Goal: Information Seeking & Learning: Learn about a topic

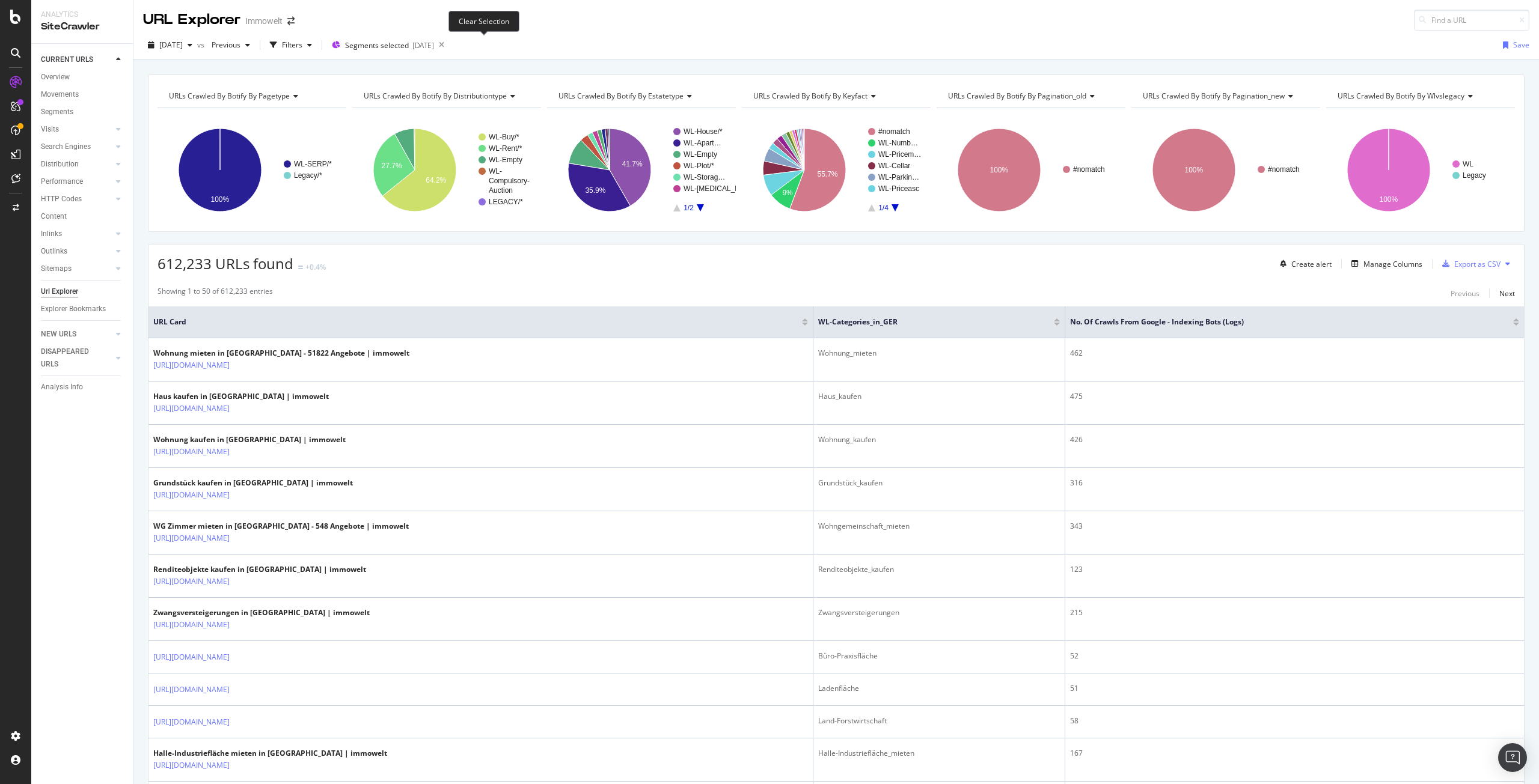
drag, startPoint x: 484, startPoint y: 43, endPoint x: 551, endPoint y: 37, distance: 67.3
click at [449, 43] on icon at bounding box center [441, 45] width 15 height 17
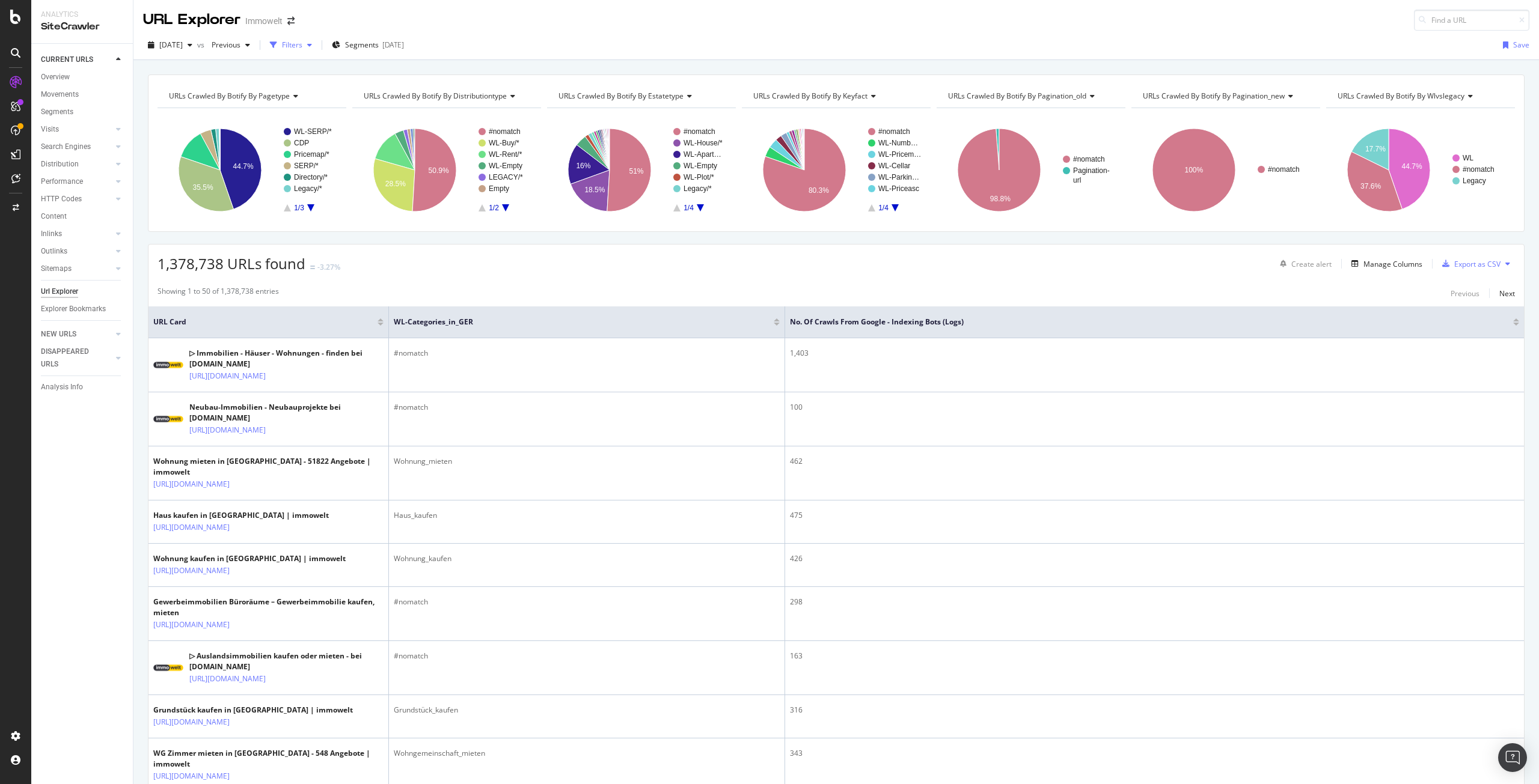
click at [316, 51] on div "Filters" at bounding box center [291, 45] width 51 height 18
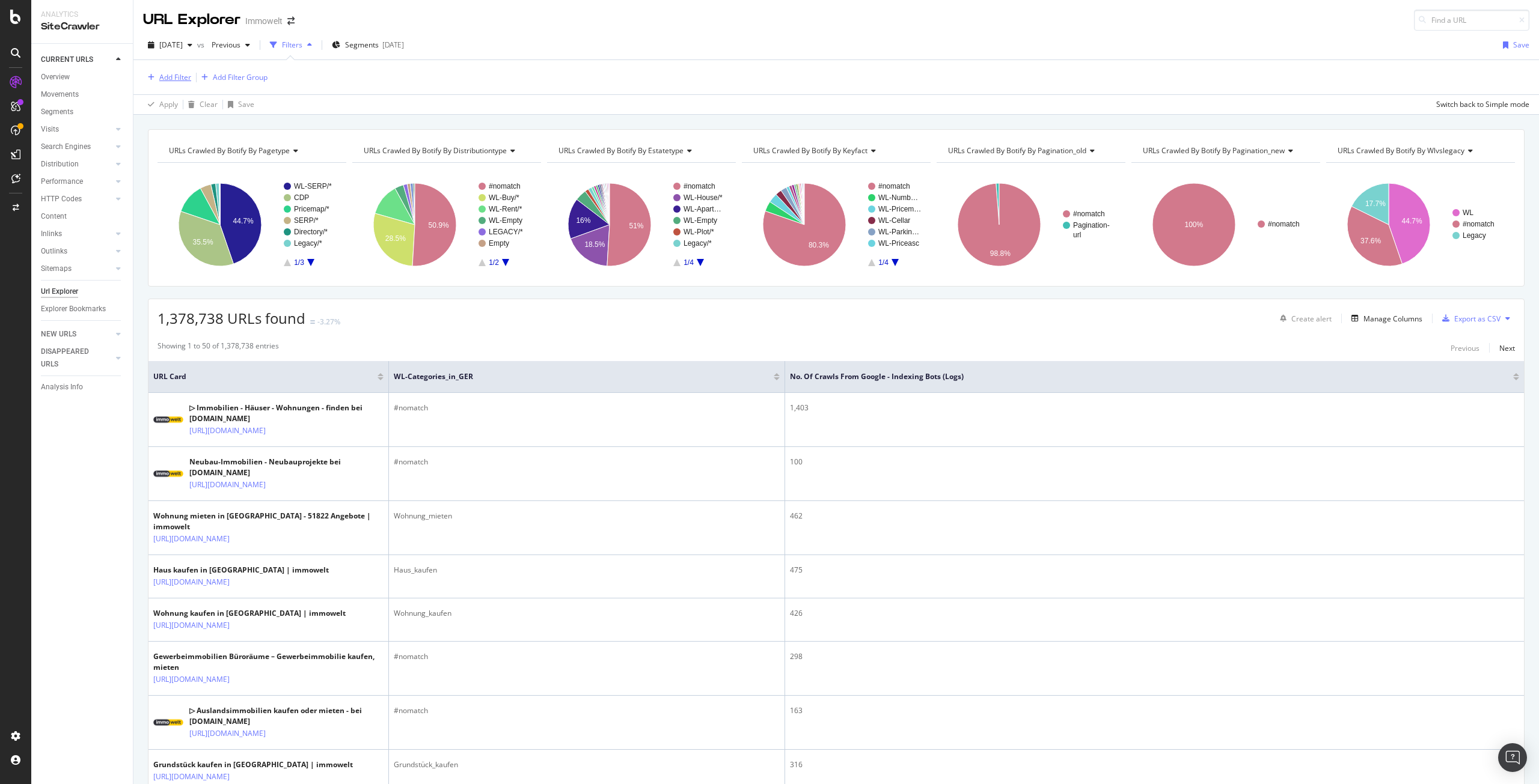
click at [184, 77] on div "Add Filter" at bounding box center [175, 77] width 32 height 10
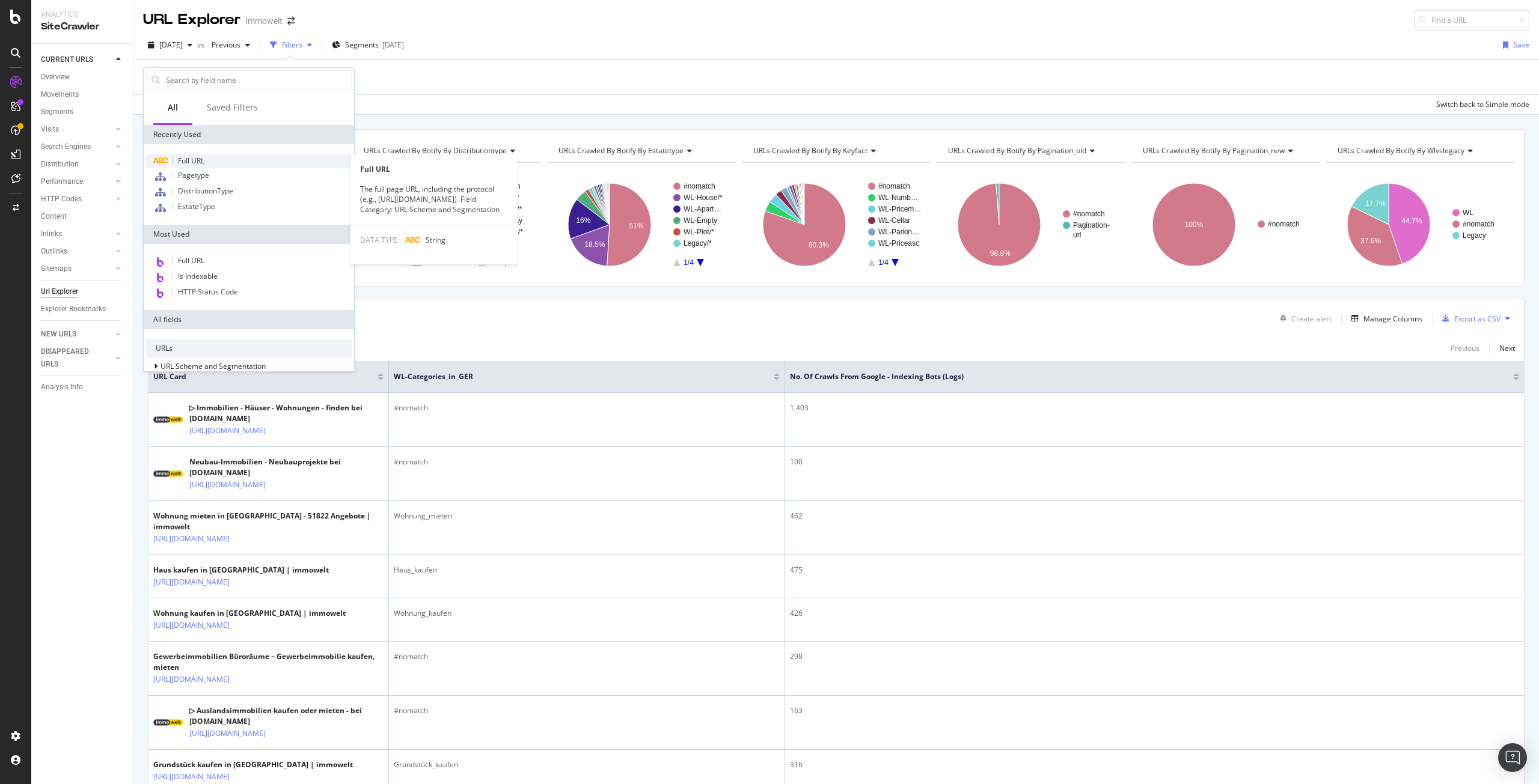
click at [202, 163] on span "Full URL" at bounding box center [191, 161] width 26 height 10
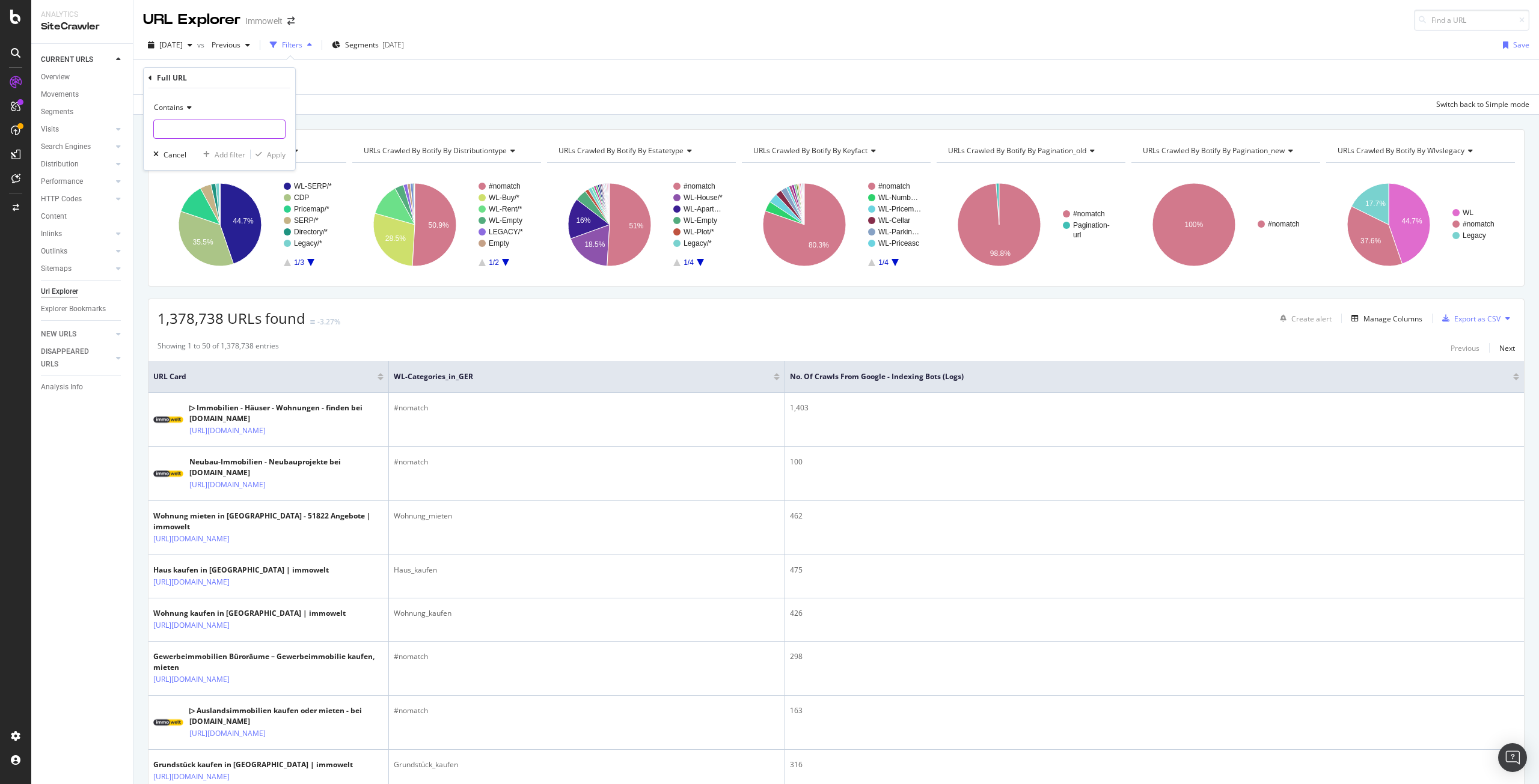
click at [219, 123] on input "text" at bounding box center [219, 129] width 131 height 19
paste input "https://www.immowelt.de/suche/kaufen/immobilien/kapitalanlage/himmelkron-95502/…"
type input "https://www.immowelt.de/suche/kaufen/immobilien/kapitalanlage/himmelkron-95502/…"
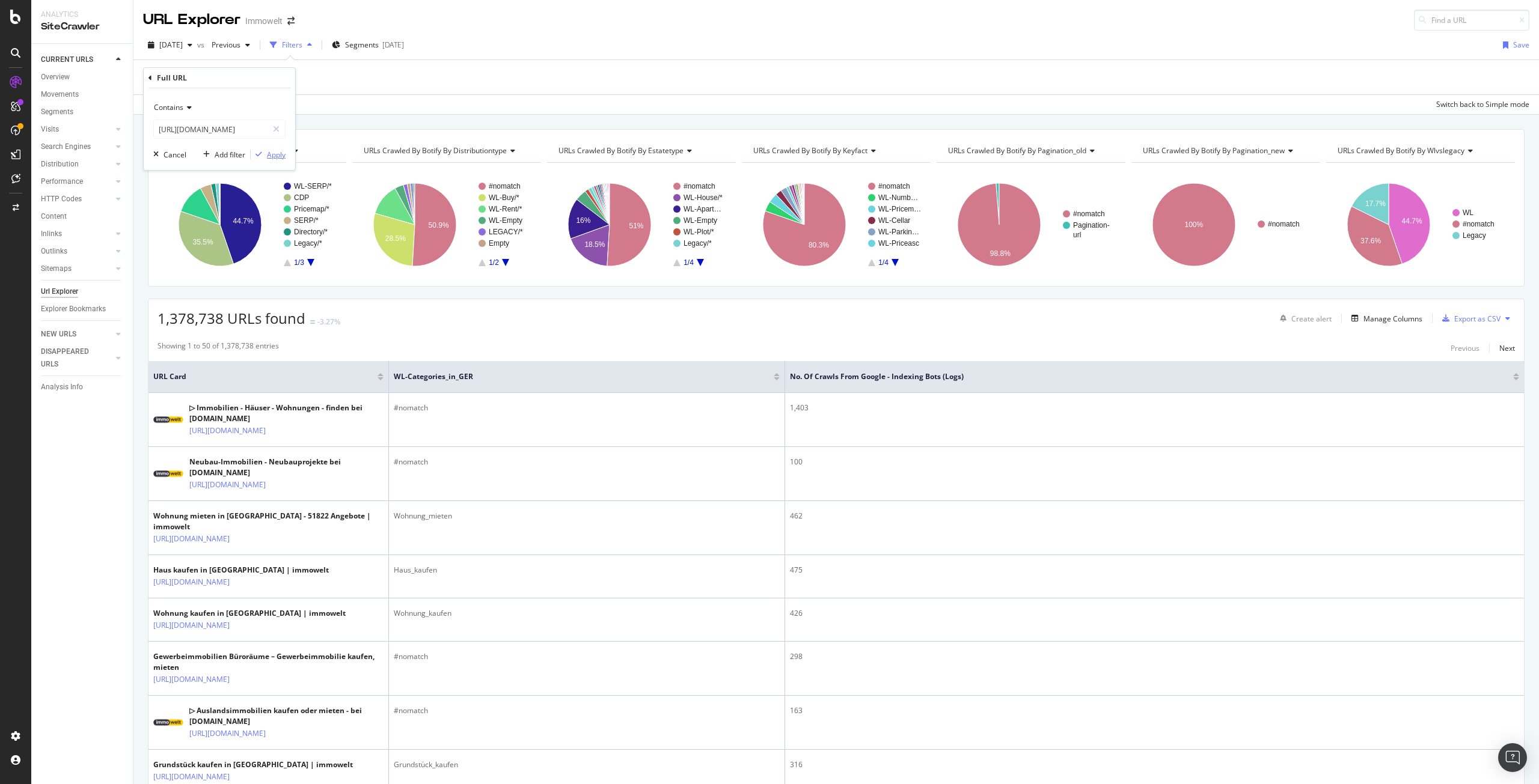
click at [280, 156] on div "Apply" at bounding box center [276, 154] width 18 height 10
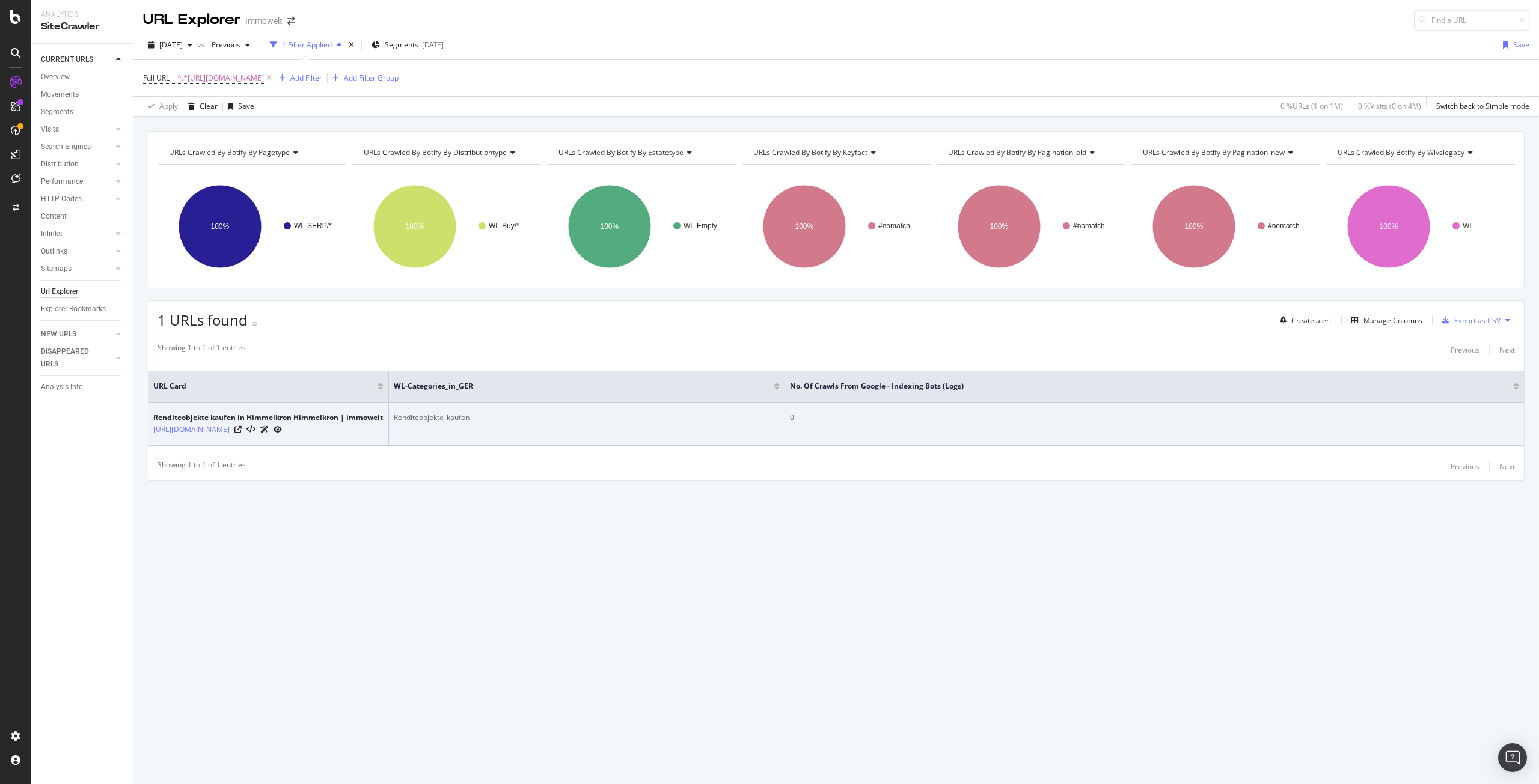
click at [282, 432] on icon at bounding box center [277, 430] width 8 height 7
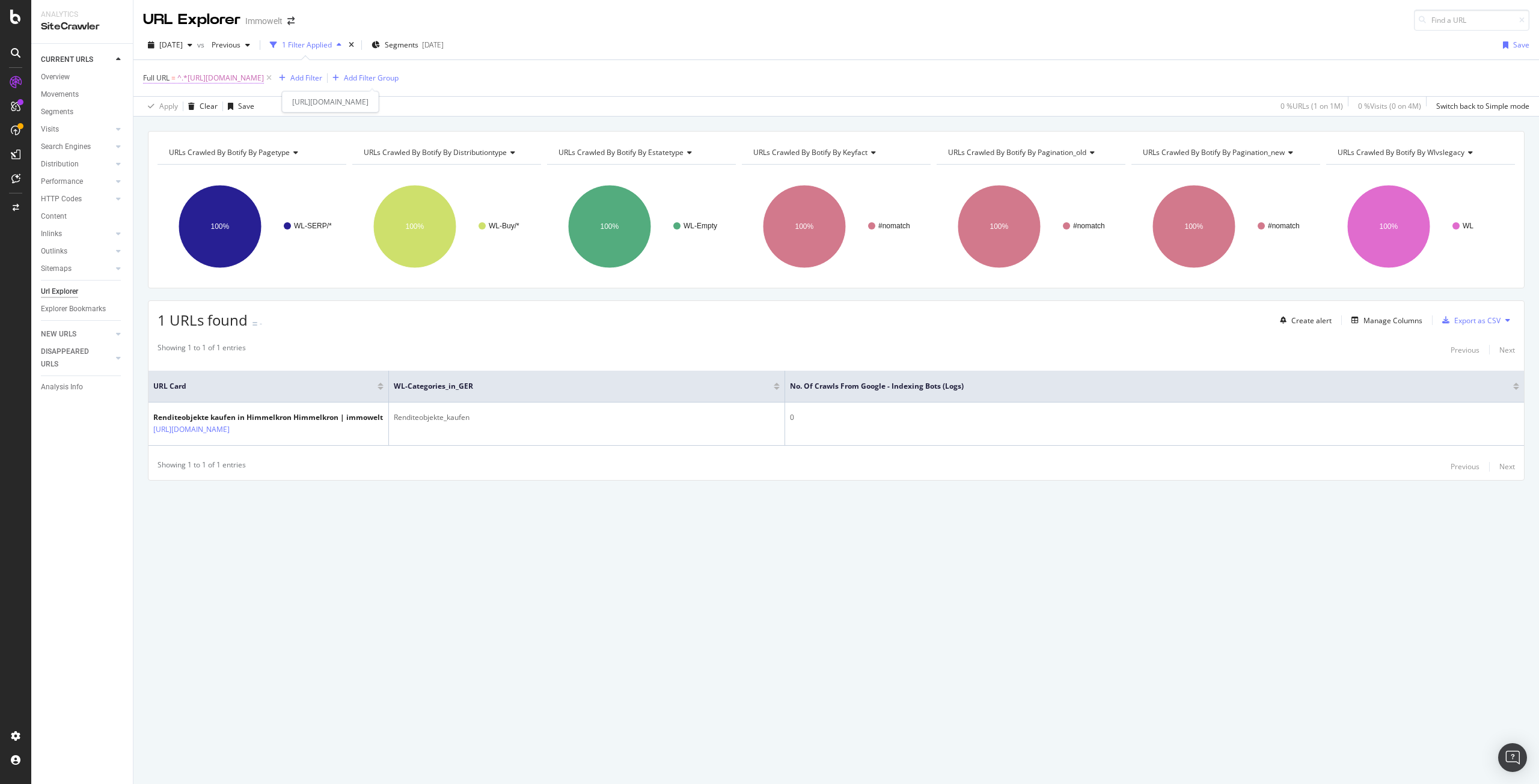
click at [264, 80] on span "^.*https://www.immowelt.de/suche/kaufen/immobilien/kapitalanlage/himmelkron-955…" at bounding box center [221, 78] width 87 height 17
click at [279, 126] on icon at bounding box center [276, 127] width 7 height 8
click at [241, 127] on input "text" at bounding box center [219, 128] width 131 height 19
paste input "/suche/kaufen/landwirtschaft/farm/"
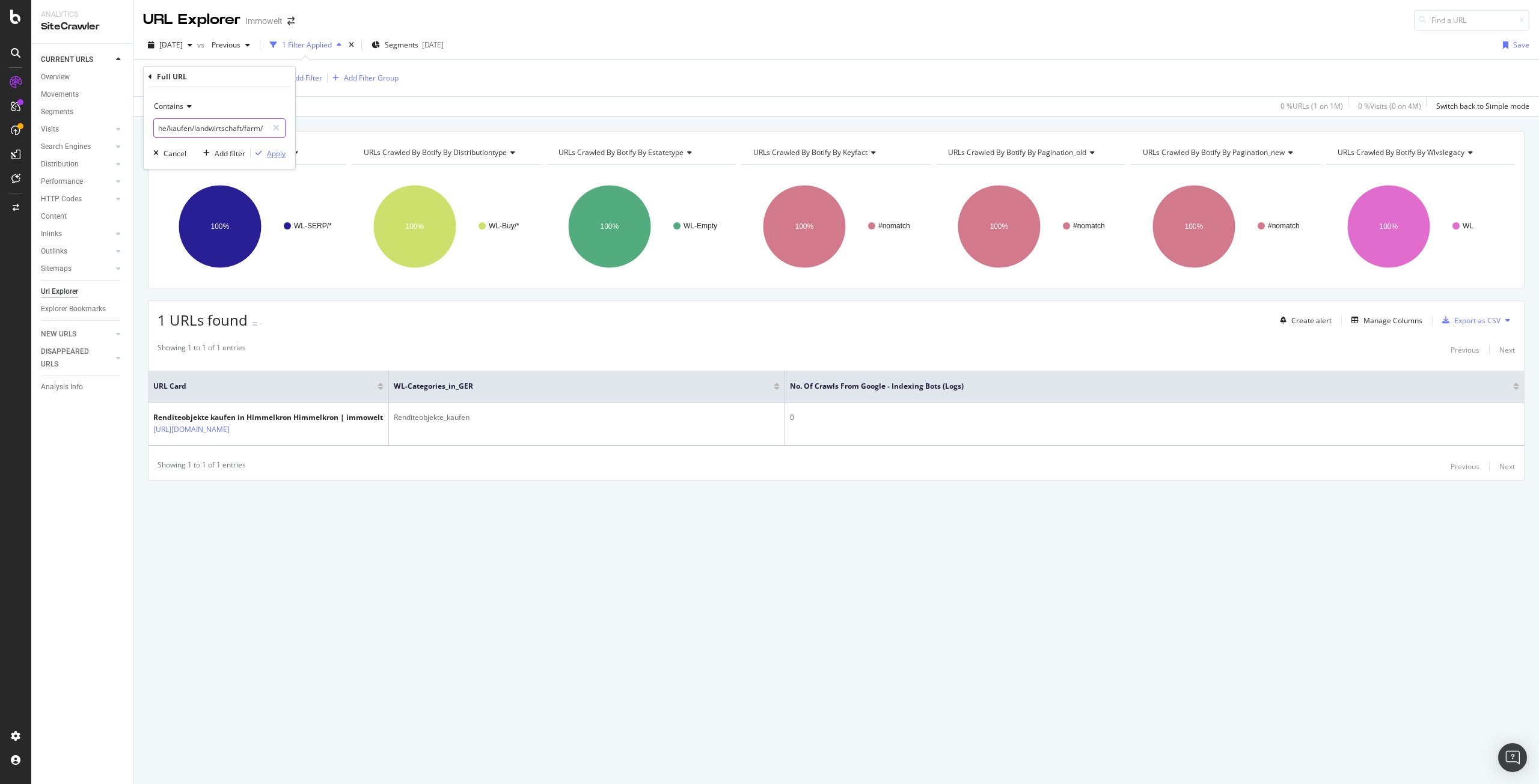
type input "/suche/kaufen/landwirtschaft/farm/"
click at [280, 154] on div "Apply" at bounding box center [276, 154] width 18 height 10
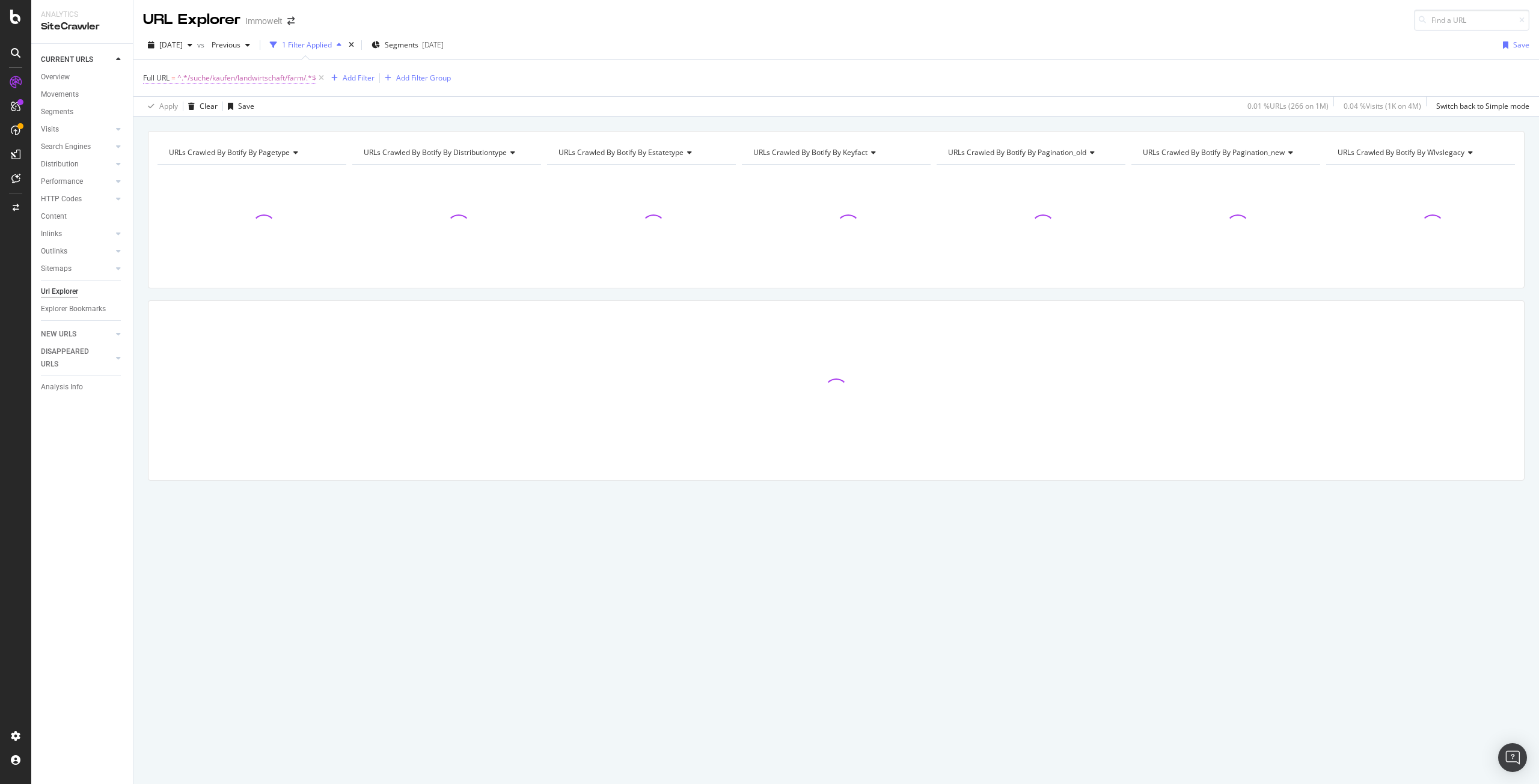
click at [230, 75] on span "^.*/suche/kaufen/landwirtschaft/farm/.*$" at bounding box center [246, 78] width 139 height 17
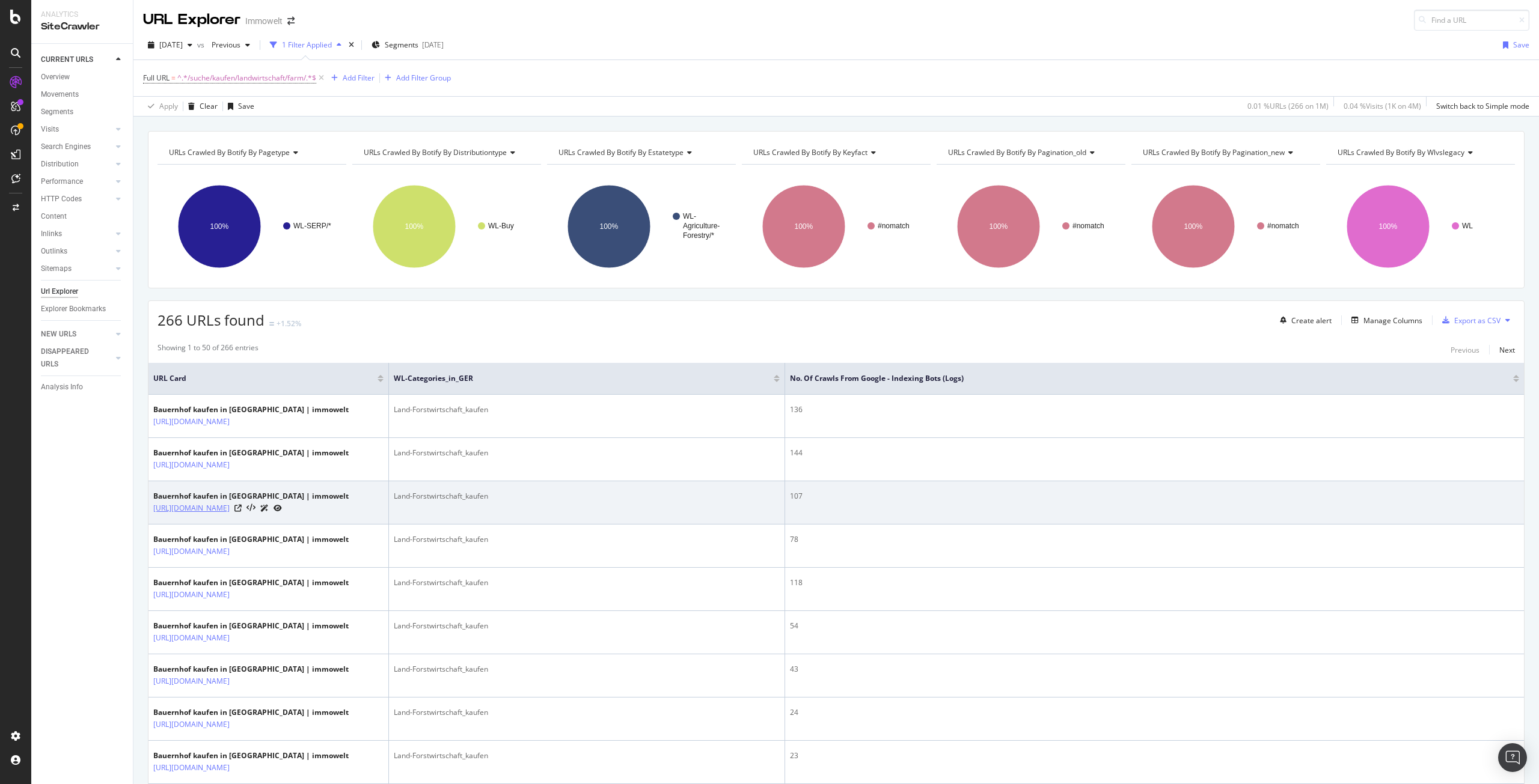
click at [212, 514] on link "https://www.immowelt.de/suche/kaufen/landwirtschaft/farm/nordrhein-westfalen/ad…" at bounding box center [191, 508] width 77 height 12
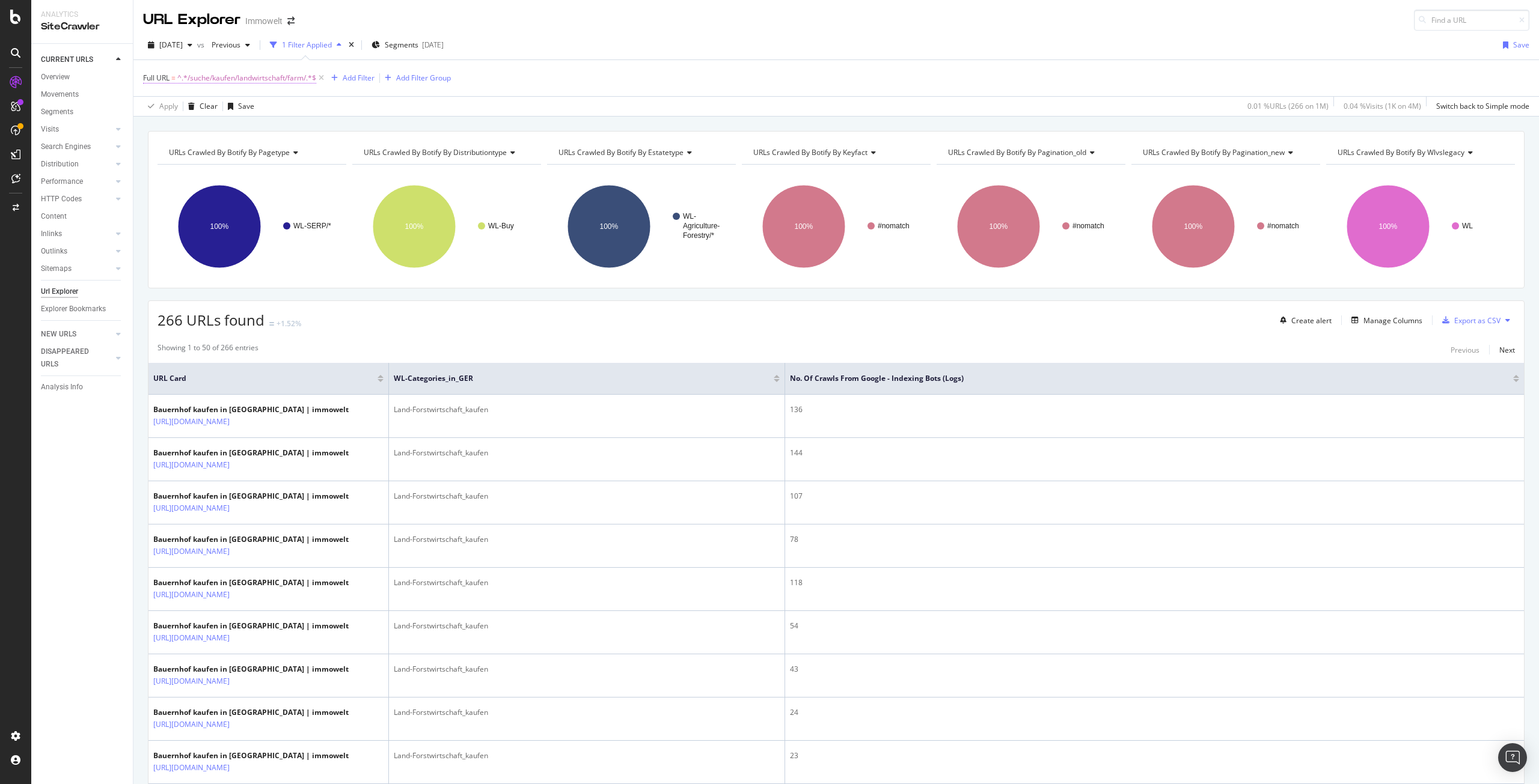
click at [288, 76] on span "^.*/suche/kaufen/landwirtschaft/farm/.*$" at bounding box center [246, 78] width 139 height 17
click at [223, 125] on input "/suche/kaufen/landwirtschaft/farm/" at bounding box center [210, 128] width 113 height 19
paste input "https://www.immowelt.de/suche/kaufen/landwirtschaft/forstwirtschaft/sachsen/jes…"
type input "https://www.immowelt.de/suche/kaufen/landwirtschaft/forstwirtschaft/sachsen/jes…"
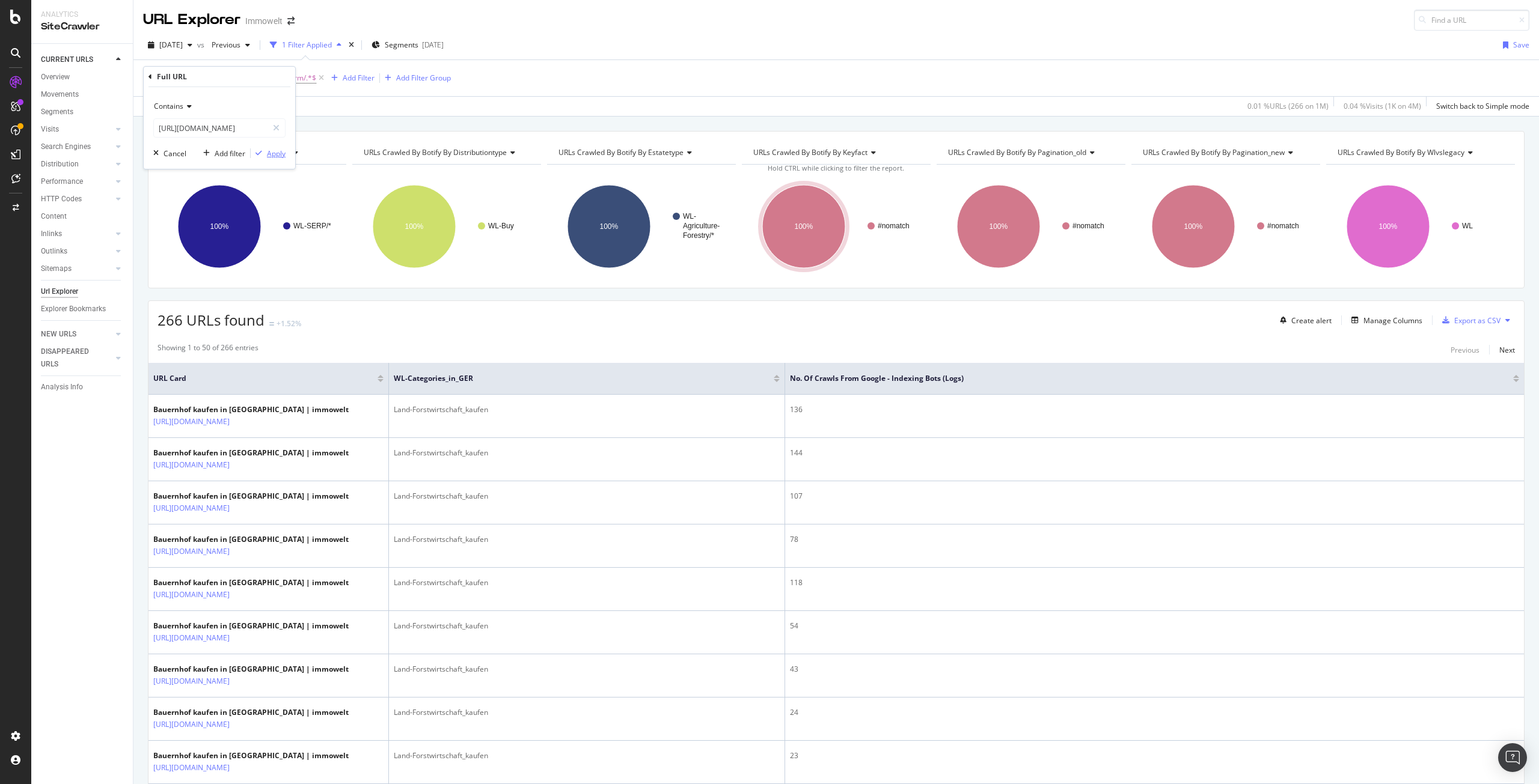
scroll to position [0, 0]
click at [271, 152] on div "Apply" at bounding box center [276, 154] width 18 height 10
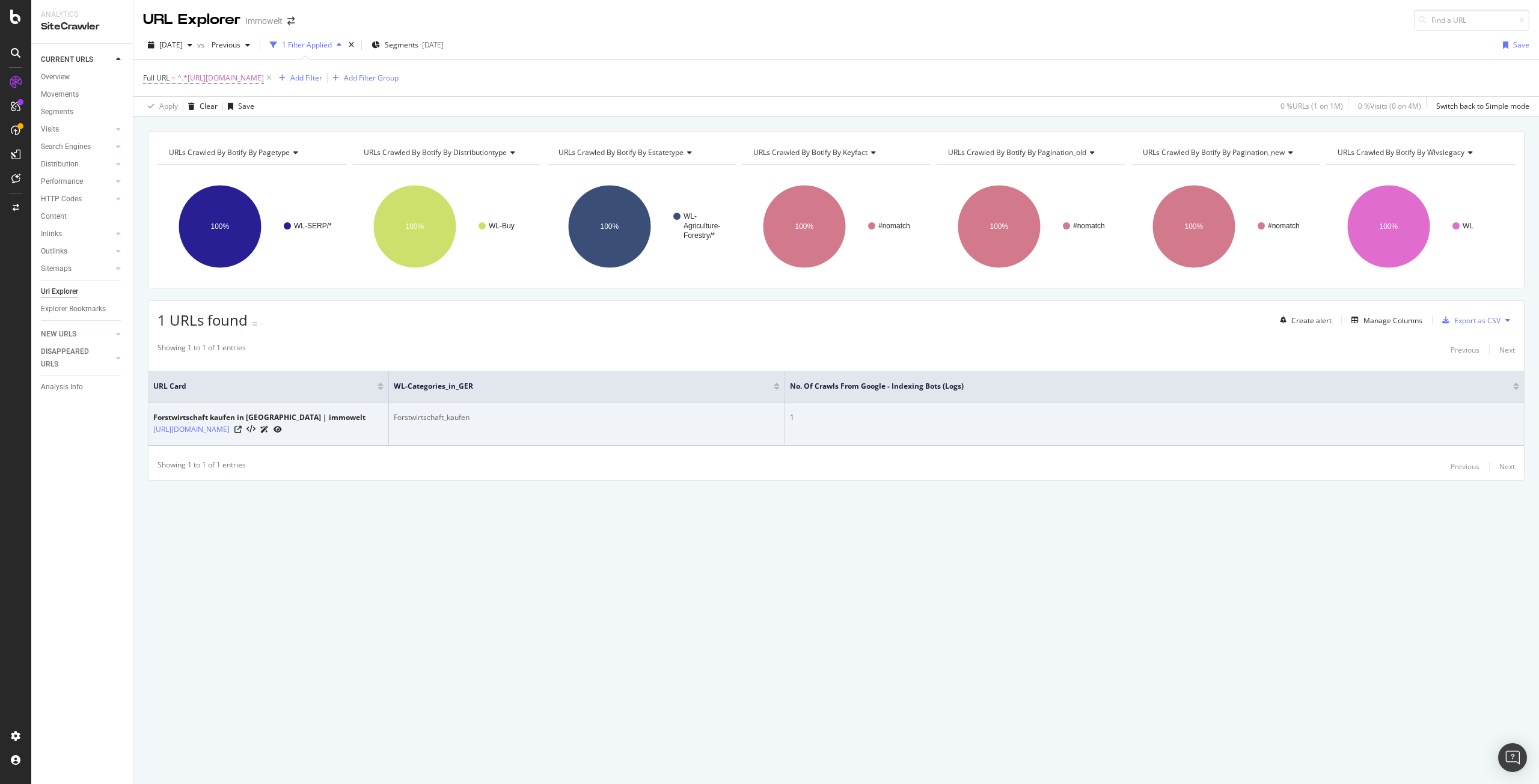
click at [282, 433] on icon at bounding box center [277, 430] width 8 height 7
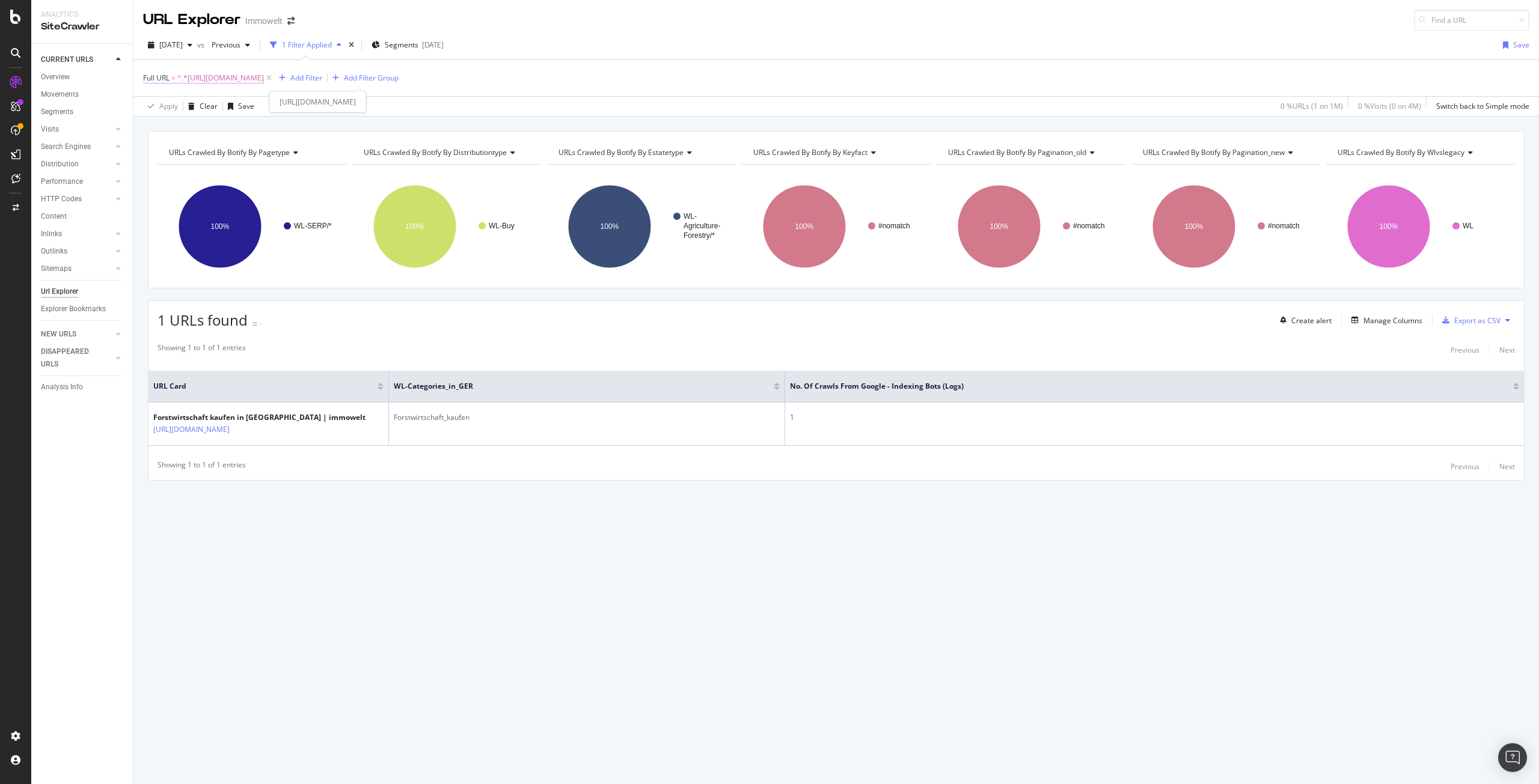
click at [264, 79] on span "^.*https://www.immowelt.de/suche/kaufen/landwirtschaft/forstwirtschaft/sachsen/…" at bounding box center [221, 78] width 87 height 17
click at [277, 129] on icon at bounding box center [276, 127] width 7 height 8
click at [220, 129] on input "text" at bounding box center [219, 128] width 131 height 19
paste input "https://www.immowelt.de/suche/kaufen/landwirtschaft/reiterhof/nordrhein-westfal…"
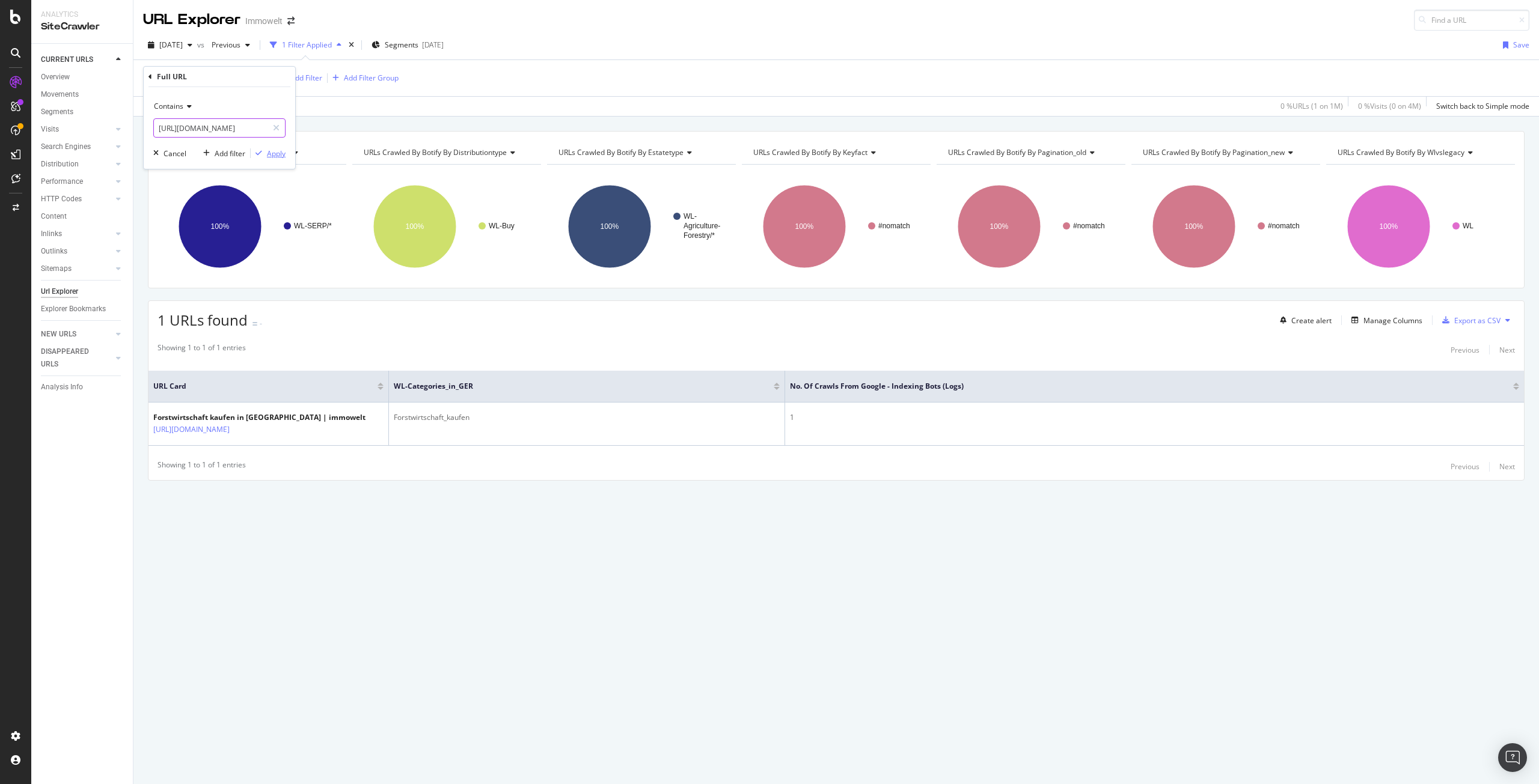
type input "https://www.immowelt.de/suche/kaufen/landwirtschaft/reiterhof/nordrhein-westfal…"
click at [272, 152] on div "Apply" at bounding box center [276, 154] width 18 height 10
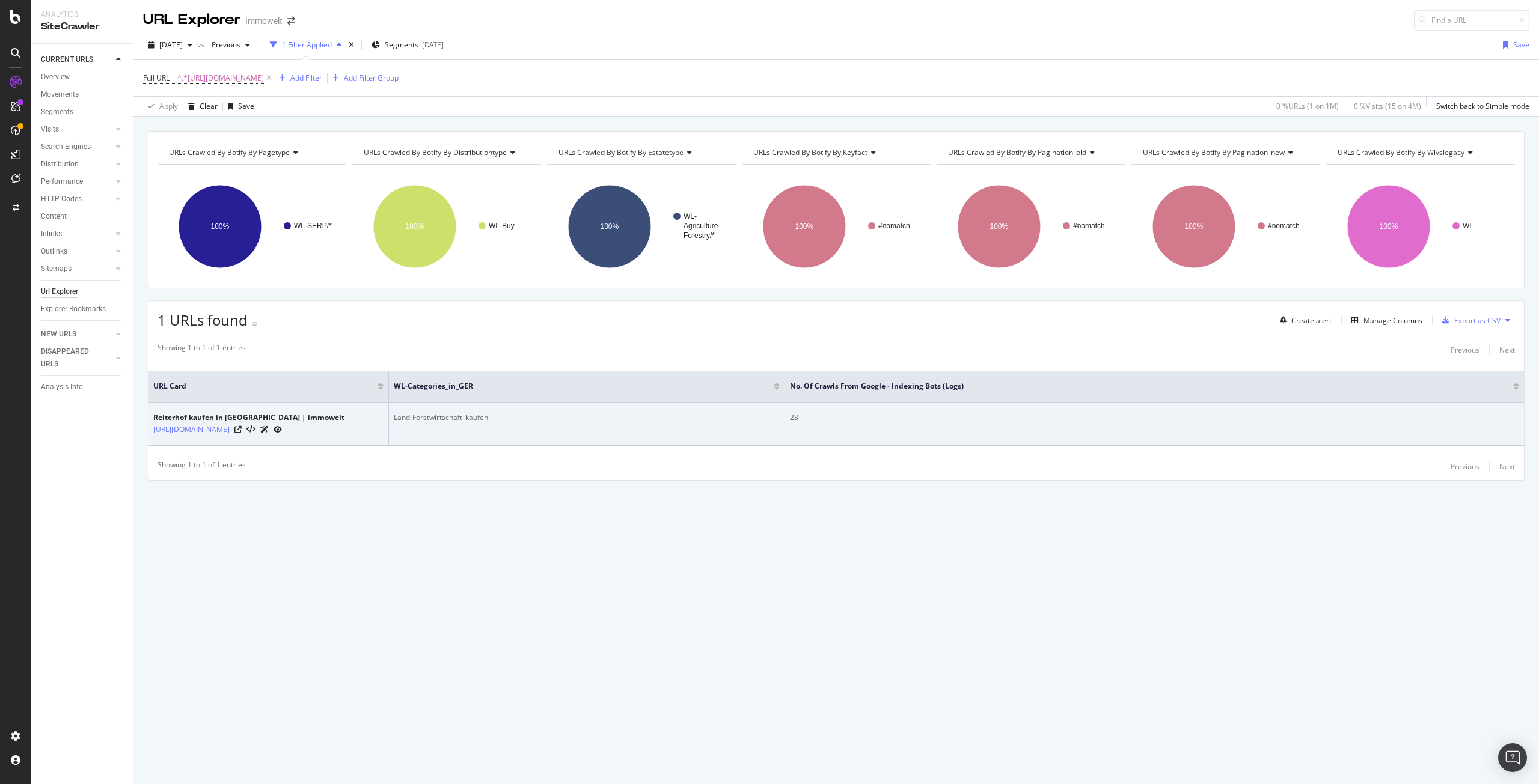
click at [282, 430] on icon at bounding box center [277, 430] width 8 height 7
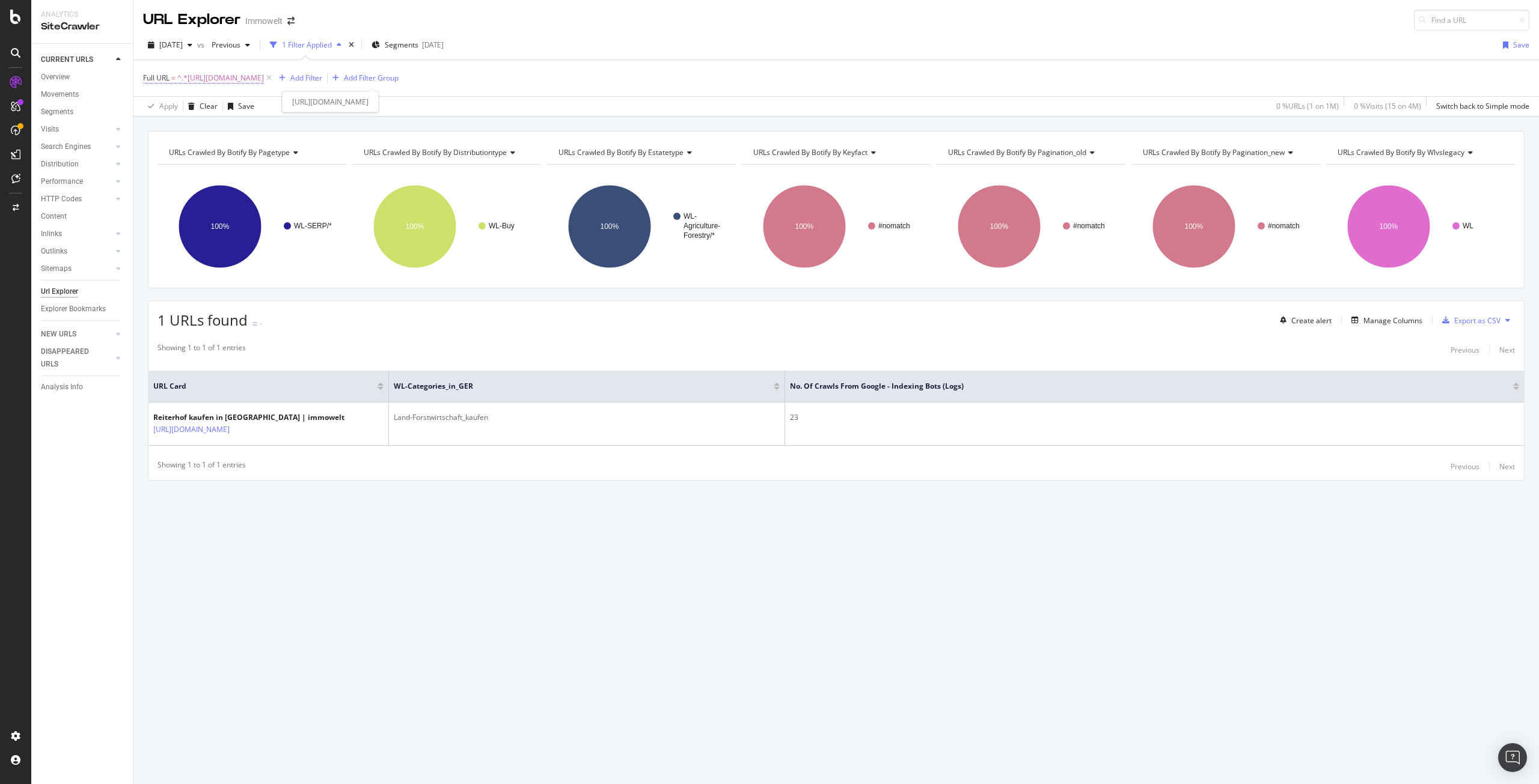
click at [264, 80] on span "^.*https://www.immowelt.de/suche/kaufen/landwirtschaft/reiterhof/nordrhein-west…" at bounding box center [221, 78] width 87 height 17
click at [275, 128] on icon at bounding box center [276, 127] width 7 height 8
click at [237, 128] on input "text" at bounding box center [219, 128] width 131 height 19
paste input "https://www.immowelt.de/suche/kaufen/landwirtschaft/weingut/bayern/kitzingen-97…"
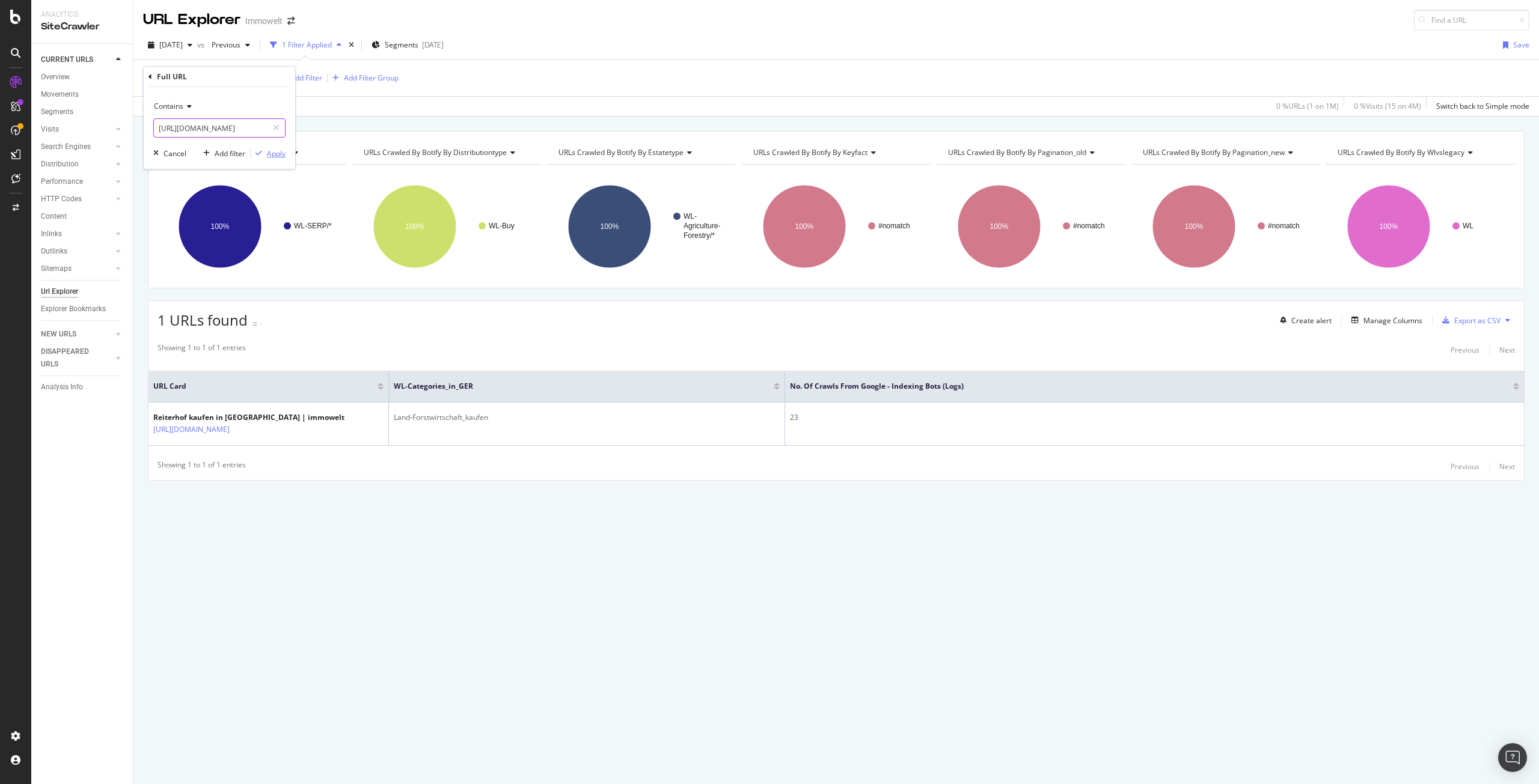
type input "https://www.immowelt.de/suche/kaufen/landwirtschaft/weingut/bayern/kitzingen-97…"
click at [270, 149] on div "Apply" at bounding box center [276, 154] width 18 height 10
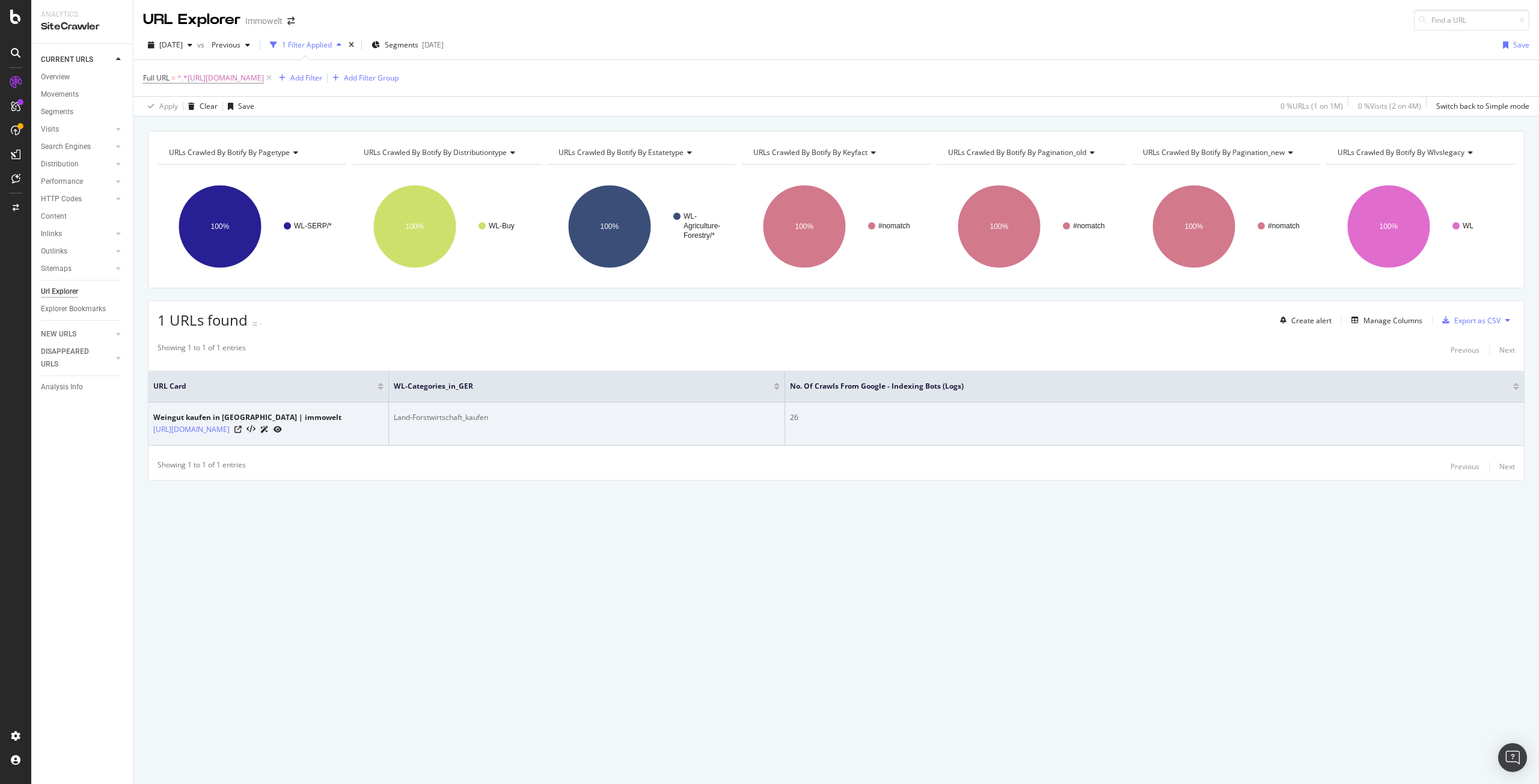
click at [282, 429] on icon at bounding box center [277, 430] width 8 height 7
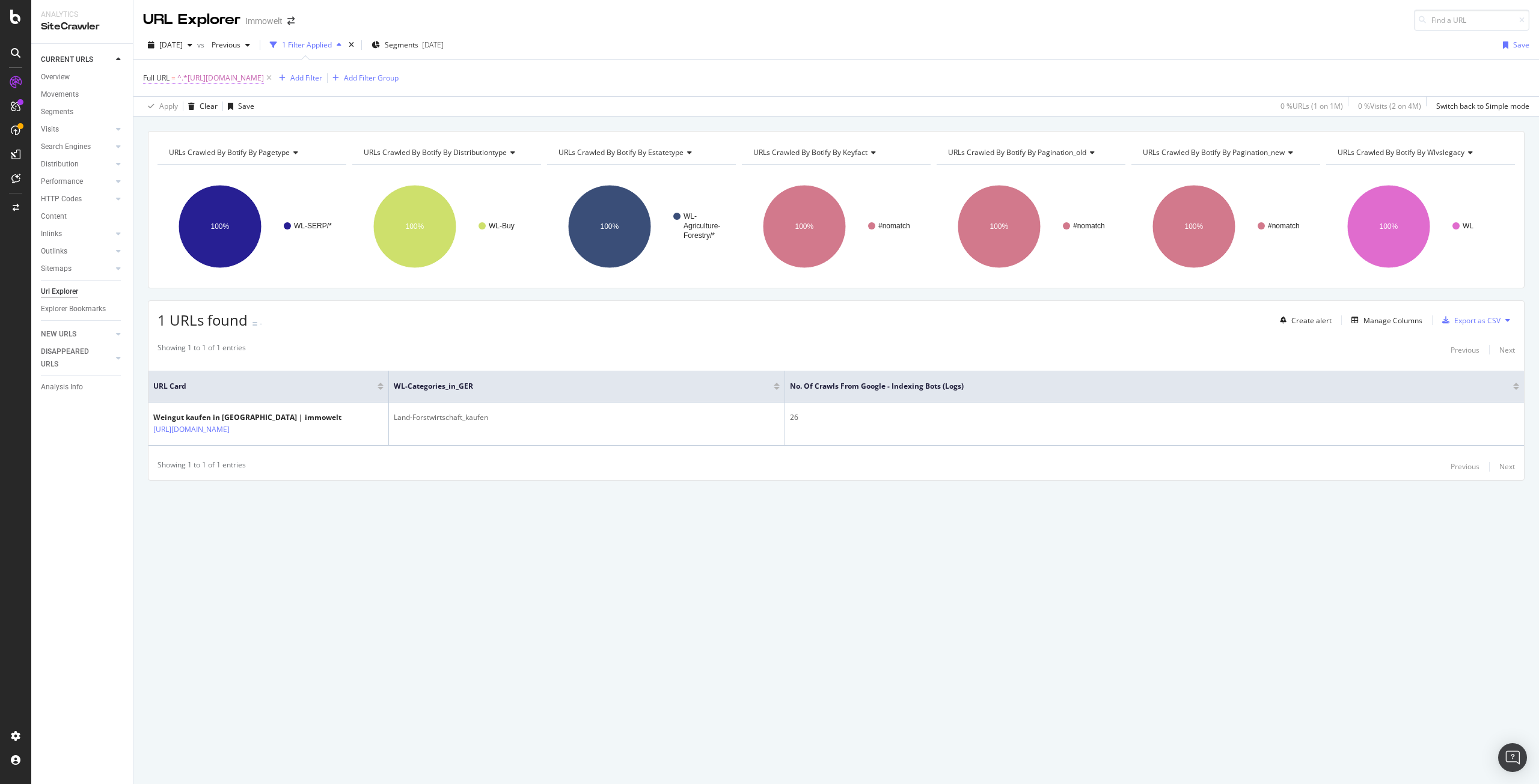
click at [264, 72] on span "^.*https://www.immowelt.de/suche/kaufen/landwirtschaft/weingut/bayern/kitzingen…" at bounding box center [221, 78] width 87 height 17
click at [273, 126] on icon at bounding box center [276, 127] width 7 height 8
click at [214, 126] on input "text" at bounding box center [219, 128] width 131 height 19
paste input "https://www.immowelt.de/suche/kaufen/landwirtschaft/bad-griesbach-i-rottal-9408…"
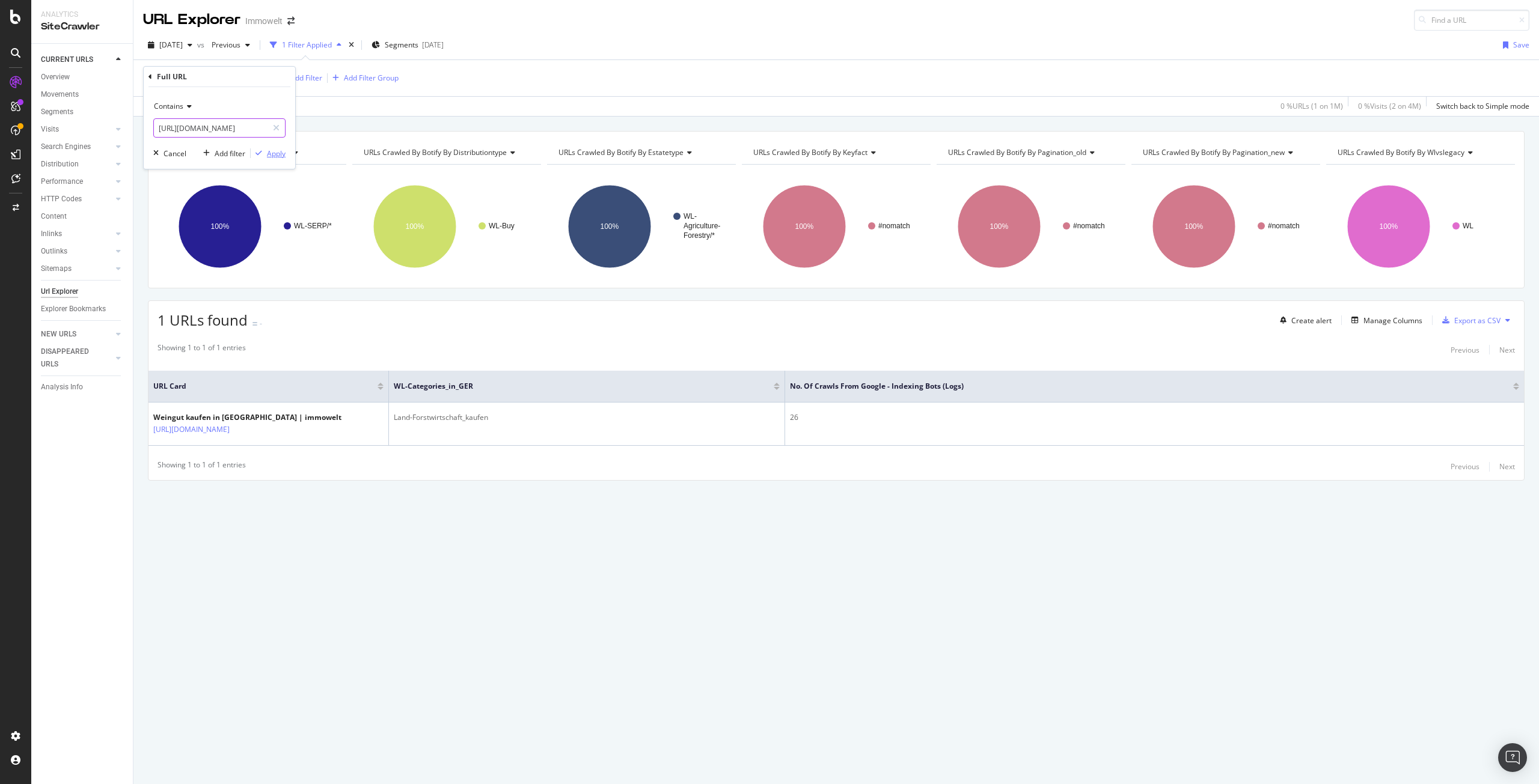
type input "https://www.immowelt.de/suche/kaufen/landwirtschaft/bad-griesbach-i-rottal-9408…"
click at [271, 154] on div "Apply" at bounding box center [276, 154] width 18 height 10
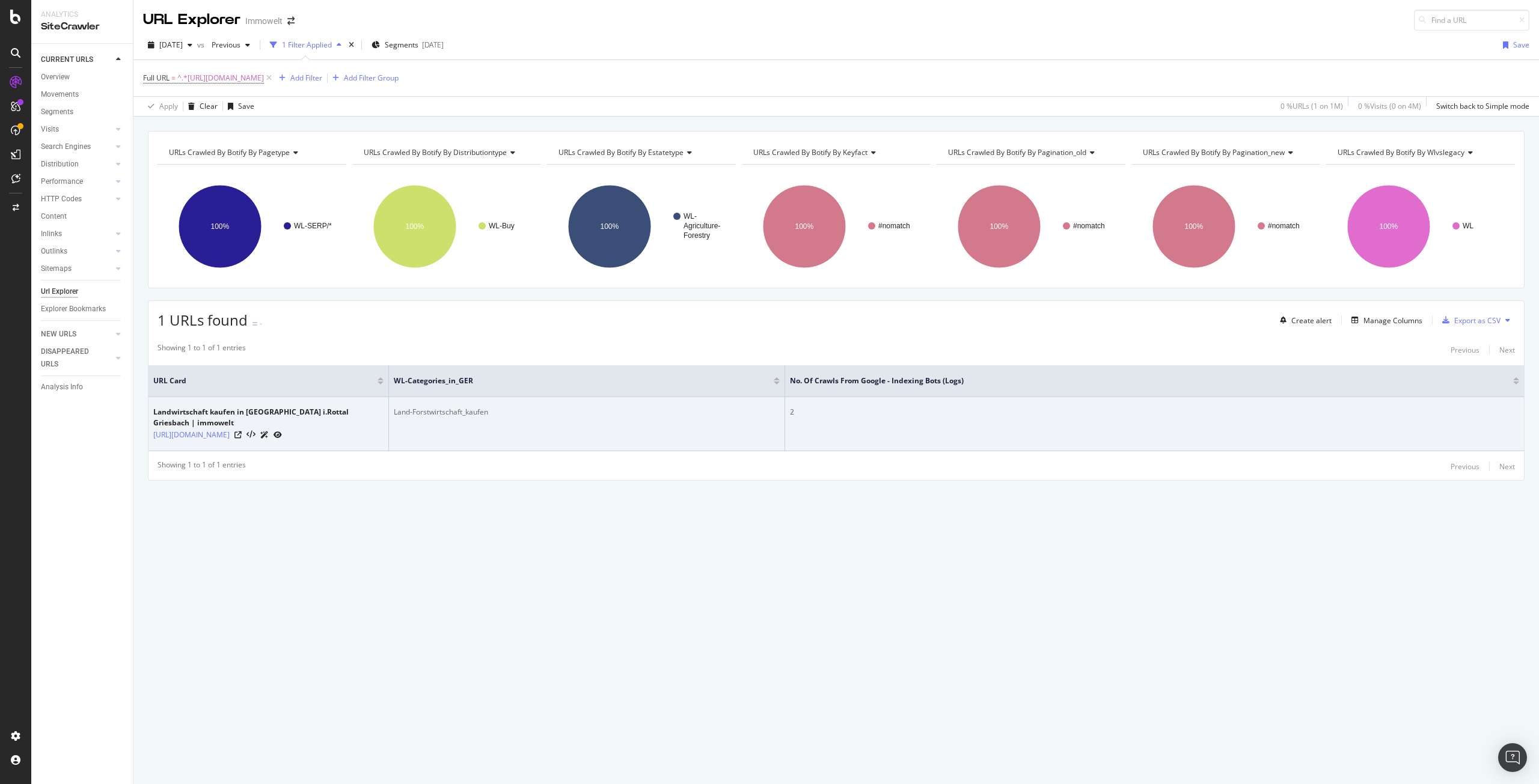
click at [282, 438] on icon at bounding box center [277, 435] width 8 height 7
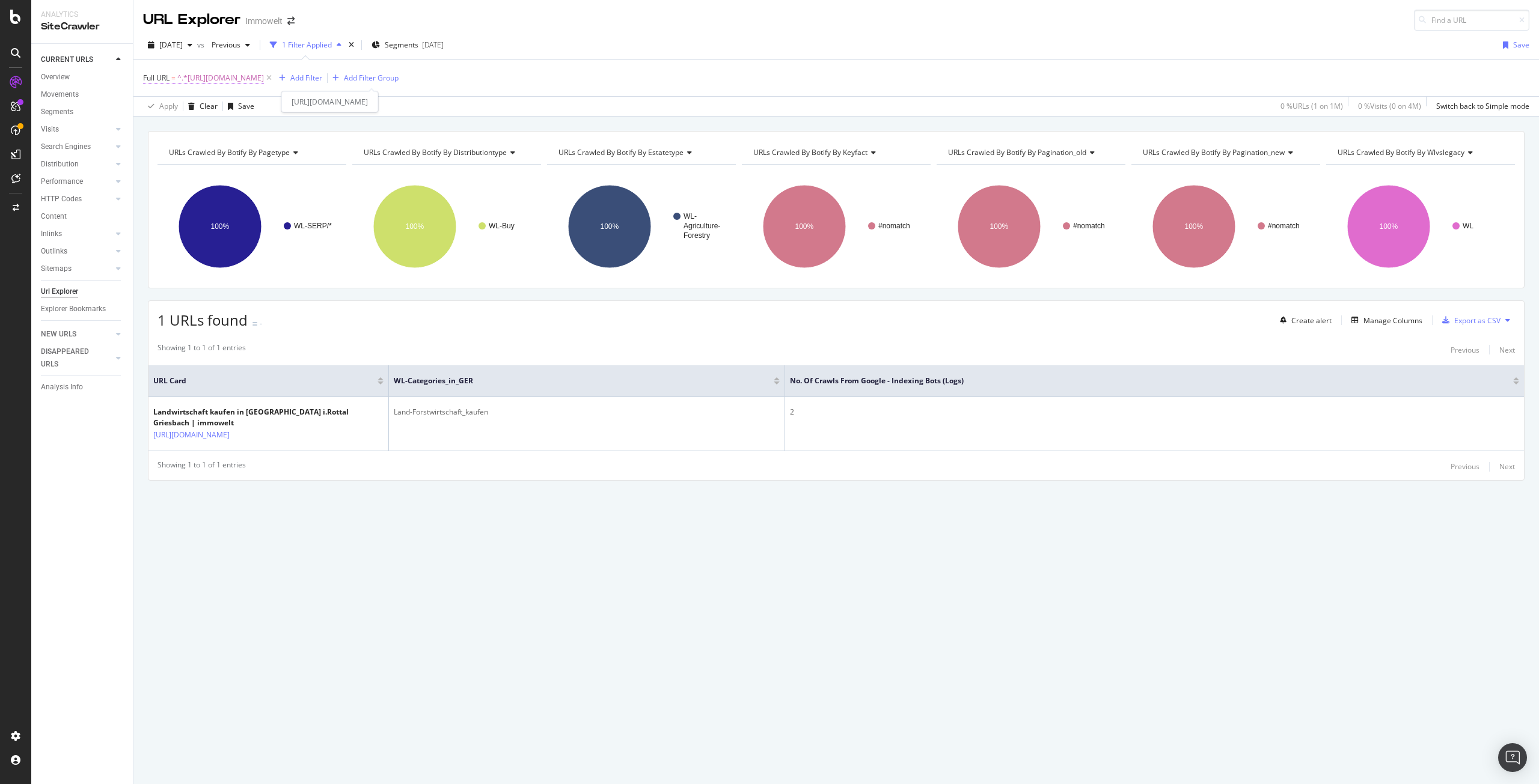
click at [264, 76] on span "^.*https://www.immowelt.de/suche/kaufen/landwirtschaft/bad-griesbach-i-rottal-9…" at bounding box center [221, 78] width 87 height 17
click at [272, 129] on div at bounding box center [277, 128] width 18 height 19
click at [239, 127] on input "text" at bounding box center [219, 128] width 131 height 19
paste input "https://www.immowelt.de/suche/kaufen/immobilien/neubau/baden-wurttemberg/radolf…"
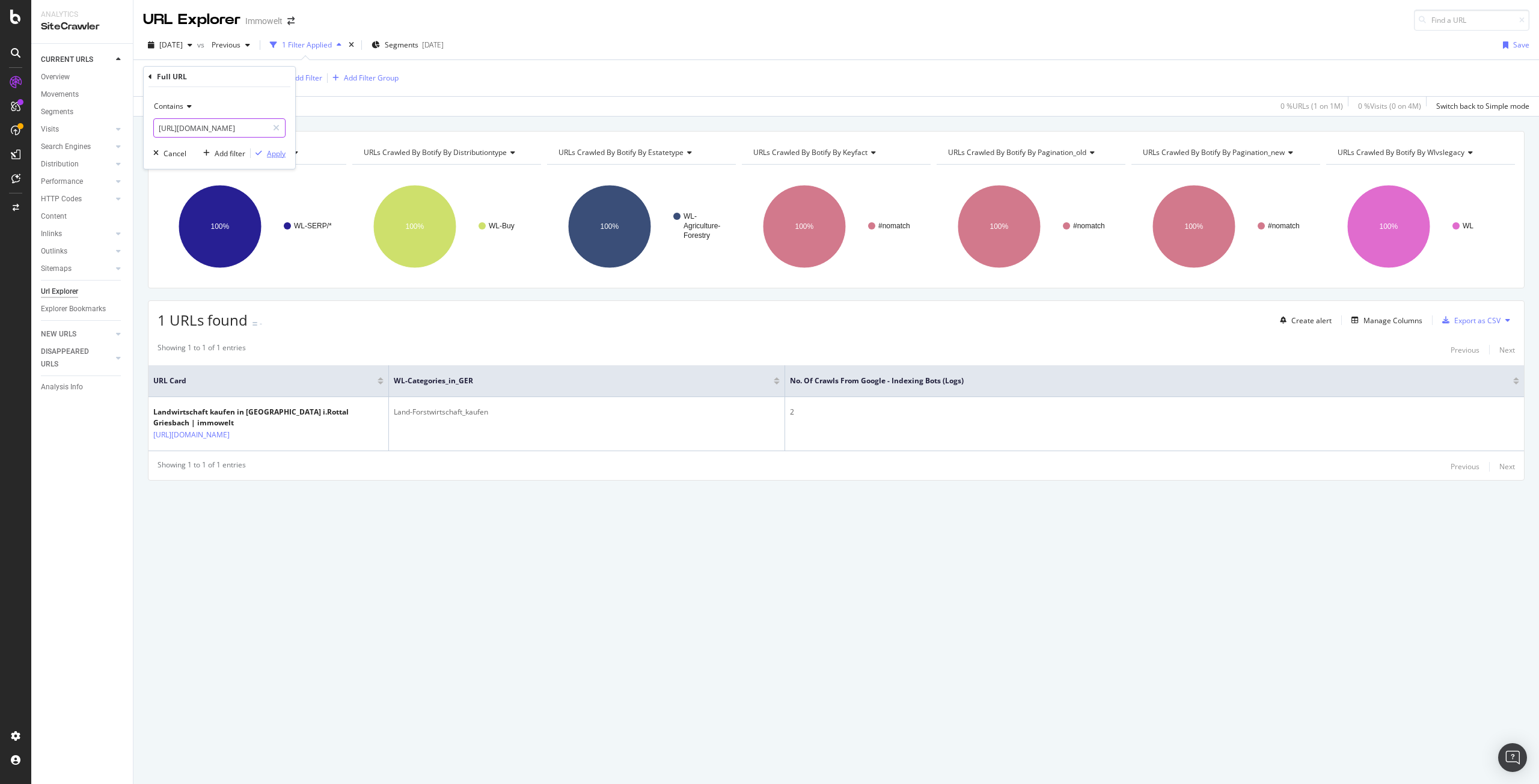
type input "https://www.immowelt.de/suche/kaufen/immobilien/neubau/baden-wurttemberg/radolf…"
click at [274, 150] on div "Apply" at bounding box center [276, 154] width 18 height 10
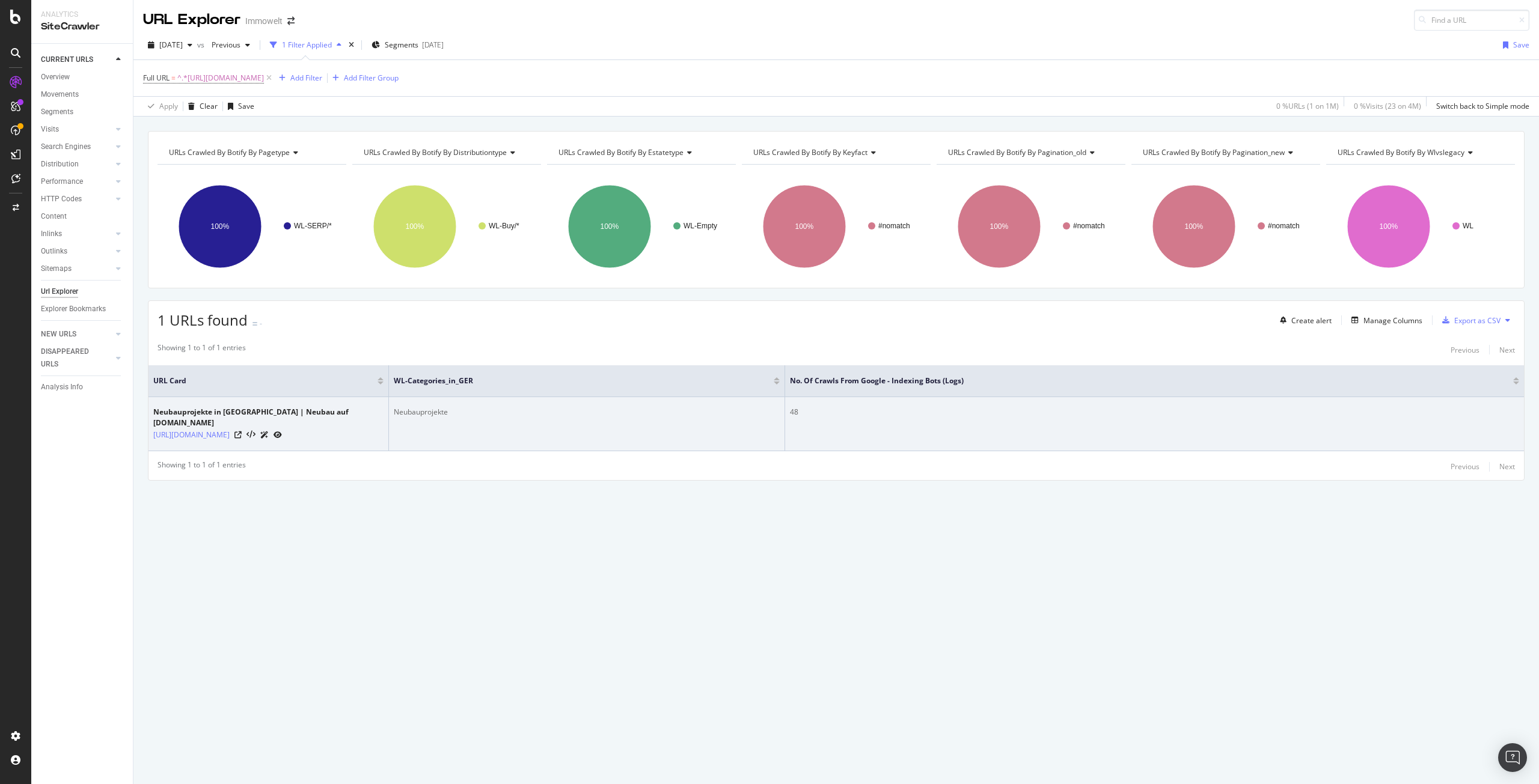
click at [282, 438] on icon at bounding box center [277, 435] width 8 height 7
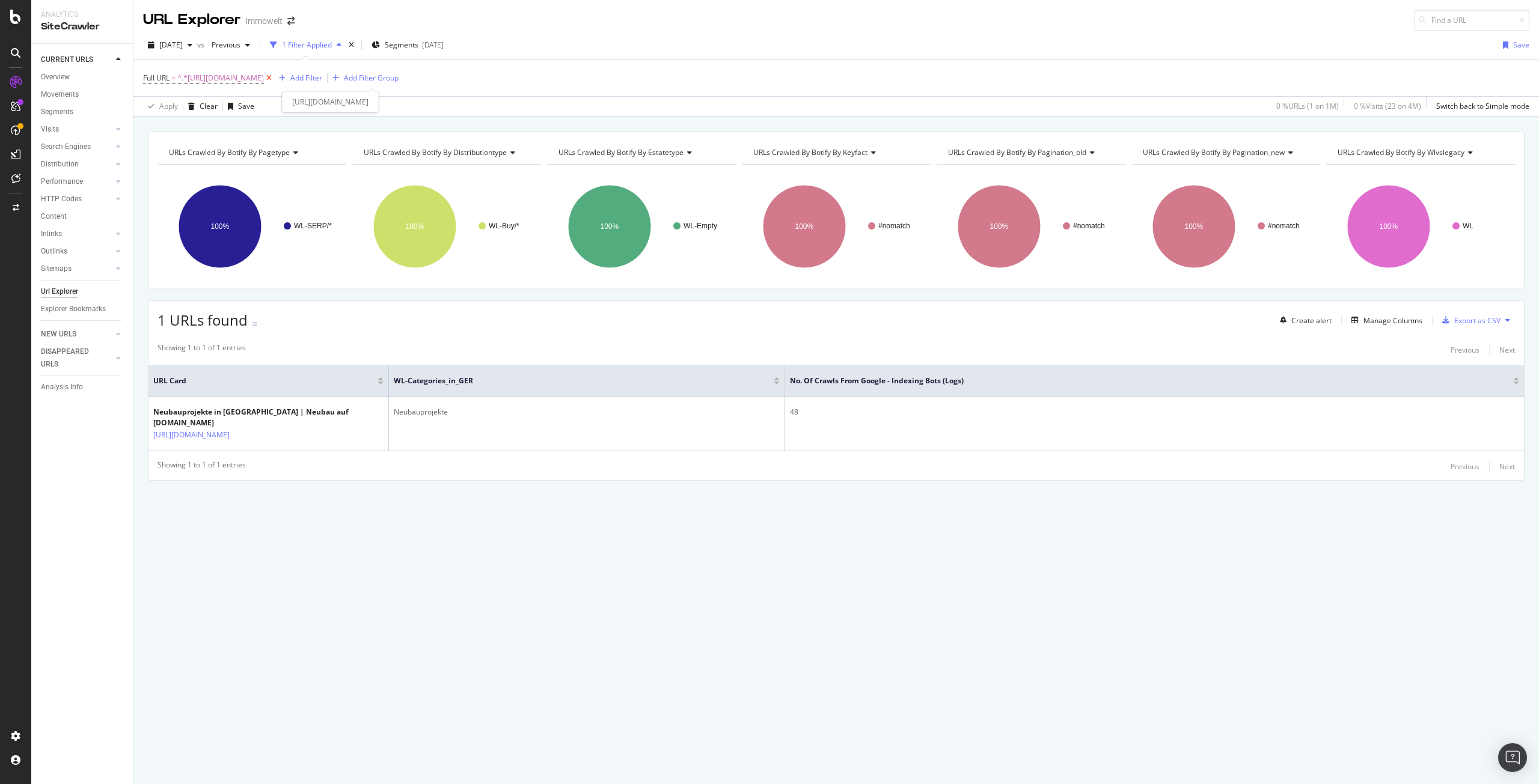
click at [274, 76] on icon at bounding box center [269, 78] width 10 height 12
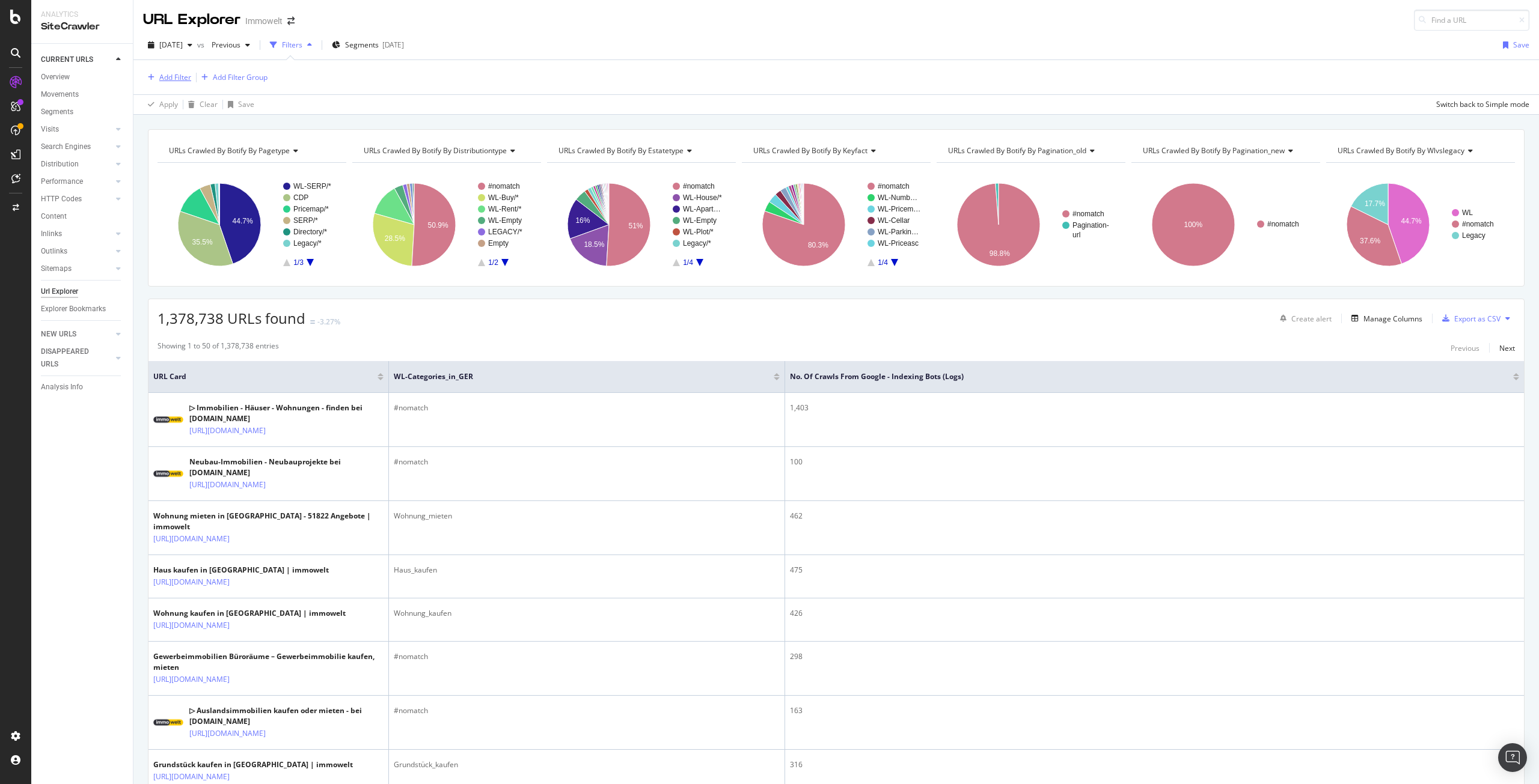
click at [177, 79] on div "Add Filter" at bounding box center [175, 77] width 32 height 10
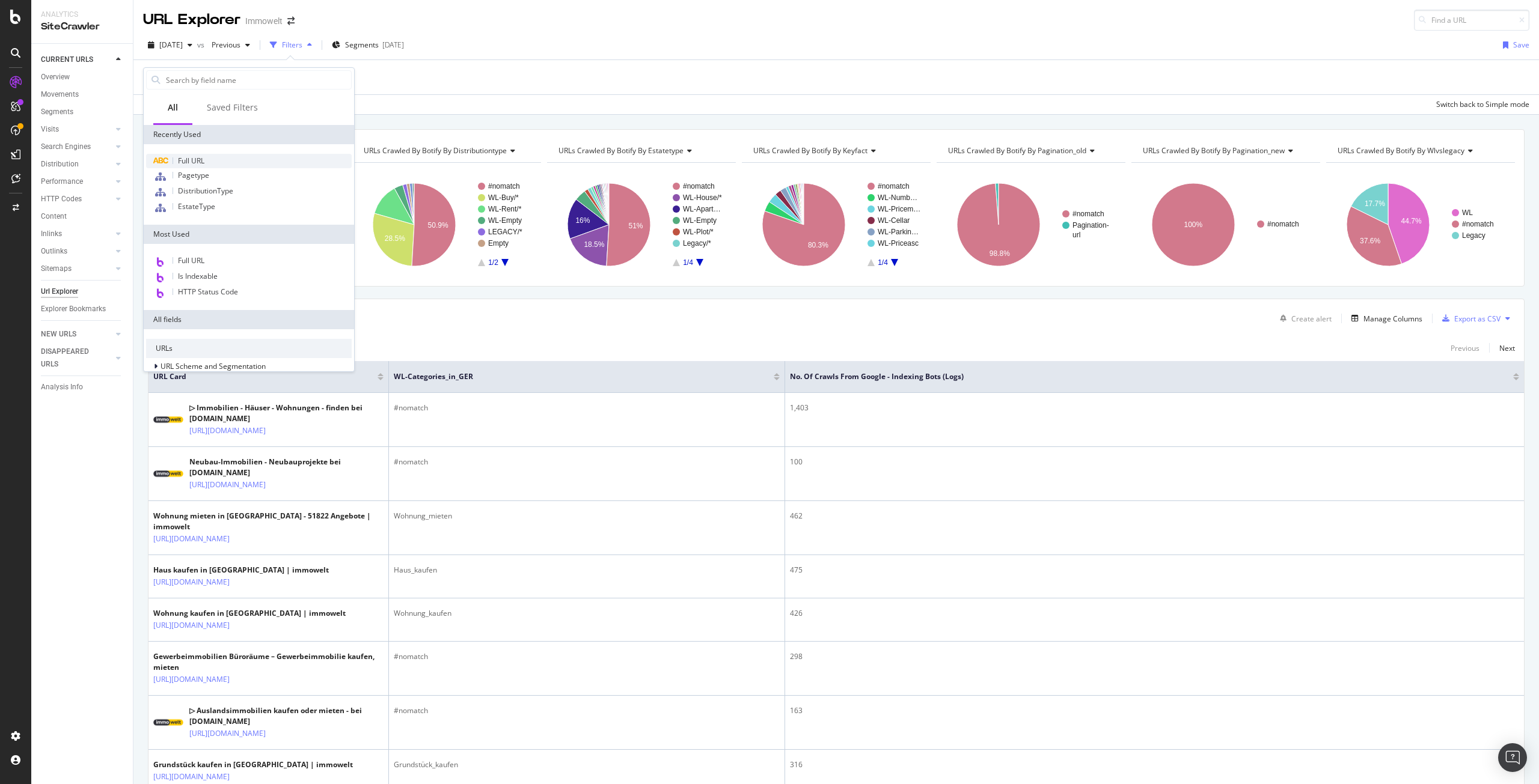
click at [196, 159] on span "Full URL" at bounding box center [191, 161] width 26 height 10
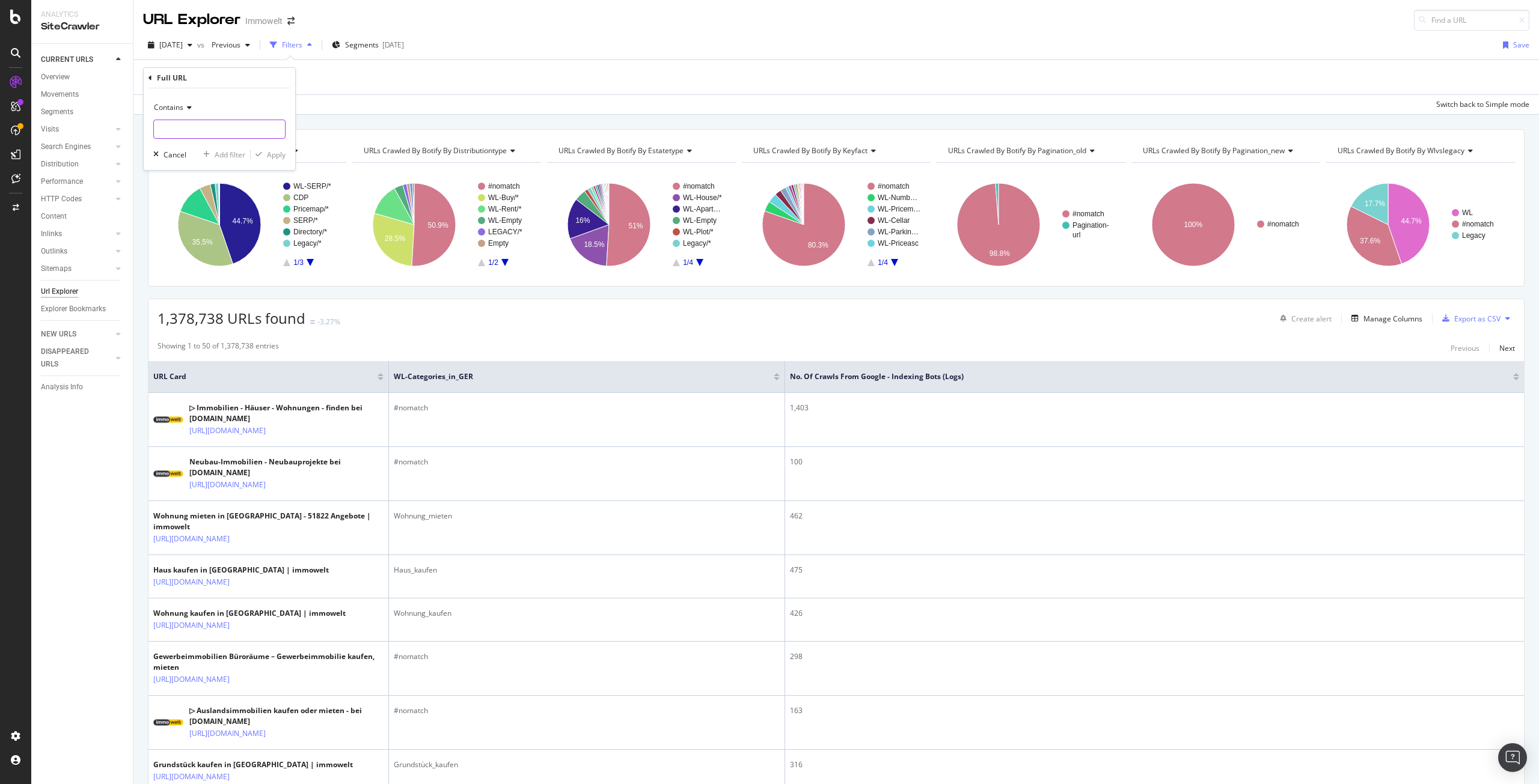
click at [215, 132] on input "text" at bounding box center [219, 129] width 131 height 19
paste input "https://www.immowelt.de/suche/kaufen/immobilien/privat/himmelkron-95502/himmelk…"
type input "https://www.immowelt.de/suche/kaufen/immobilien/privat/himmelkron-95502/himmelk…"
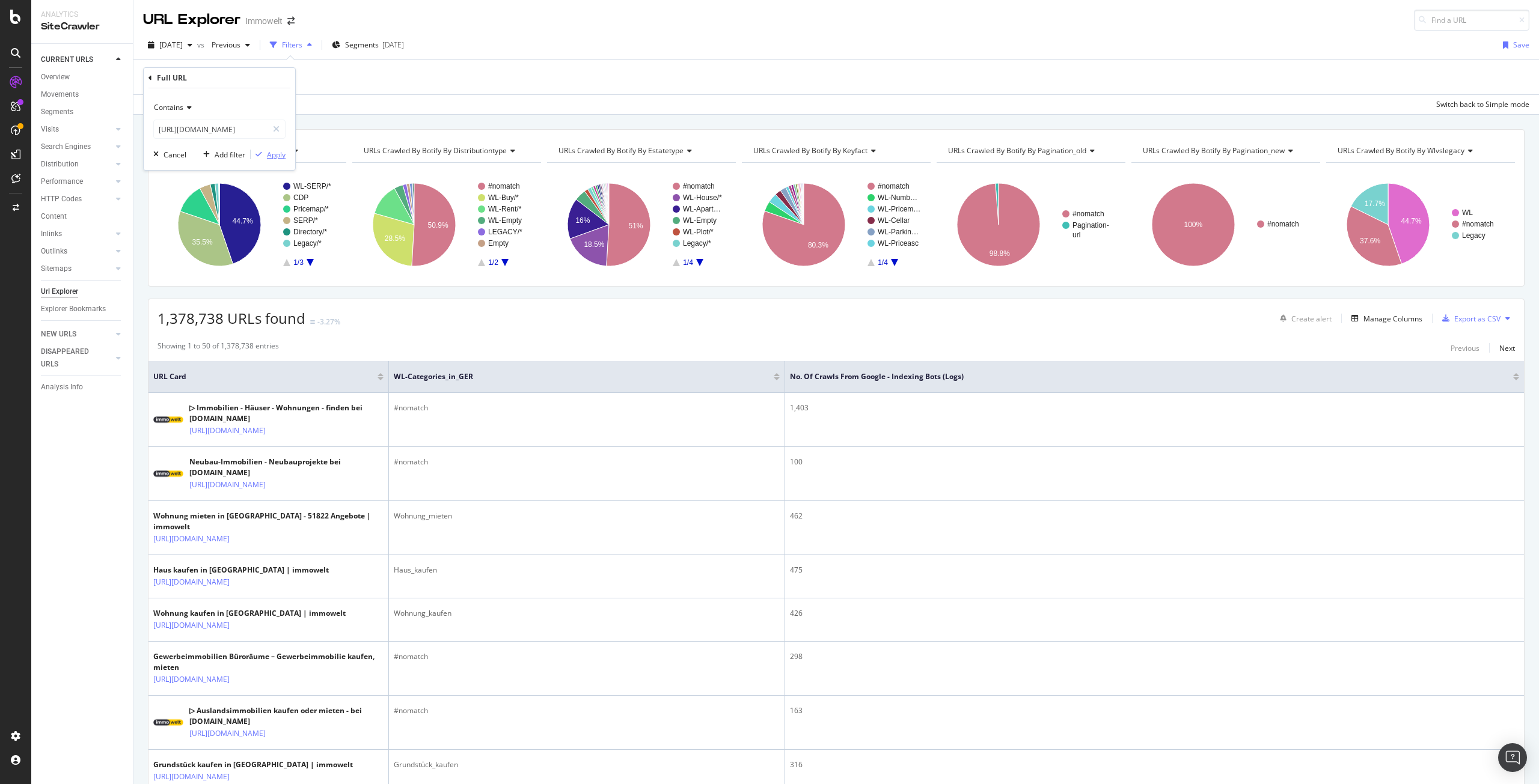
click at [275, 157] on div "Apply" at bounding box center [276, 154] width 18 height 10
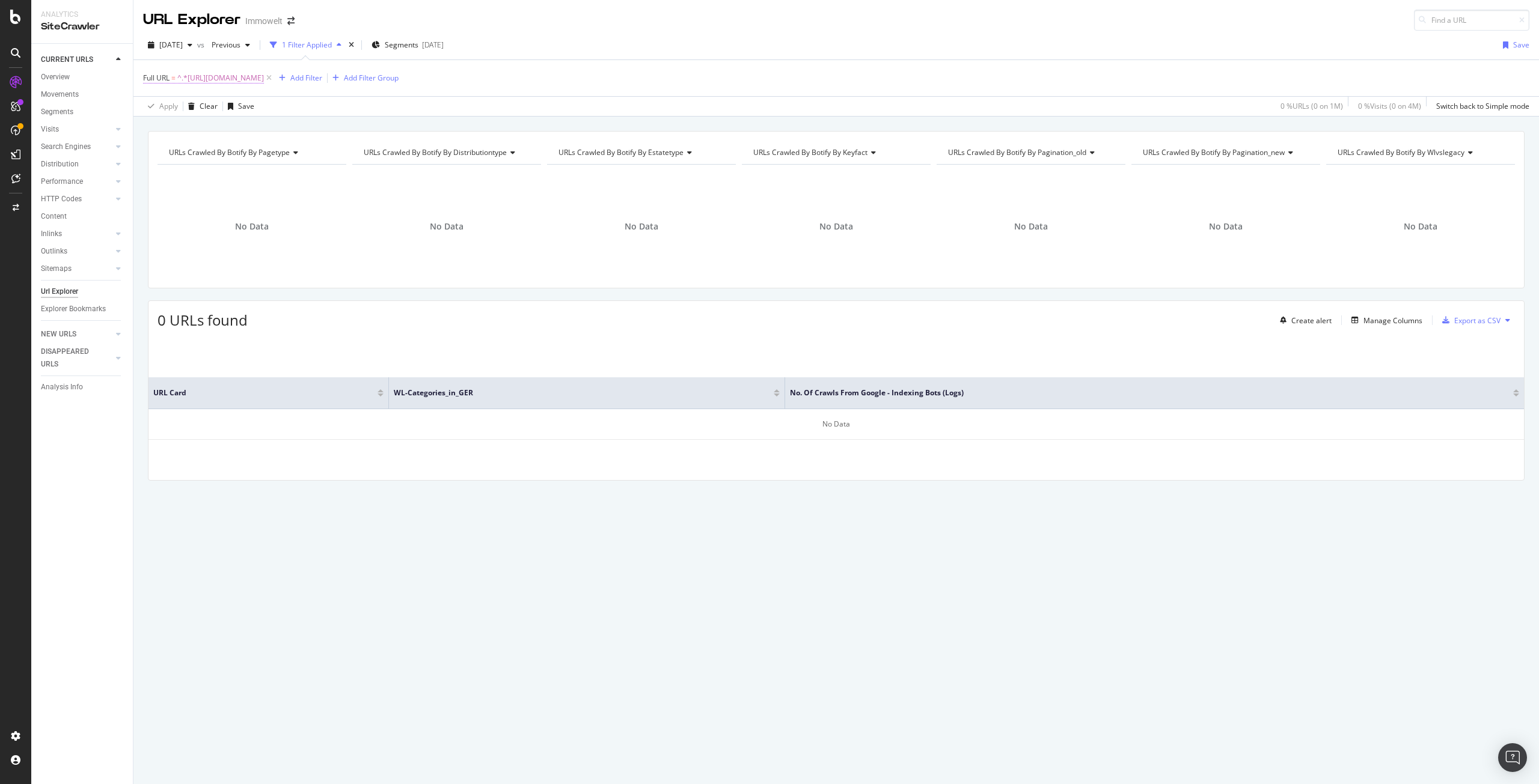
click at [264, 77] on span "^.*https://www.immowelt.de/suche/kaufen/immobilien/privat/himmelkron-95502/himm…" at bounding box center [221, 78] width 87 height 17
click at [248, 128] on input "https://www.immowelt.de/suche/kaufen/immobilien/privat/himmelkron-95502/himmelk…" at bounding box center [210, 128] width 113 height 19
drag, startPoint x: 255, startPoint y: 129, endPoint x: 274, endPoint y: 131, distance: 19.1
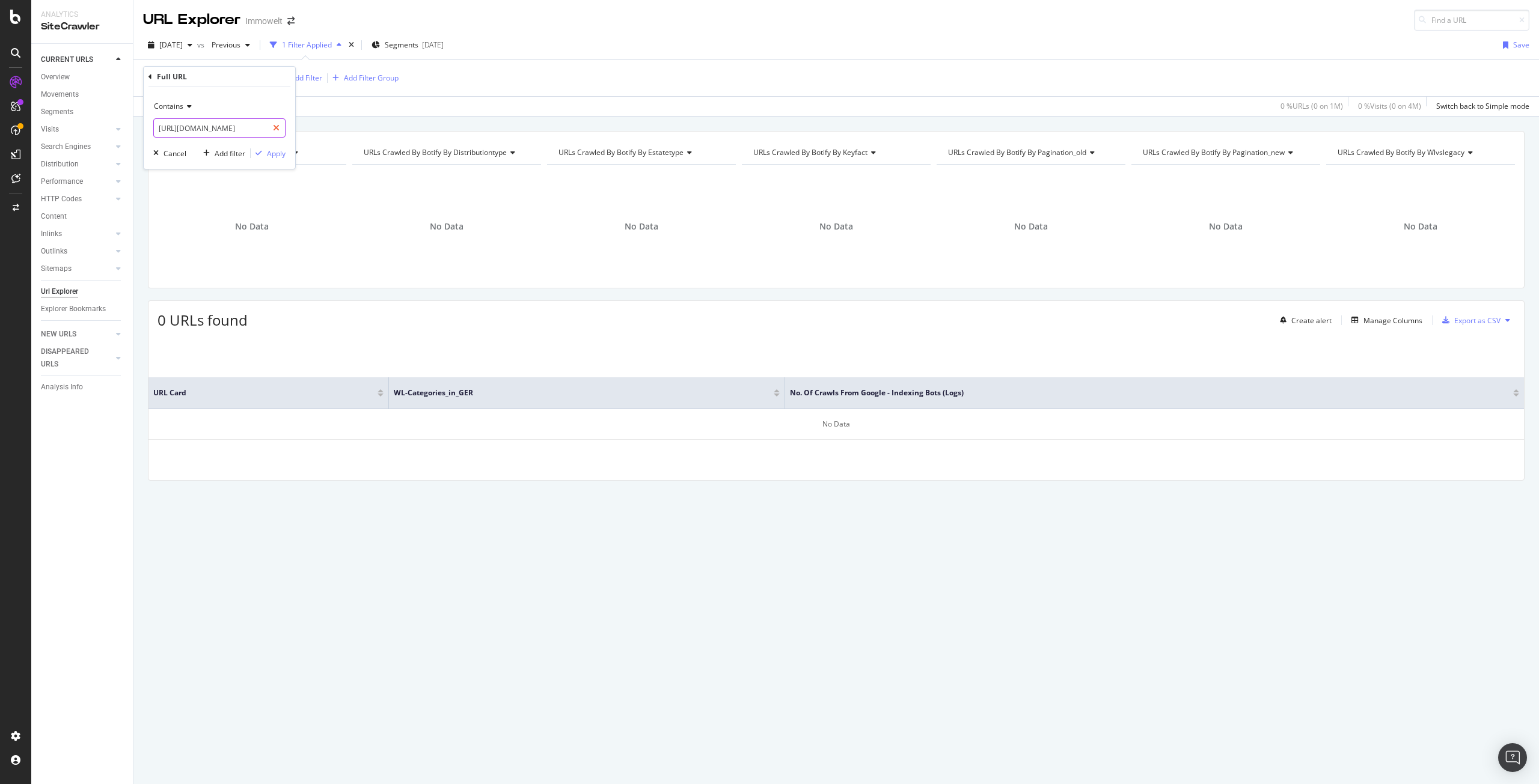
click at [274, 131] on div "https://www.immowelt.de/suche/kaufen/immobilien/privat/himmelkron-95502/himmelk…" at bounding box center [219, 128] width 132 height 19
click at [263, 128] on input "https://www.immowelt.de/suche/kaufen/immobilien/privat/himmelkron-95502/himmelk…" at bounding box center [210, 128] width 113 height 19
type input "https://www.immowelt.de/suche/kaufen/immobilien/privat/"
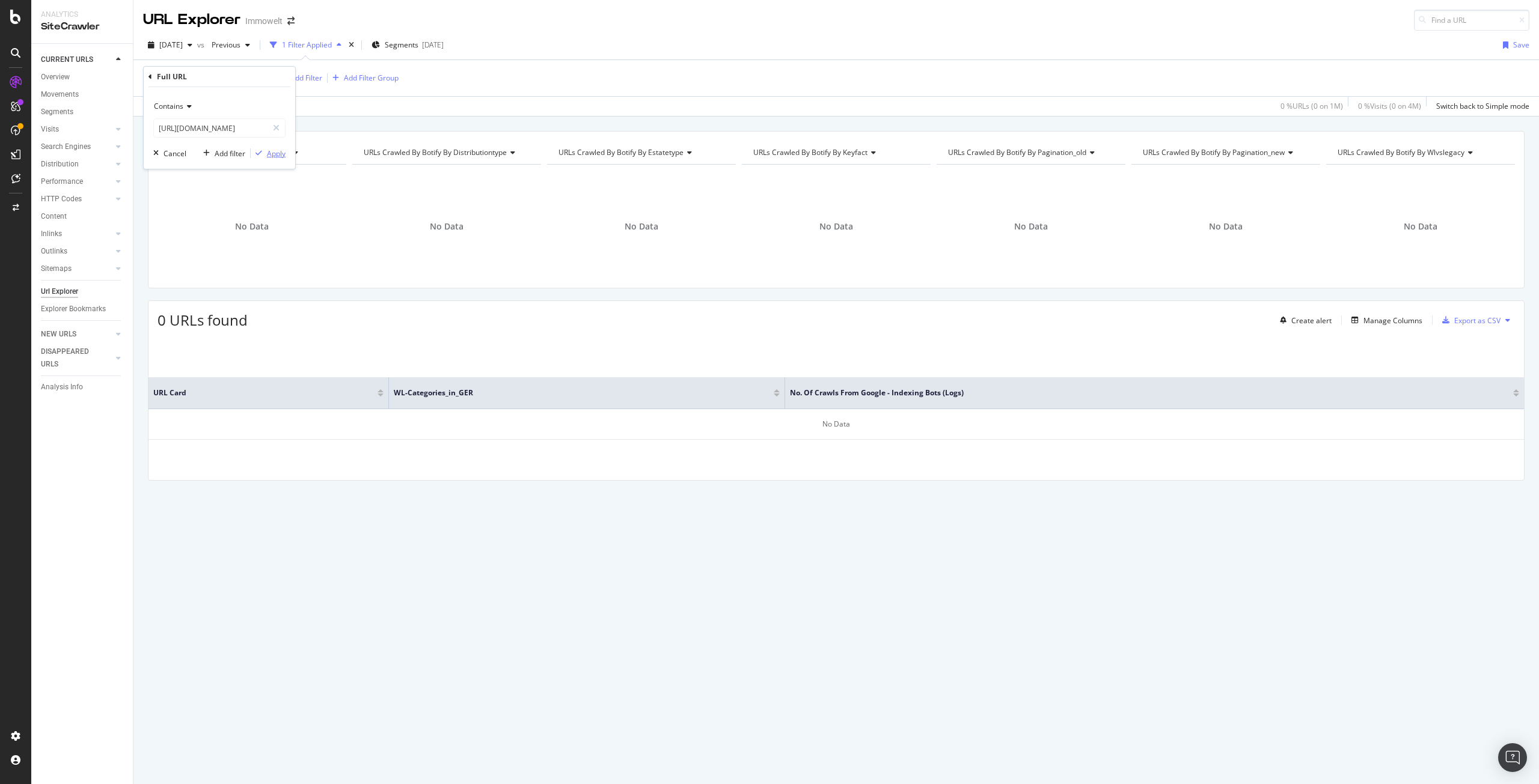
click at [275, 152] on div "Apply" at bounding box center [276, 154] width 18 height 10
click at [264, 76] on span "^.*https://www.immowelt.de/suche/kaufen/immobilien/privat/.*$" at bounding box center [221, 78] width 87 height 17
click at [274, 128] on icon at bounding box center [276, 127] width 7 height 8
click at [244, 129] on input "text" at bounding box center [219, 128] width 131 height 19
paste input "/suche/kaufen/immobilien"
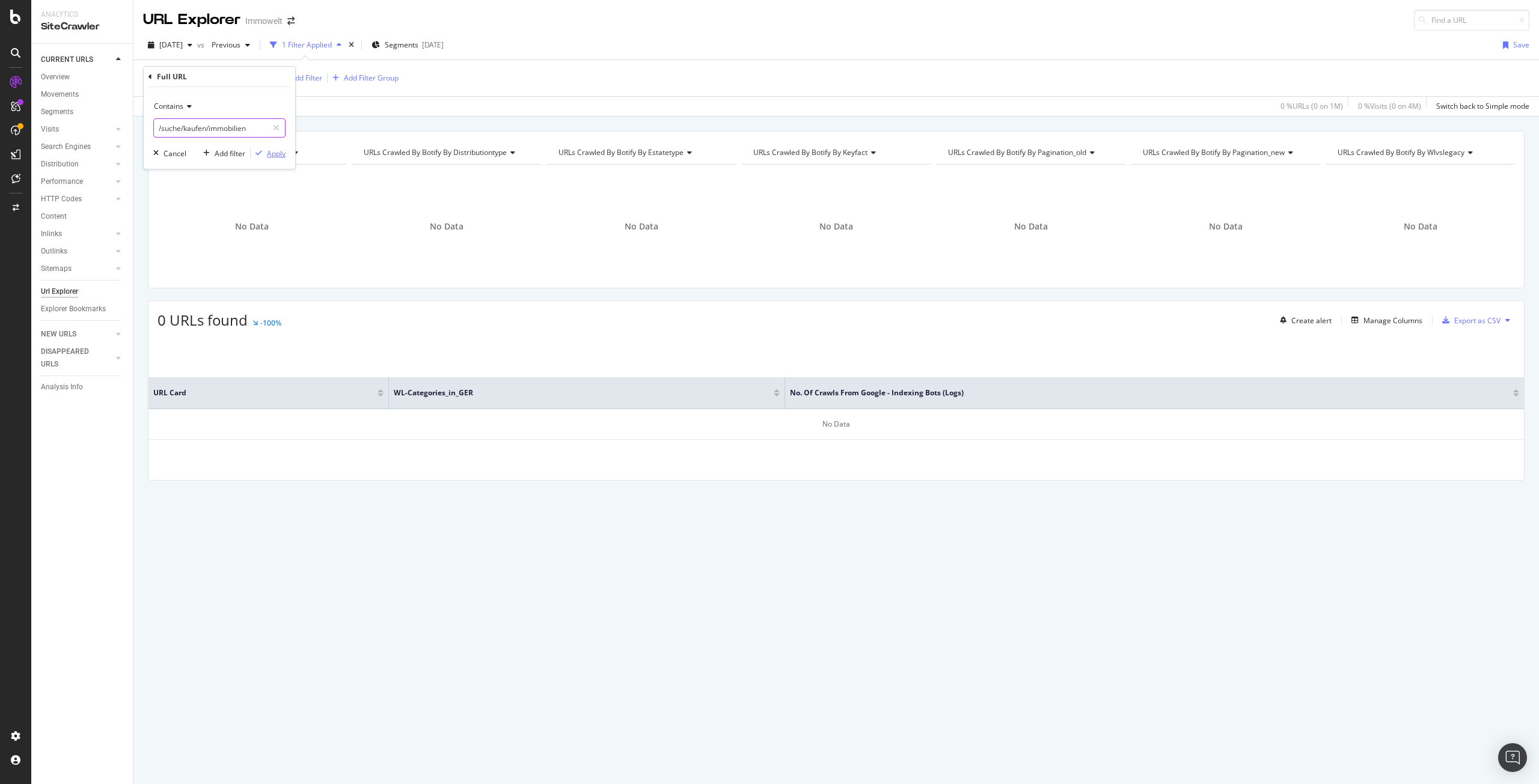
type input "/suche/kaufen/immobilien"
click at [278, 151] on div "Apply" at bounding box center [276, 154] width 18 height 10
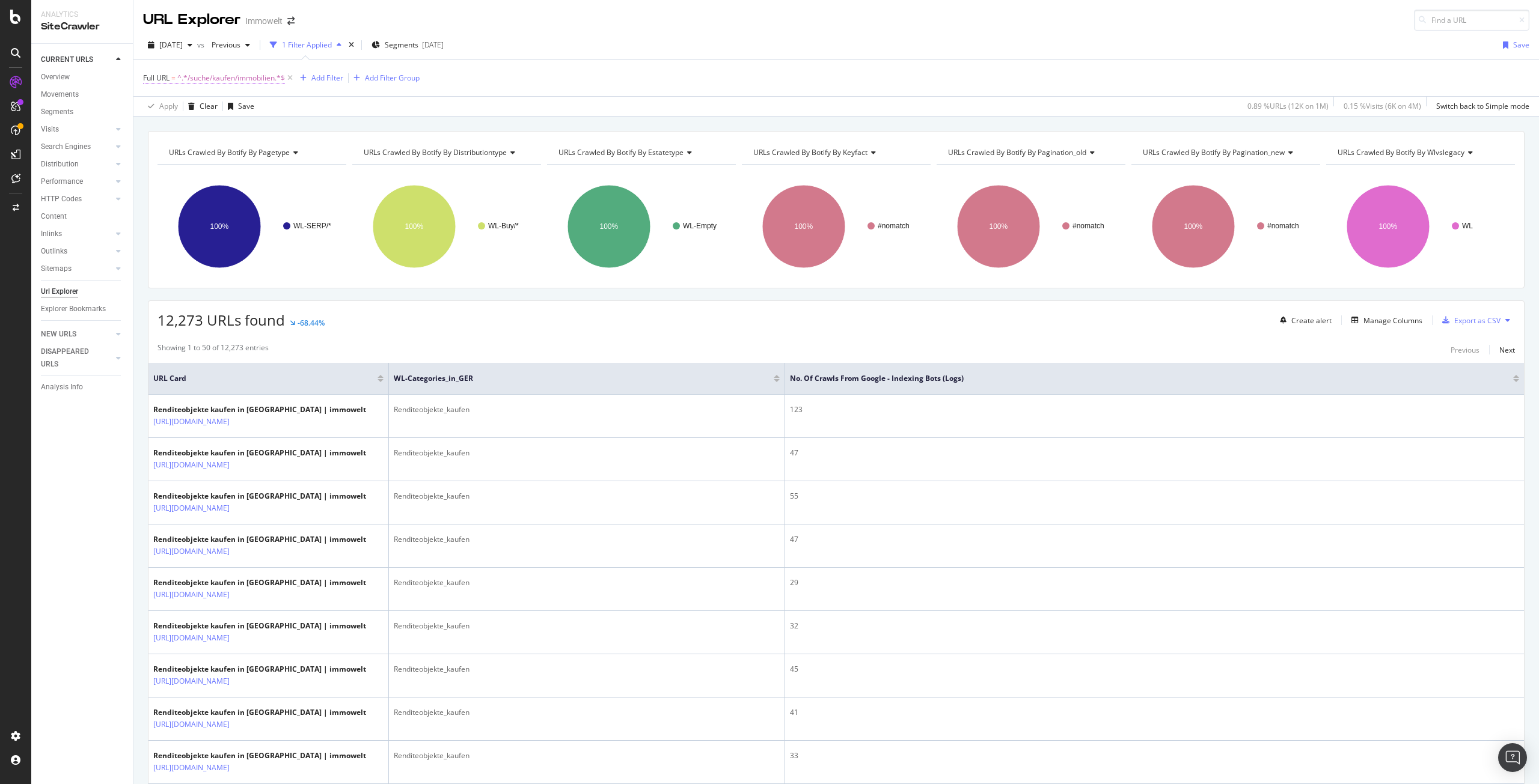
click at [238, 77] on span "^.*/suche/kaufen/immobilien.*$" at bounding box center [231, 78] width 107 height 17
click at [257, 129] on input "/suche/kaufen/immobilien" at bounding box center [210, 128] width 113 height 19
click at [257, 124] on input "/suche/kaufen/immobilien" at bounding box center [210, 128] width 113 height 19
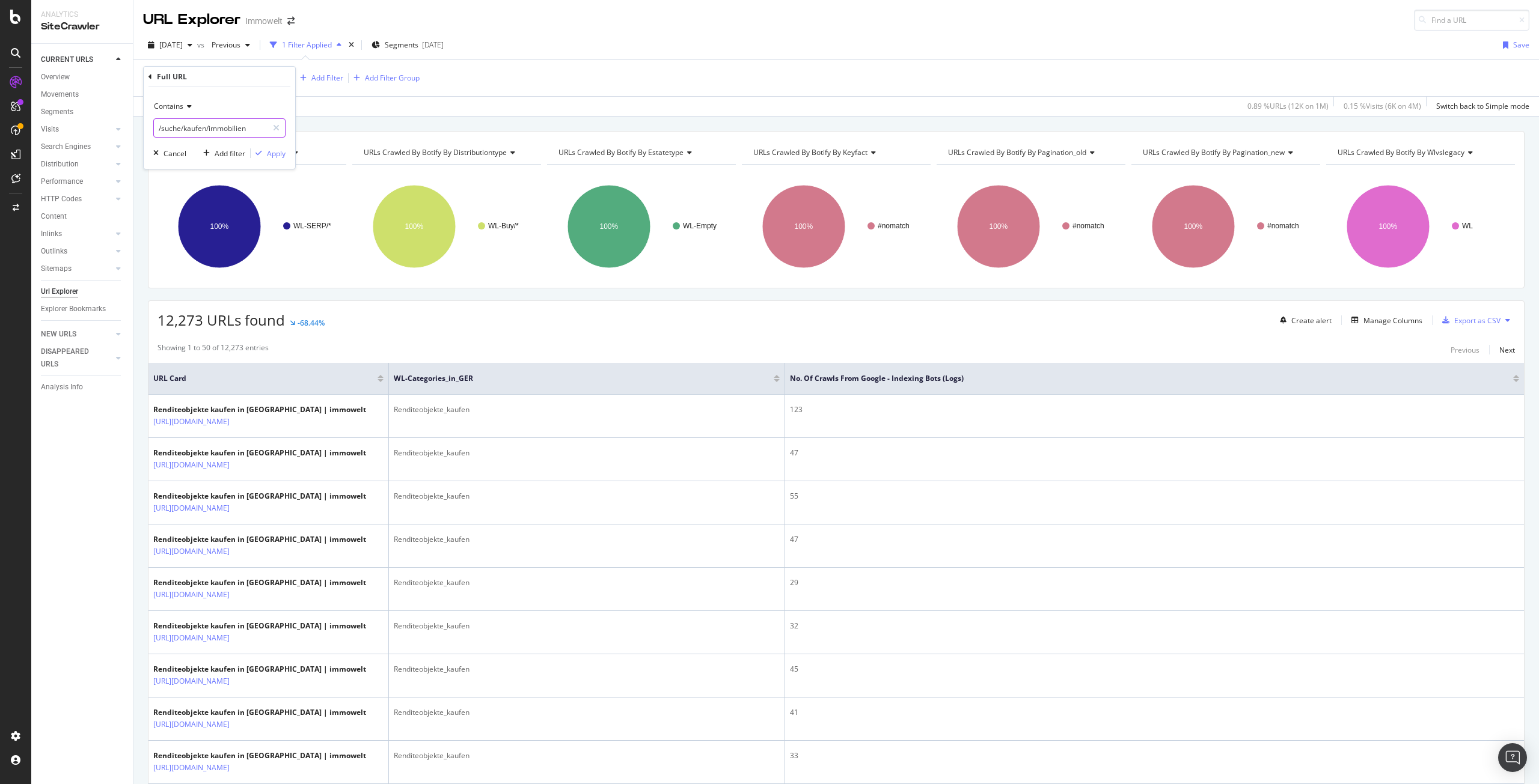
paste input "/privat/"
type input "/suche/kaufen/immobilien/privat/"
click at [274, 151] on div "Apply" at bounding box center [276, 154] width 18 height 10
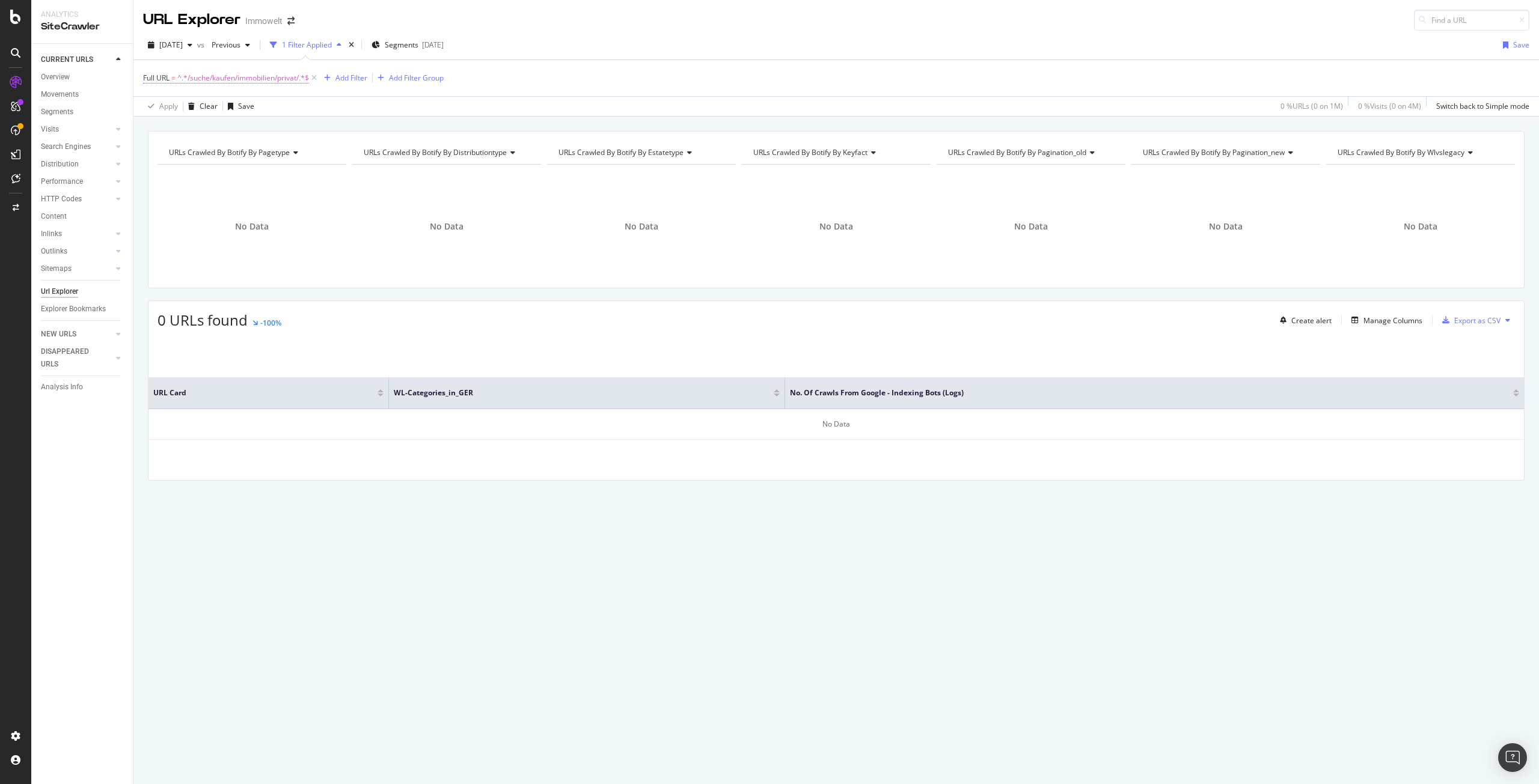
click at [266, 79] on span "^.*/suche/kaufen/immobilien/privat/.*$" at bounding box center [243, 78] width 132 height 17
click at [274, 125] on icon at bounding box center [276, 127] width 7 height 8
click at [209, 129] on input "text" at bounding box center [219, 128] width 131 height 19
paste input "https://www.immowelt.de/suche/mieten/wohnung/mit-garten/baden-wurttemberg/radol…"
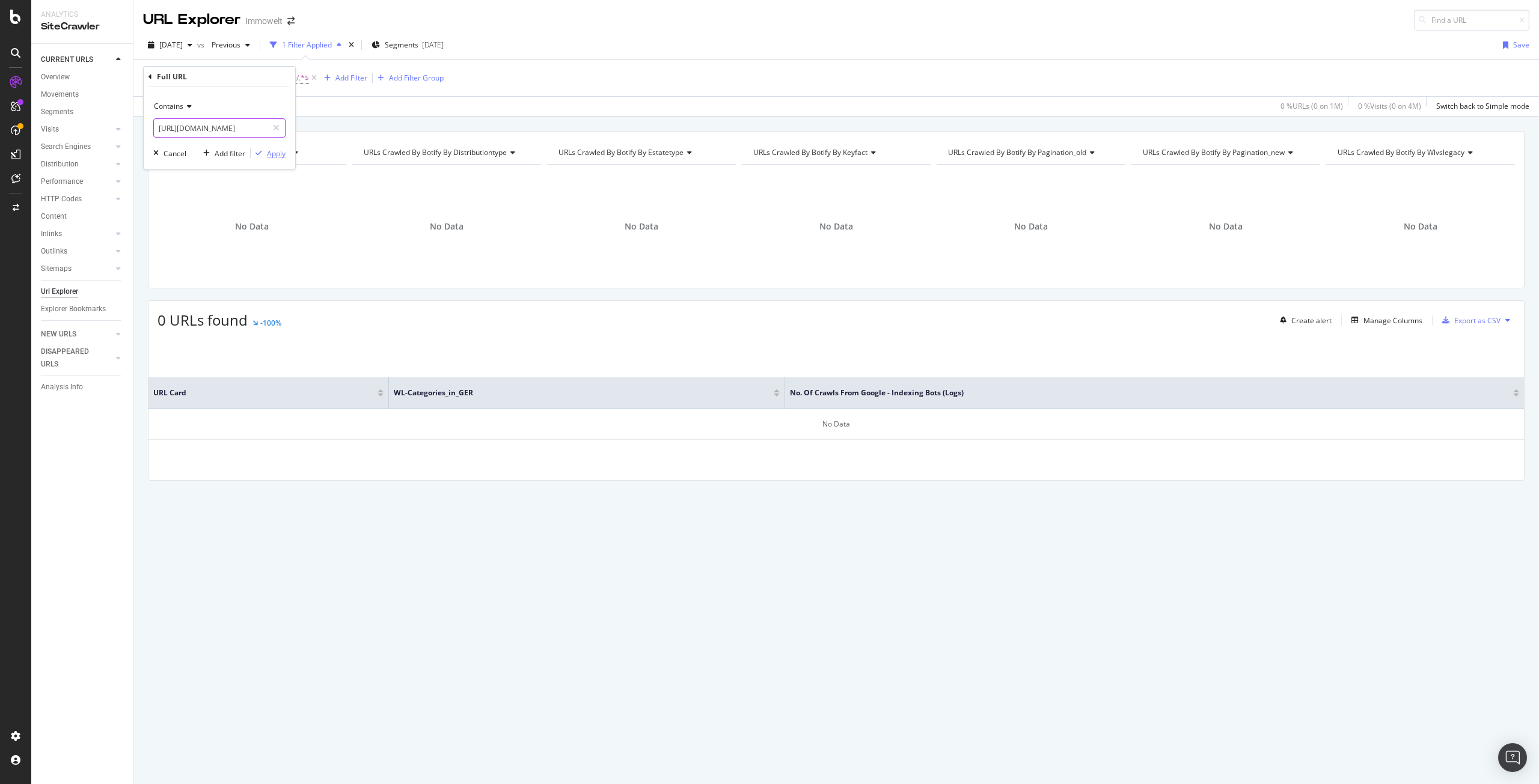
type input "https://www.immowelt.de/suche/mieten/wohnung/mit-garten/baden-wurttemberg/radol…"
click at [272, 153] on div "Apply" at bounding box center [276, 154] width 18 height 10
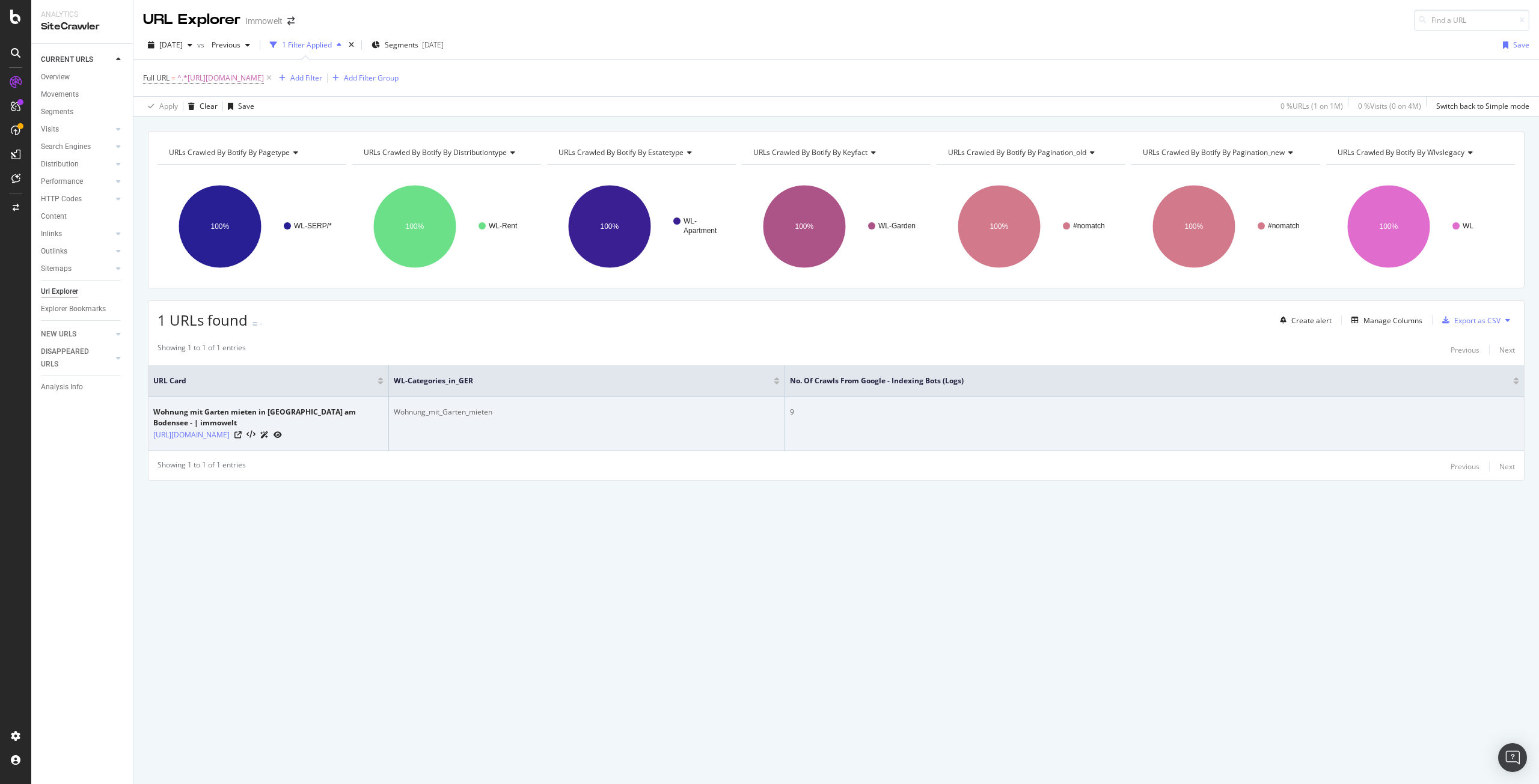
click at [282, 438] on icon at bounding box center [277, 435] width 8 height 7
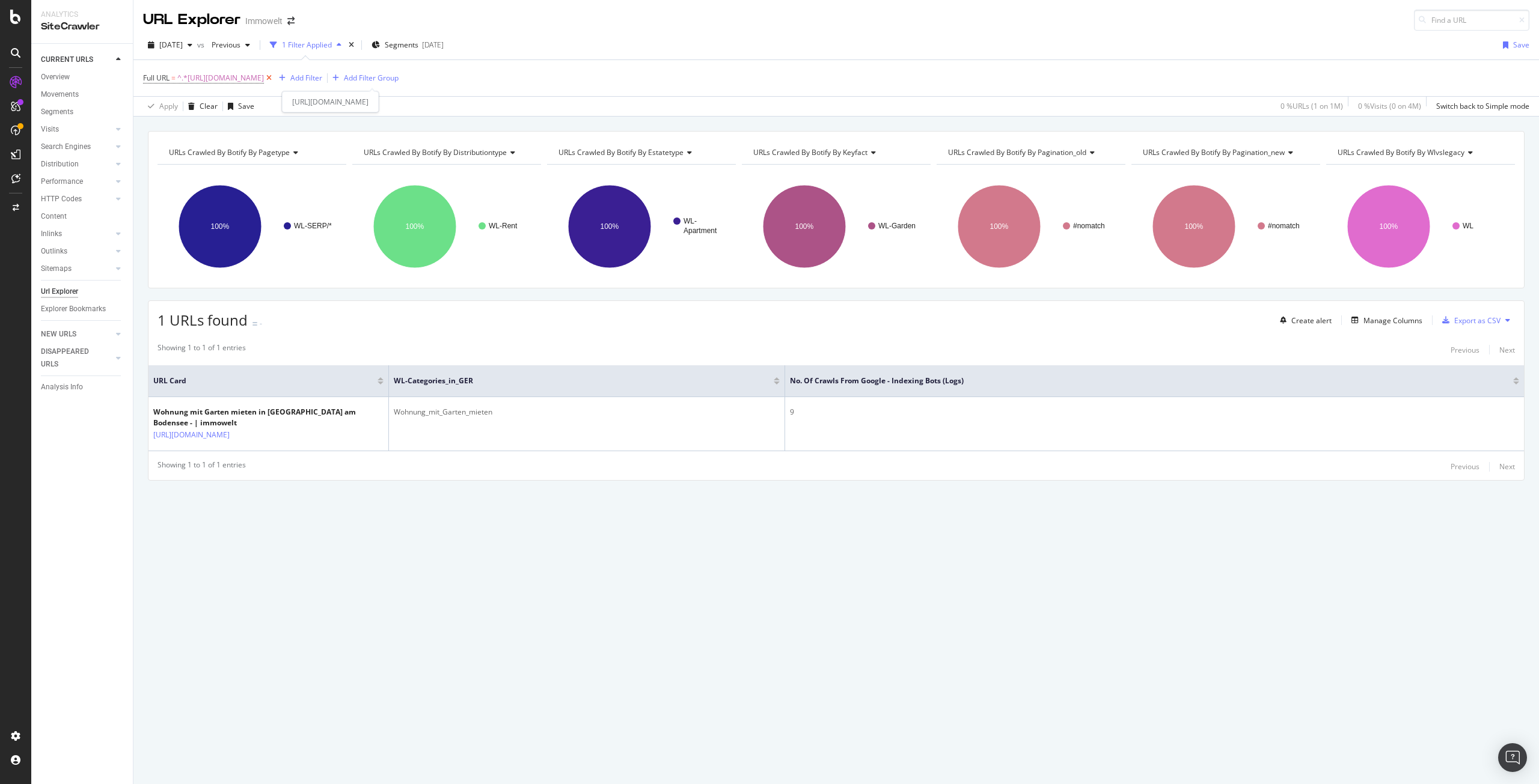
click at [274, 77] on icon at bounding box center [269, 78] width 10 height 12
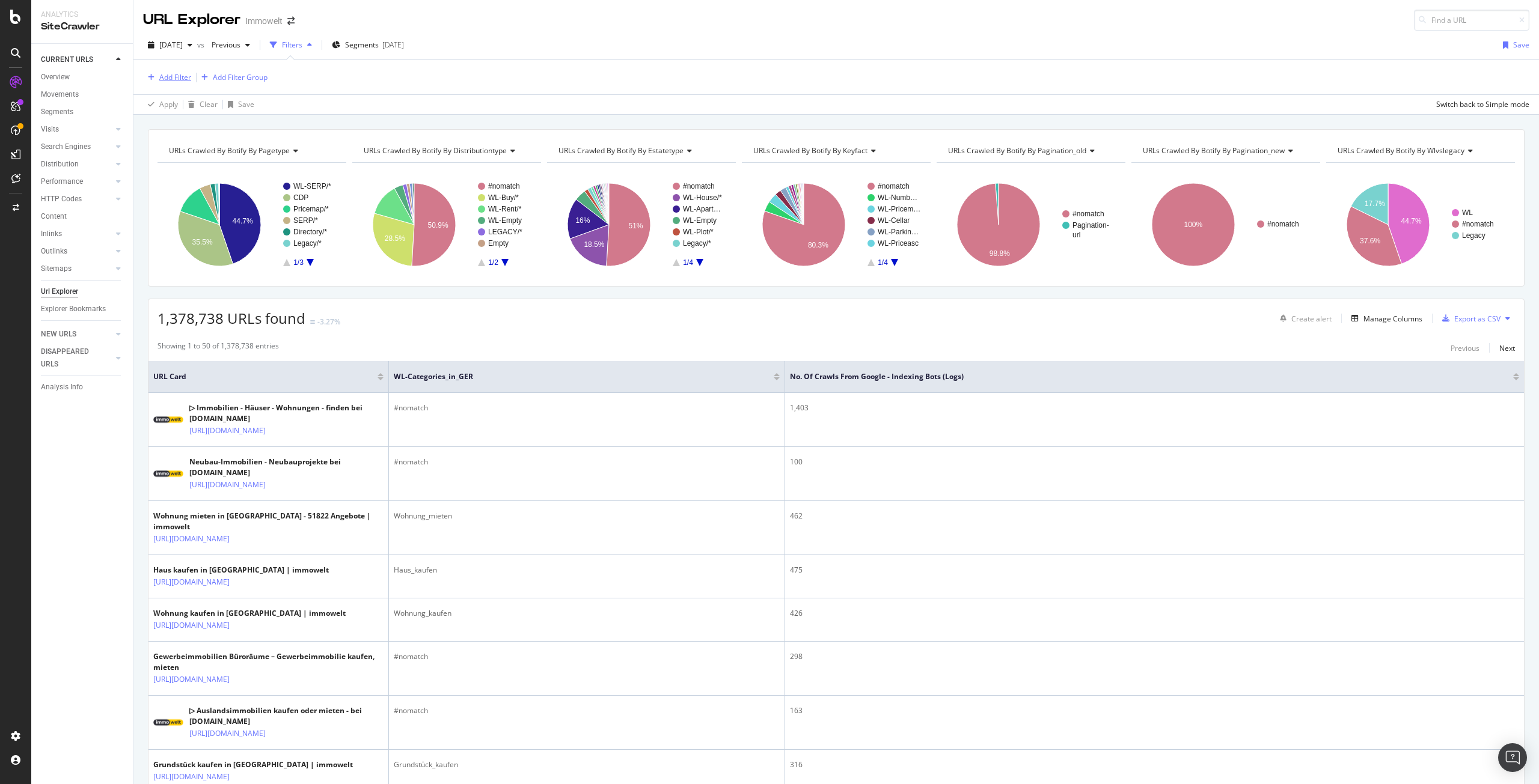
click at [163, 76] on div "Add Filter" at bounding box center [175, 77] width 32 height 10
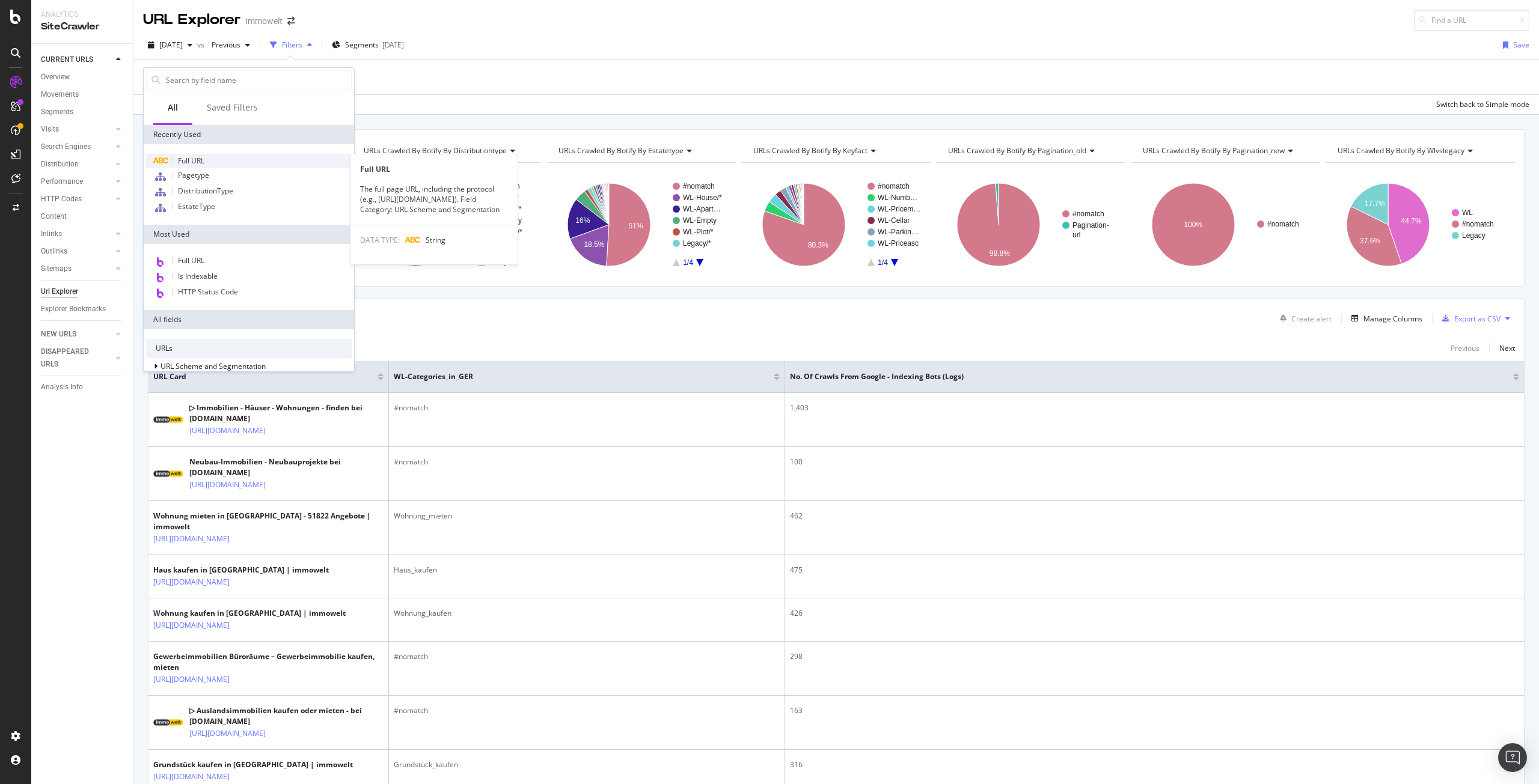
click at [215, 163] on div "Full URL" at bounding box center [249, 161] width 205 height 15
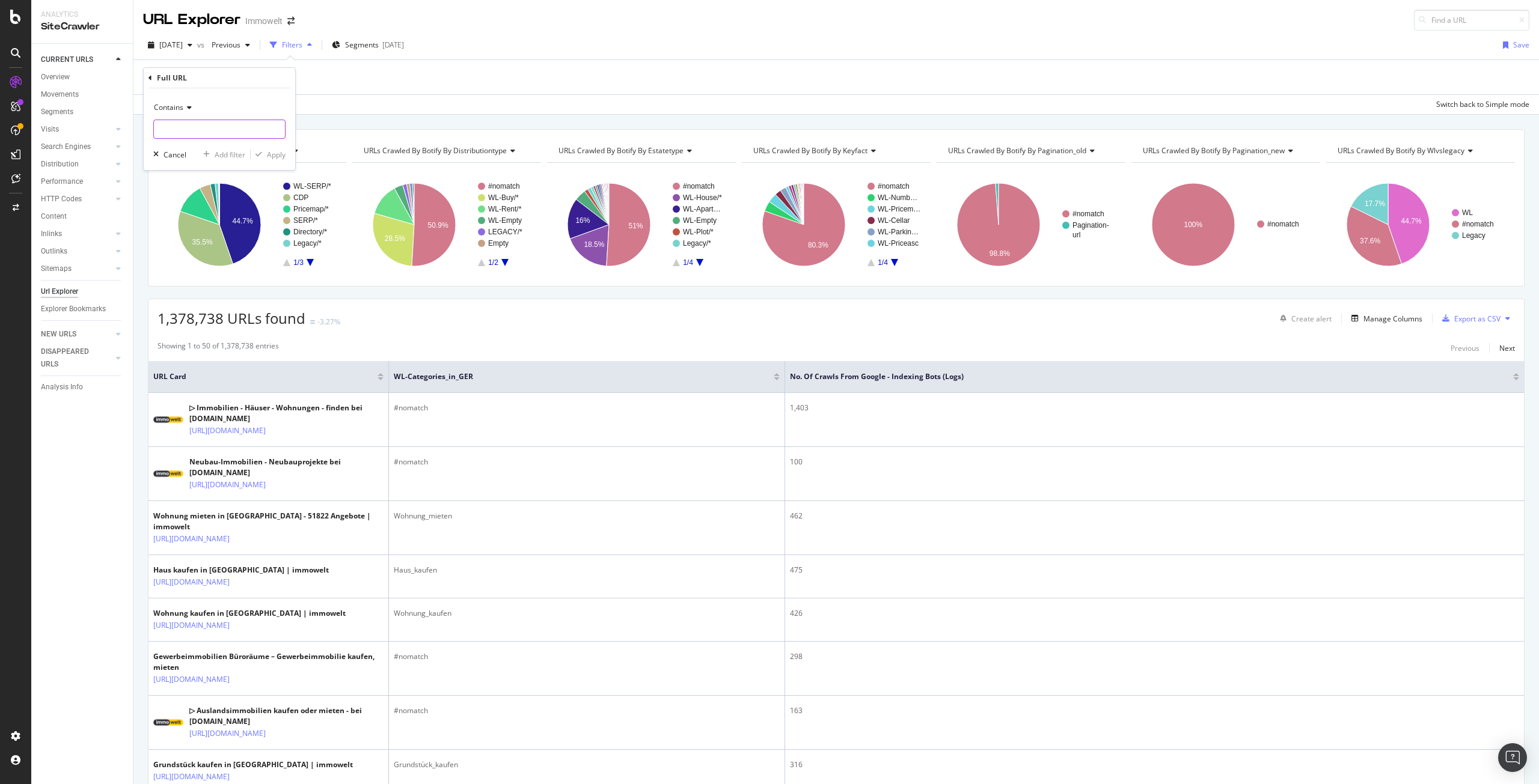
click at [214, 123] on input "text" at bounding box center [219, 129] width 131 height 19
paste input "https://www.immowelt.de/suche/kaufen/immobilien/himmelkron-95502/himmelkron-955…"
type input "https://www.immowelt.de/suche/kaufen/immobilien/himmelkron-95502/himmelkron-955…"
click at [277, 156] on div "Apply" at bounding box center [276, 154] width 18 height 10
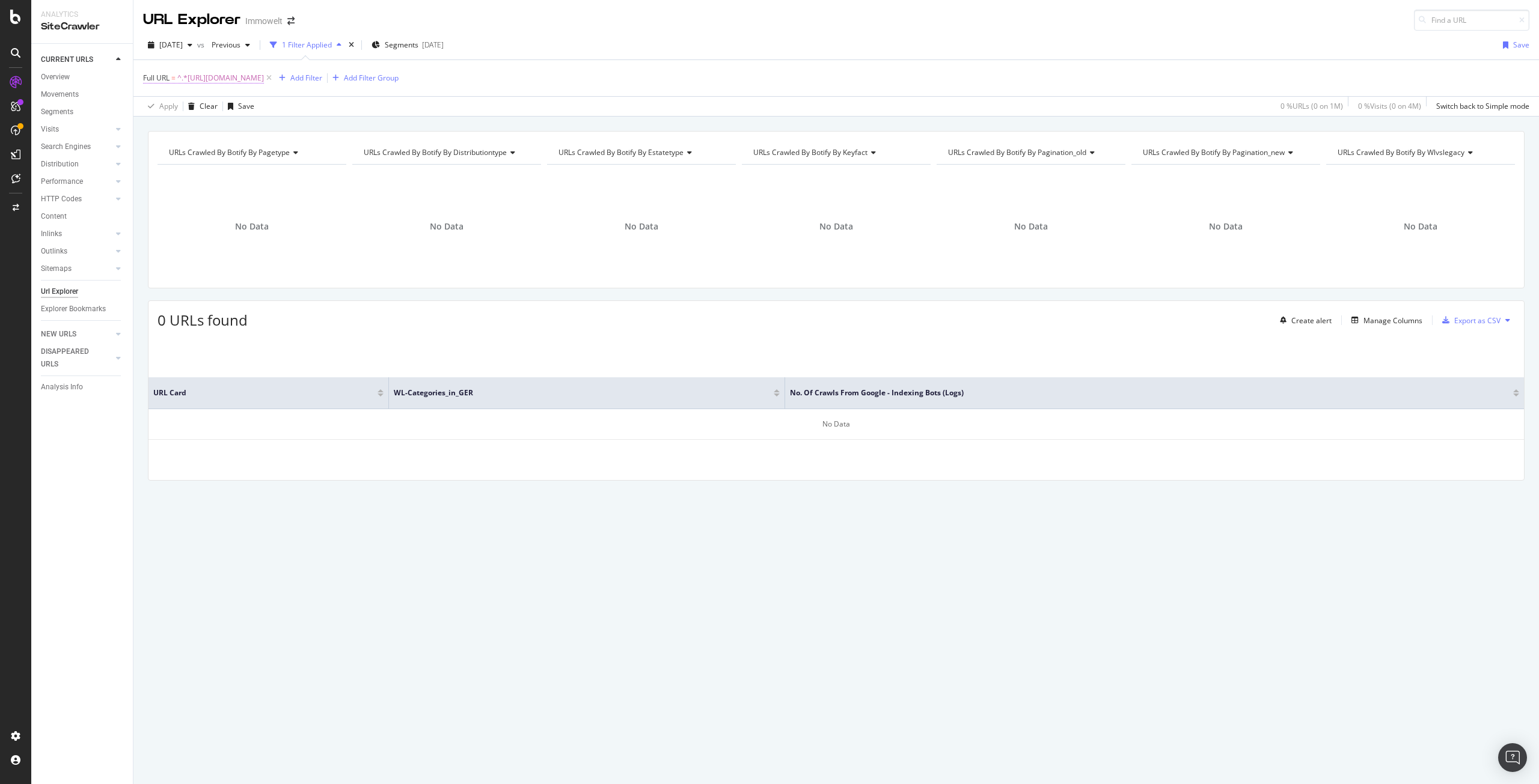
click at [264, 79] on span "^.*https://www.immowelt.de/suche/kaufen/immobilien/himmelkron-95502/himmelkron-…" at bounding box center [221, 78] width 87 height 17
click at [221, 124] on input "https://www.immowelt.de/suche/kaufen/immobilien/himmelkron-95502/himmelkron-955…" at bounding box center [210, 128] width 113 height 19
click at [221, 129] on input "https://www.immowelt.de/suche/kaufen/immobilien/himmelkron-95502/himmelkron-955…" at bounding box center [210, 128] width 113 height 19
drag, startPoint x: 245, startPoint y: 129, endPoint x: 261, endPoint y: 129, distance: 16.0
click at [261, 129] on input "https://www.immowelt.de/suche/kaufen/immobilien/himmelkron-95502/himmelkron-955…" at bounding box center [210, 128] width 113 height 19
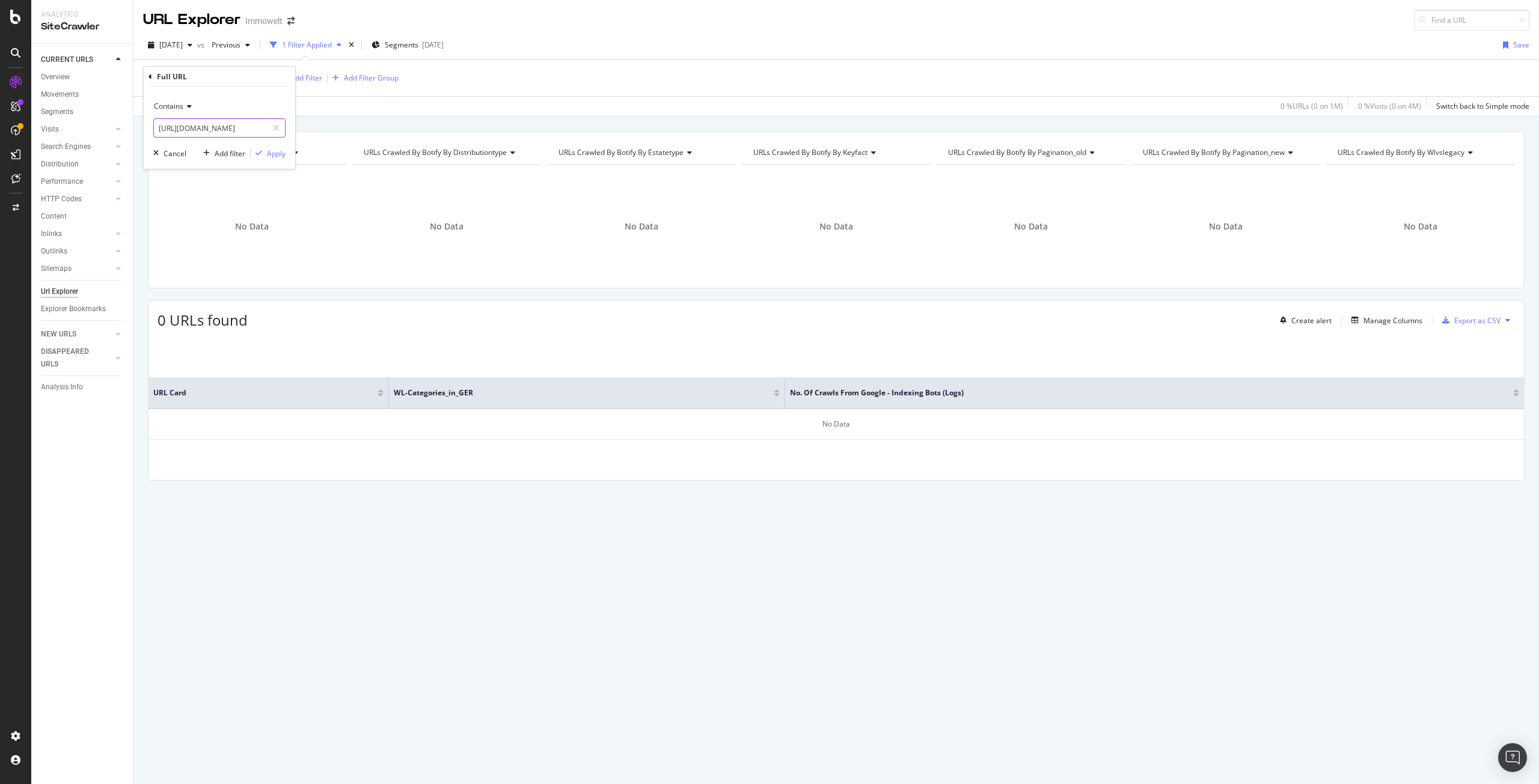
scroll to position [0, 207]
click at [250, 128] on input "https://www.immowelt.de/suche/kaufen/immobilien/himmelkron-95502/himmelkron-955…" at bounding box center [210, 128] width 113 height 19
click at [264, 76] on span "^.*https://www.immowelt.de/suche/kaufen/immobilien/himmelkron-95502/himmelkron-…" at bounding box center [221, 78] width 87 height 17
click at [222, 126] on input "https://www.immowelt.de/suche/kaufen/immobilien/himmelkron-95502/himmelkron-955…" at bounding box center [210, 128] width 113 height 19
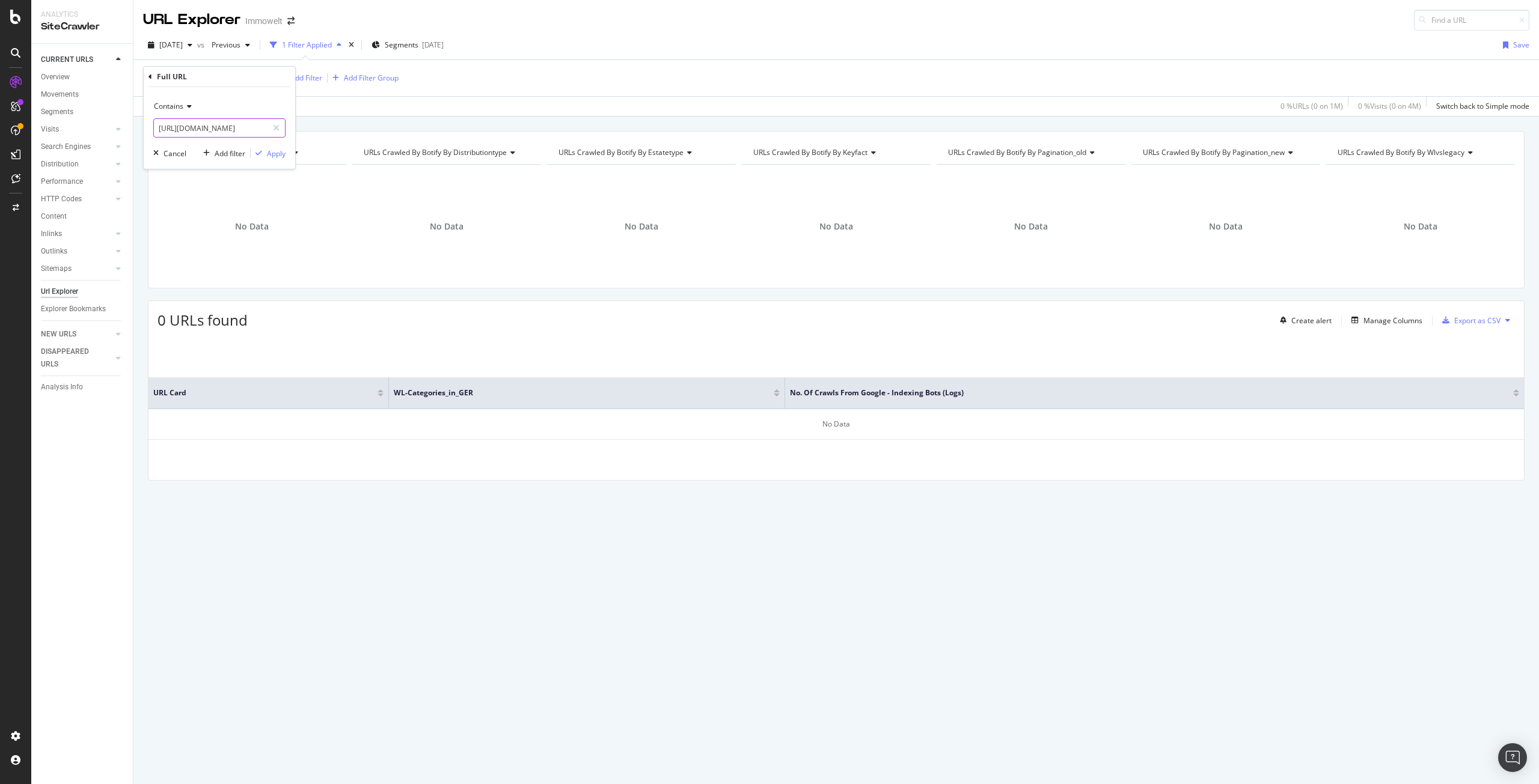
paste input "/suche/kaufen/immobilien/"
type input "/suche/kaufen/immobilien/"
click at [274, 153] on div "Apply" at bounding box center [276, 154] width 18 height 10
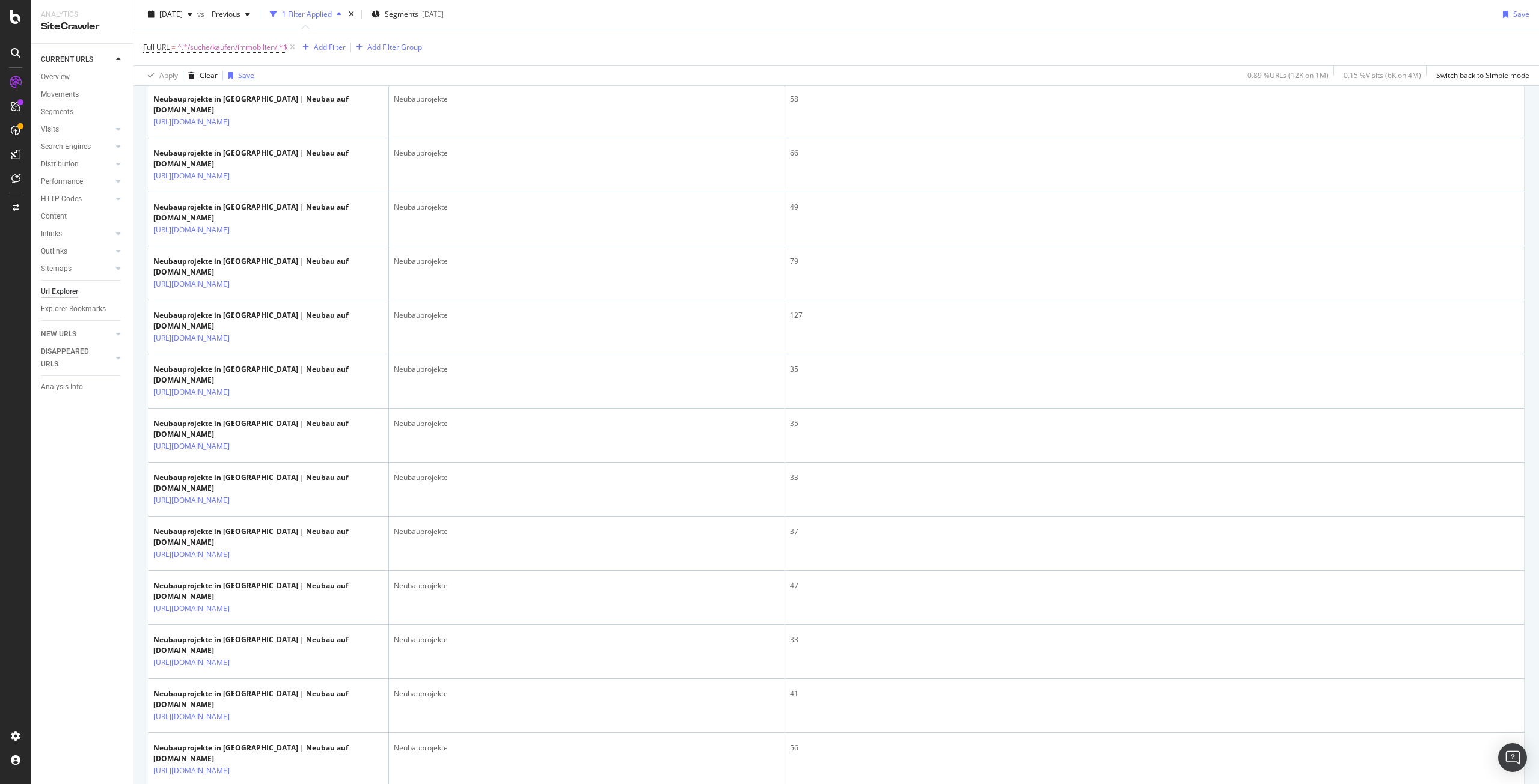
scroll to position [1202, 0]
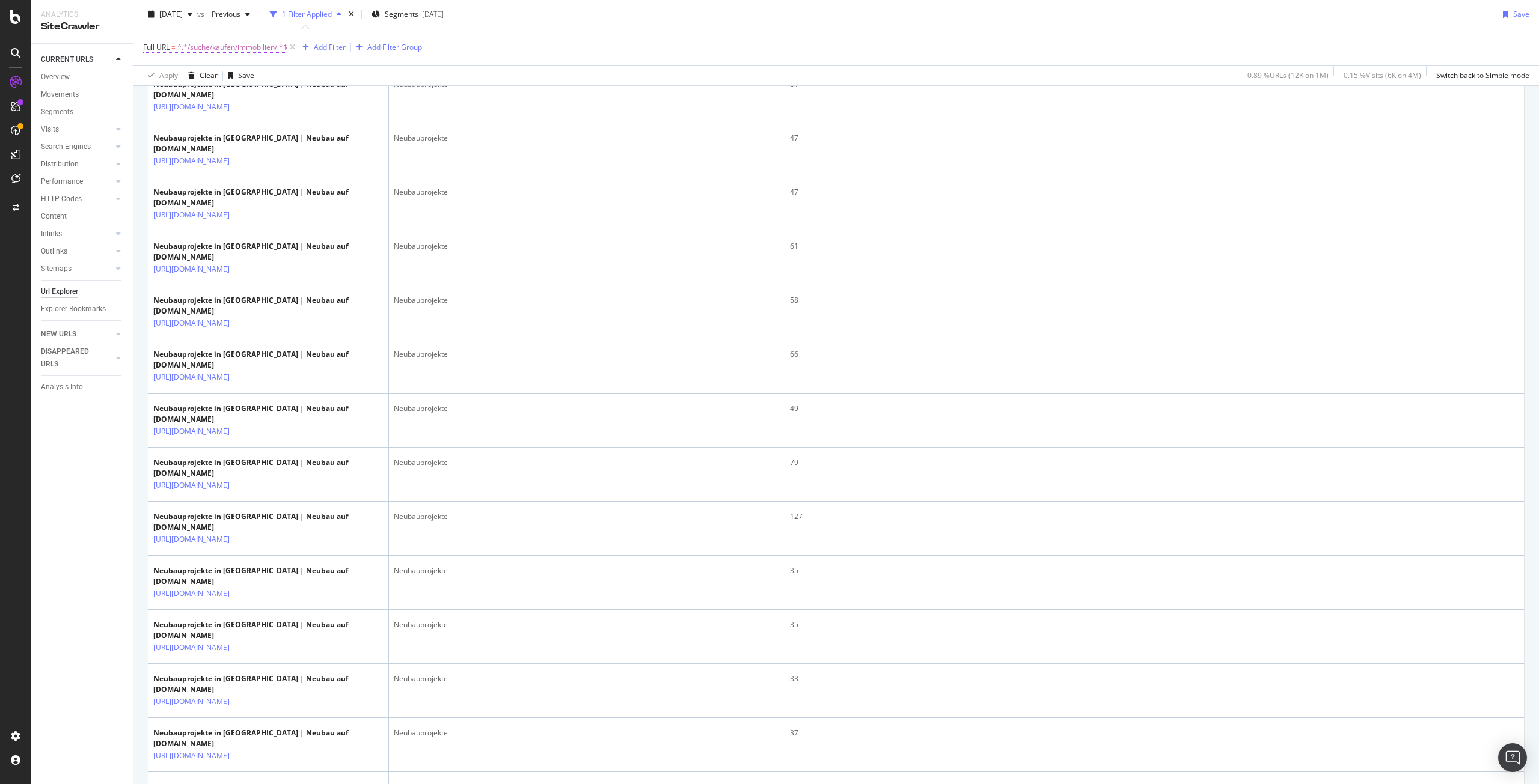
click at [241, 49] on span "^.*/suche/kaufen/immobilien/.*$" at bounding box center [232, 47] width 110 height 17
click at [221, 104] on input "/suche/kaufen/immobilien/" at bounding box center [210, 97] width 113 height 19
paste input "https://www.immowelt.de/suche/kaufen/immobilien/deutschland/ad02de1"
type input "https://www.immowelt.de/suche/kaufen/immobilien/deutschland/ad02de1"
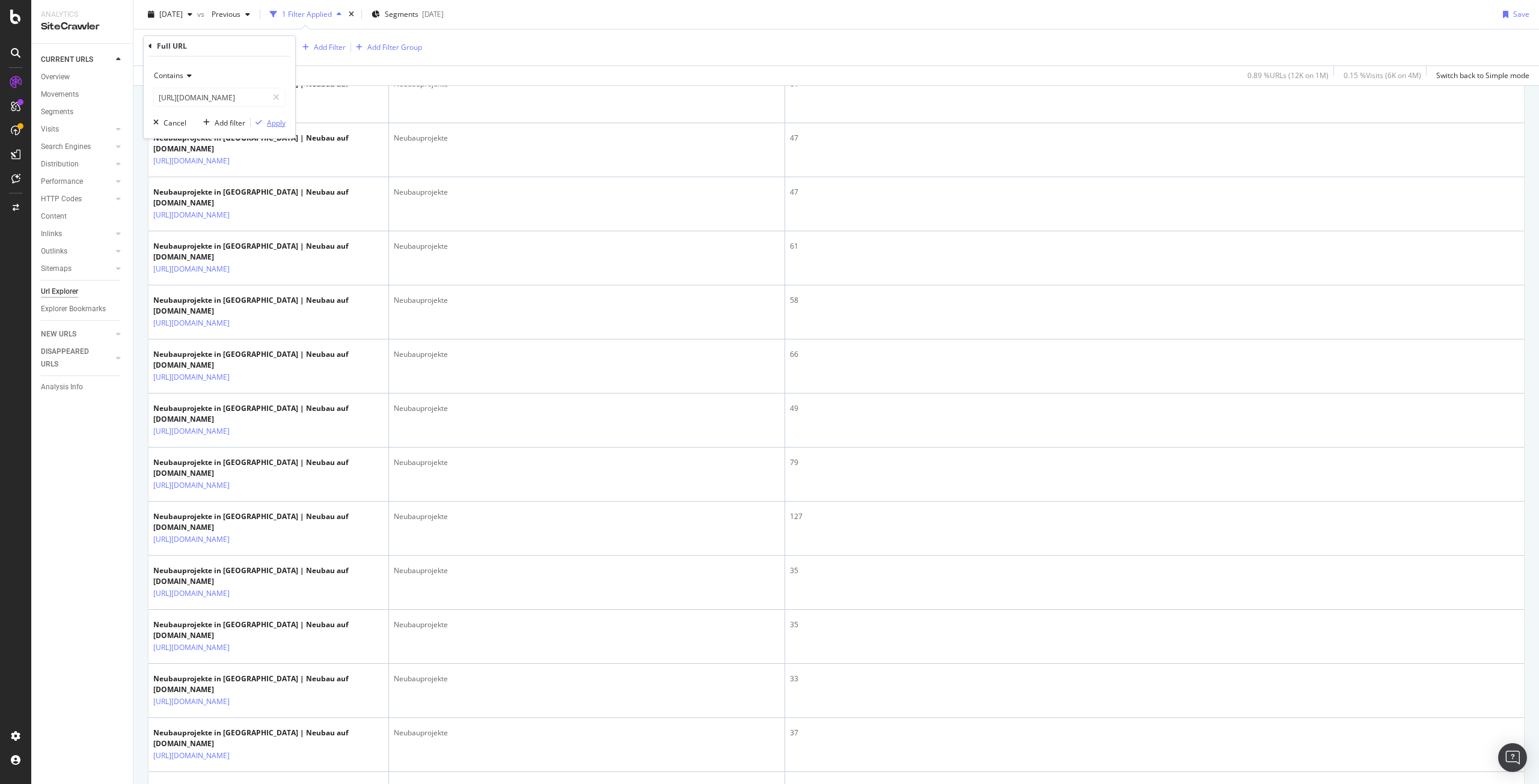
scroll to position [0, 0]
click at [271, 124] on div "Apply" at bounding box center [276, 123] width 18 height 10
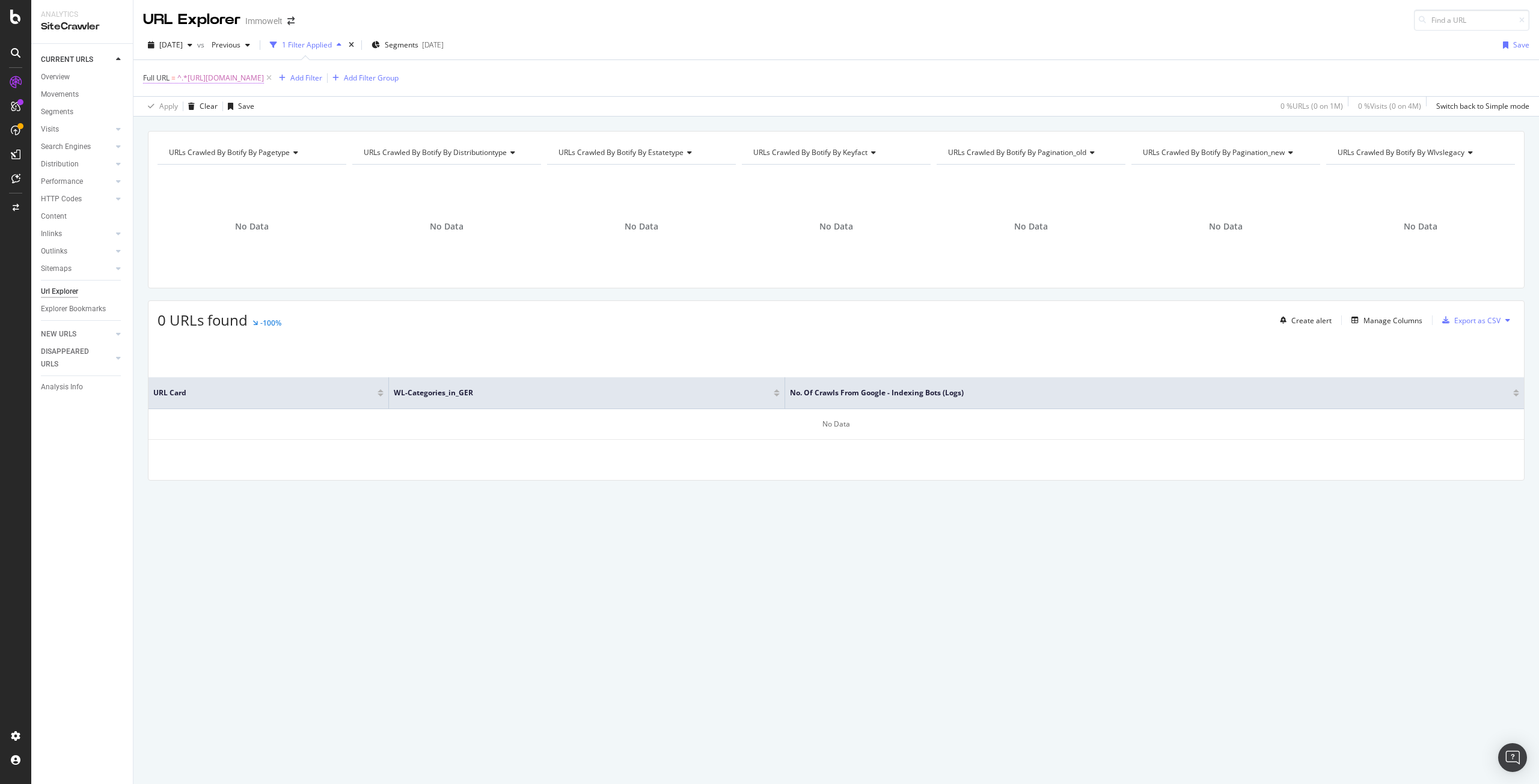
click at [264, 81] on span "^.*https://www.immowelt.de/suche/kaufen/immobilien/deutschland/ad02de1.*$" at bounding box center [221, 78] width 87 height 17
click at [274, 128] on icon at bounding box center [276, 127] width 7 height 8
click at [220, 133] on input "text" at bounding box center [219, 128] width 131 height 19
paste input "https://www.immowelt.de/suche/kaufen/wohnung/erdgeschoss/bielefeld-33602/ummeln…"
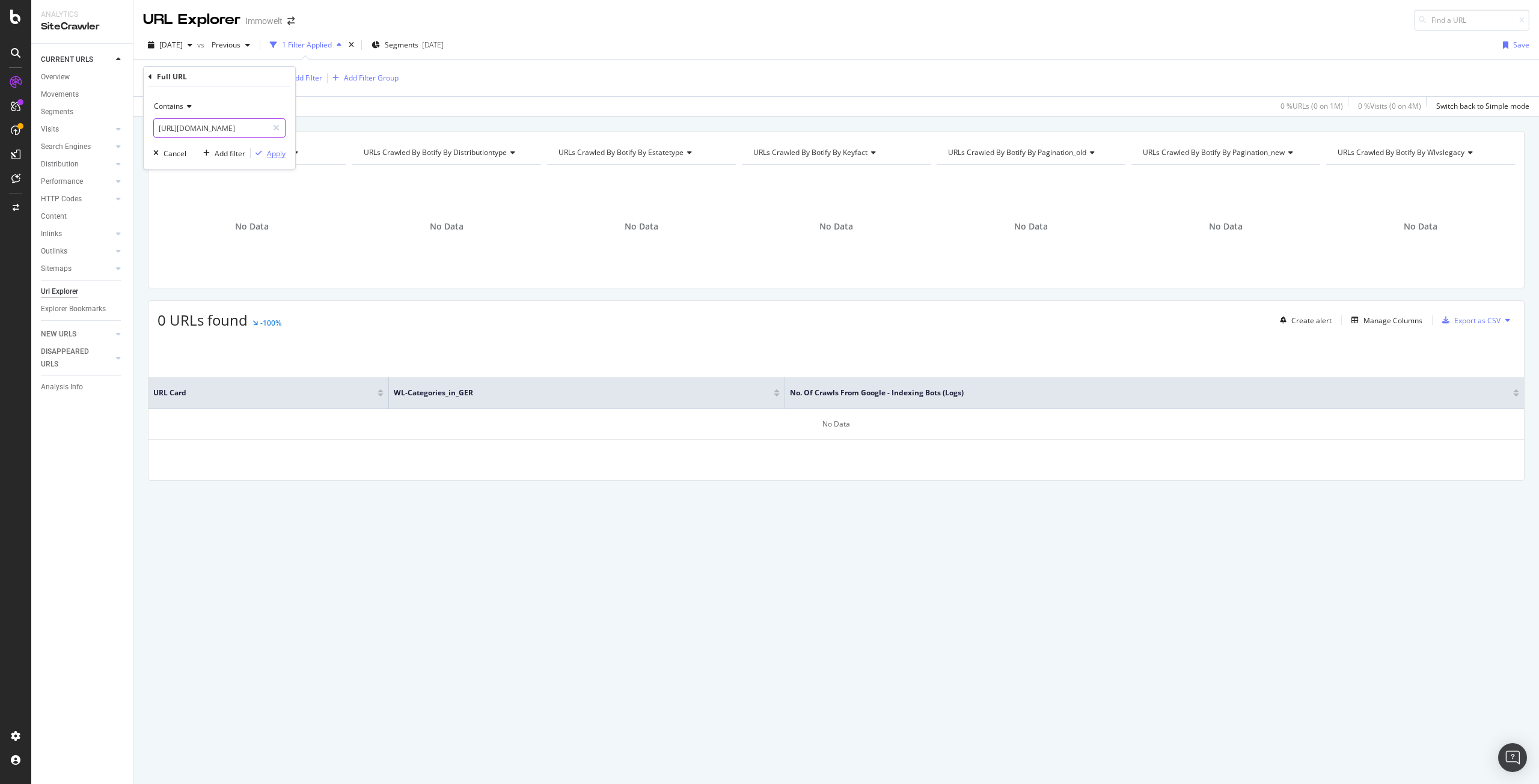
type input "https://www.immowelt.de/suche/kaufen/wohnung/erdgeschoss/bielefeld-33602/ummeln…"
click at [272, 151] on div "Apply" at bounding box center [276, 154] width 18 height 10
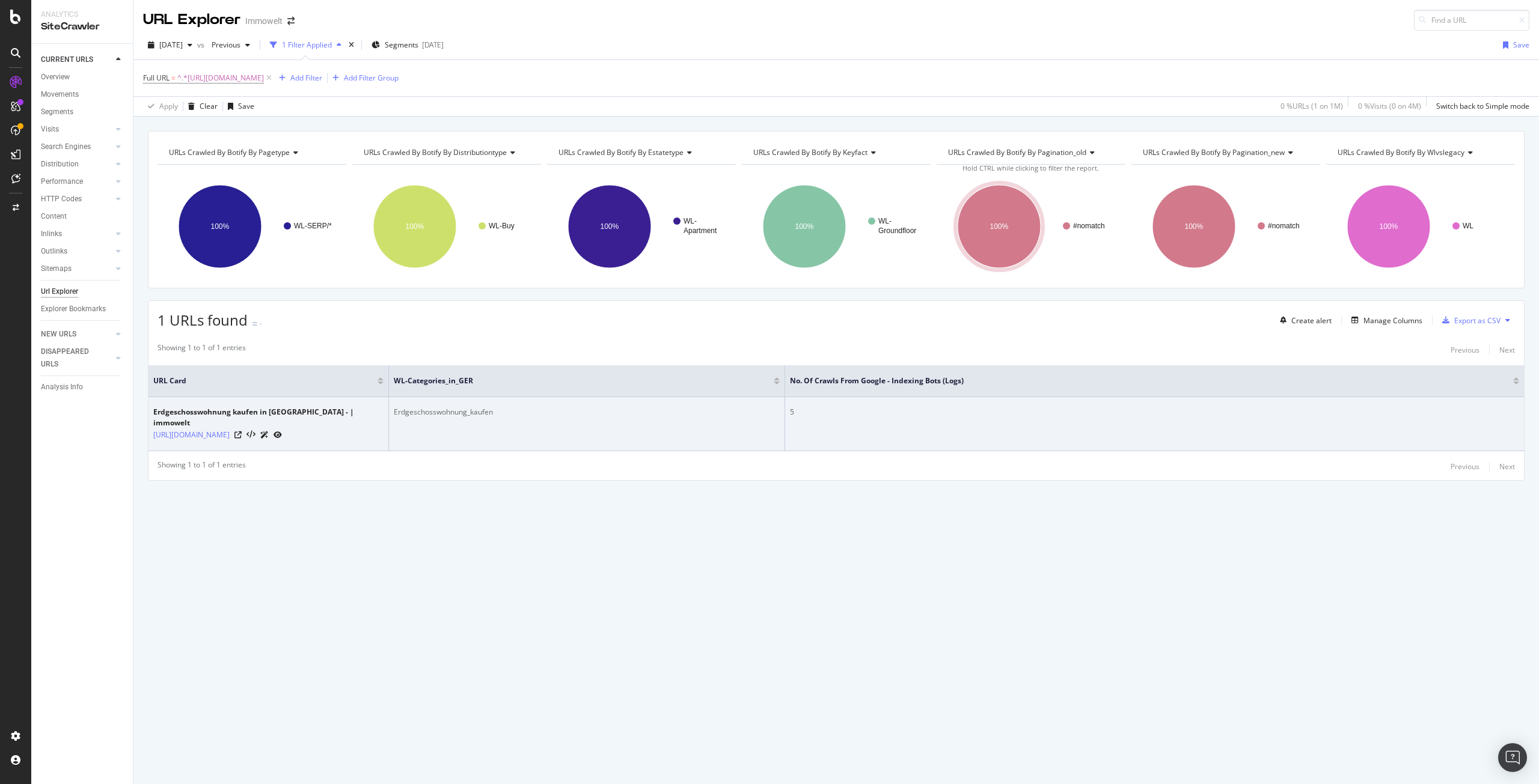
click at [282, 435] on icon at bounding box center [277, 435] width 8 height 7
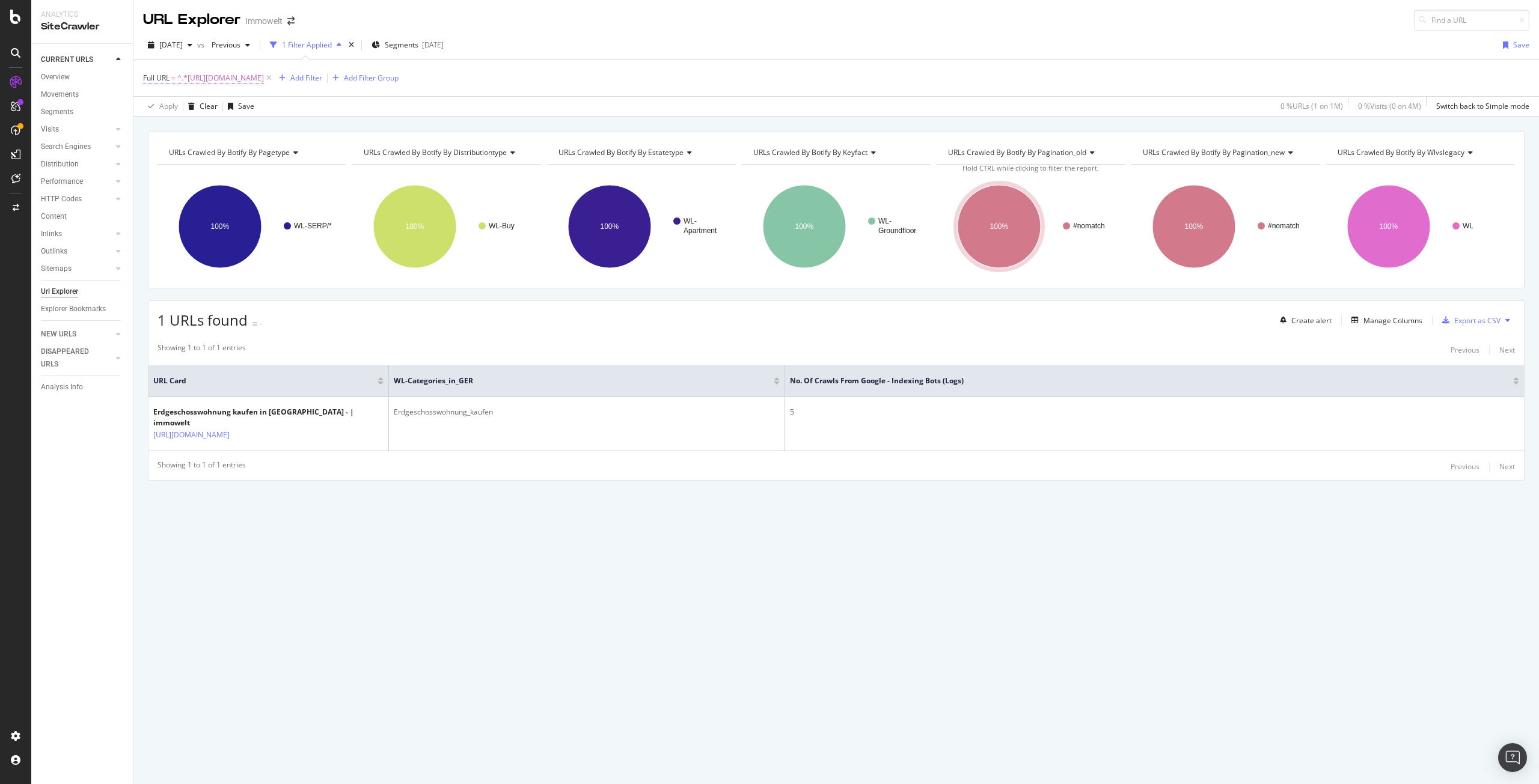
click at [264, 76] on span "^.*https://www.immowelt.de/suche/kaufen/wohnung/erdgeschoss/bielefeld-33602/umm…" at bounding box center [221, 78] width 87 height 17
click at [271, 126] on div at bounding box center [277, 128] width 18 height 19
click at [224, 129] on input "text" at bounding box center [219, 128] width 131 height 19
paste input "[URL][DOMAIN_NAME]"
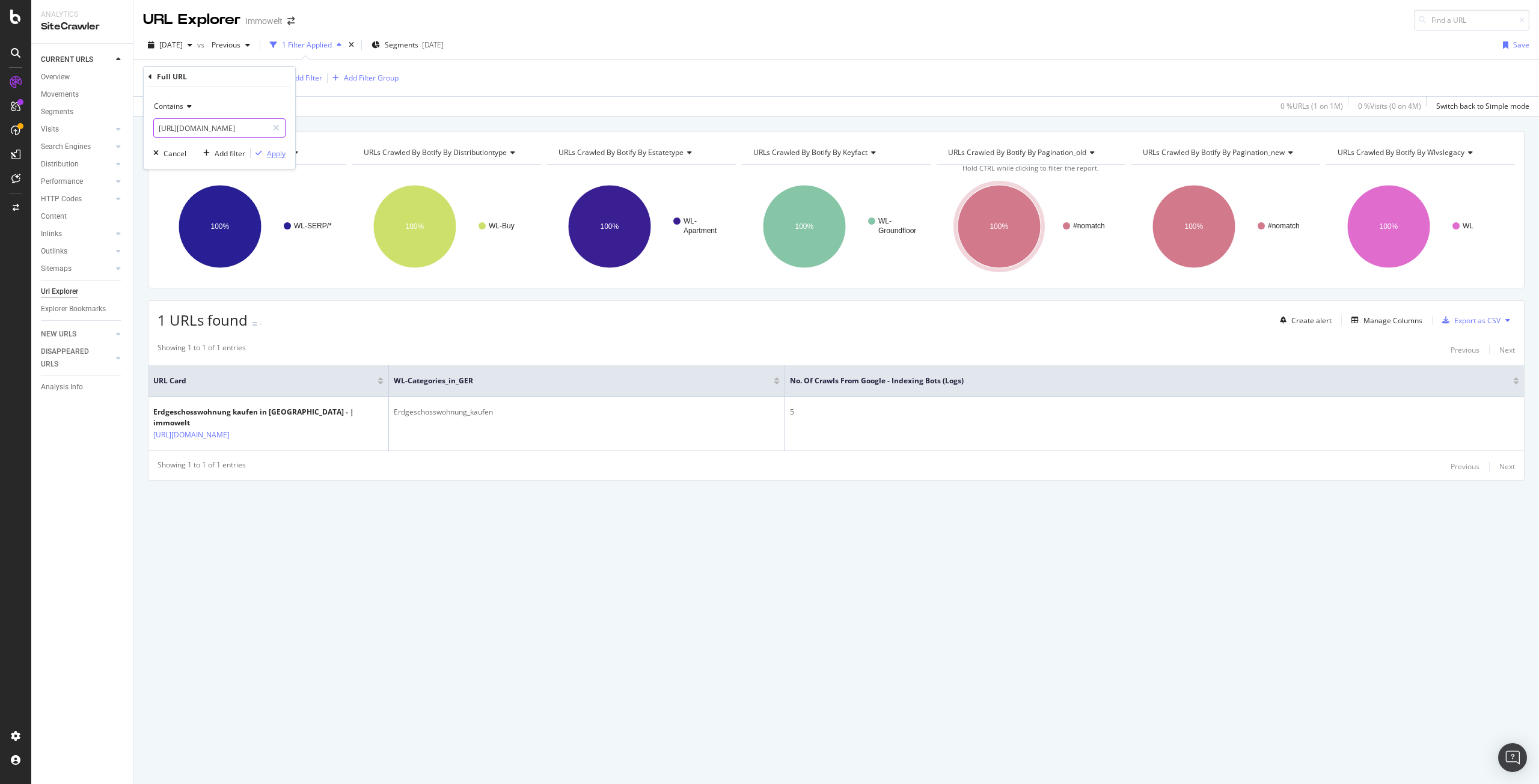
type input "[URL][DOMAIN_NAME]"
click at [277, 153] on div "Apply" at bounding box center [276, 154] width 18 height 10
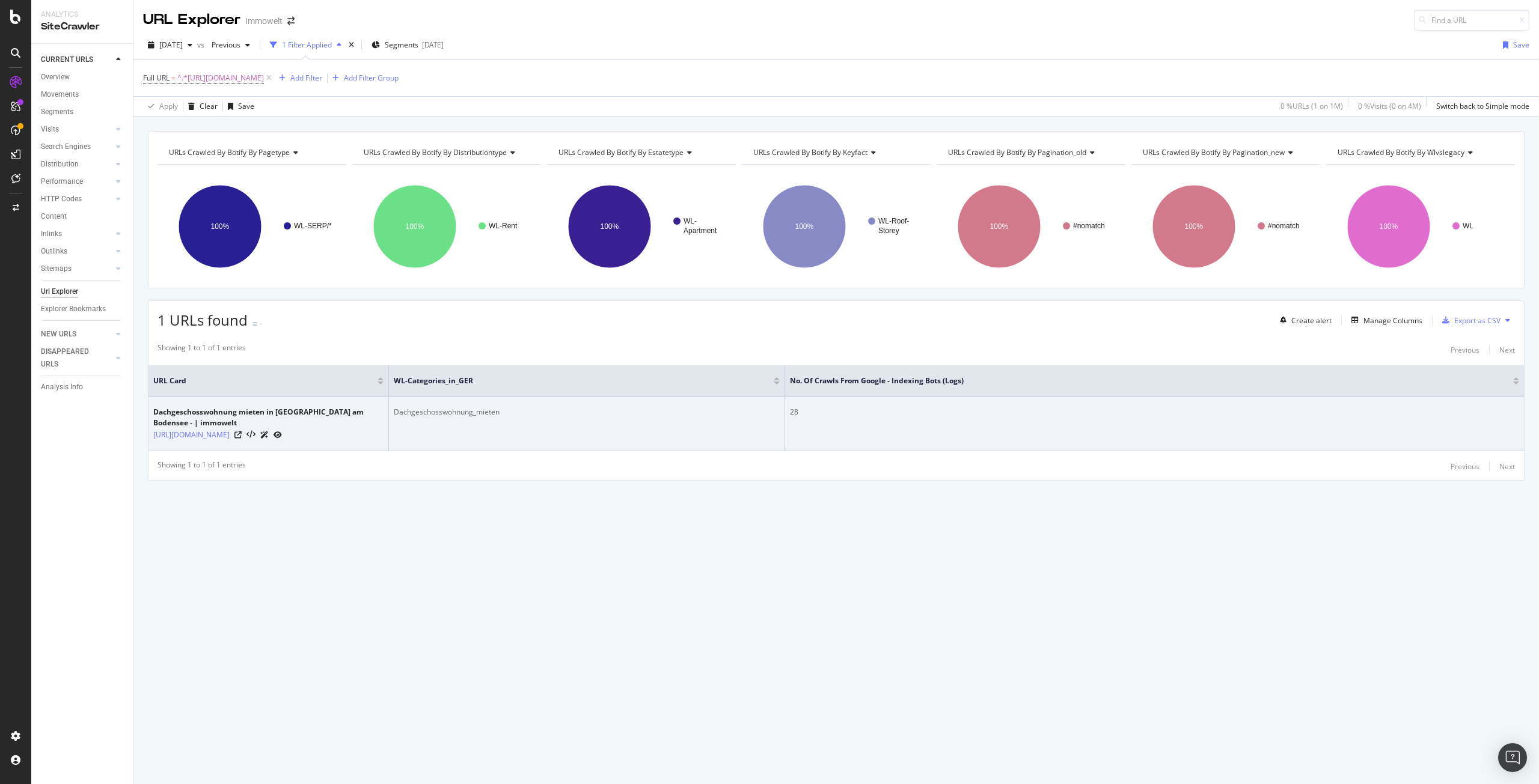
click at [282, 438] on icon at bounding box center [277, 435] width 8 height 7
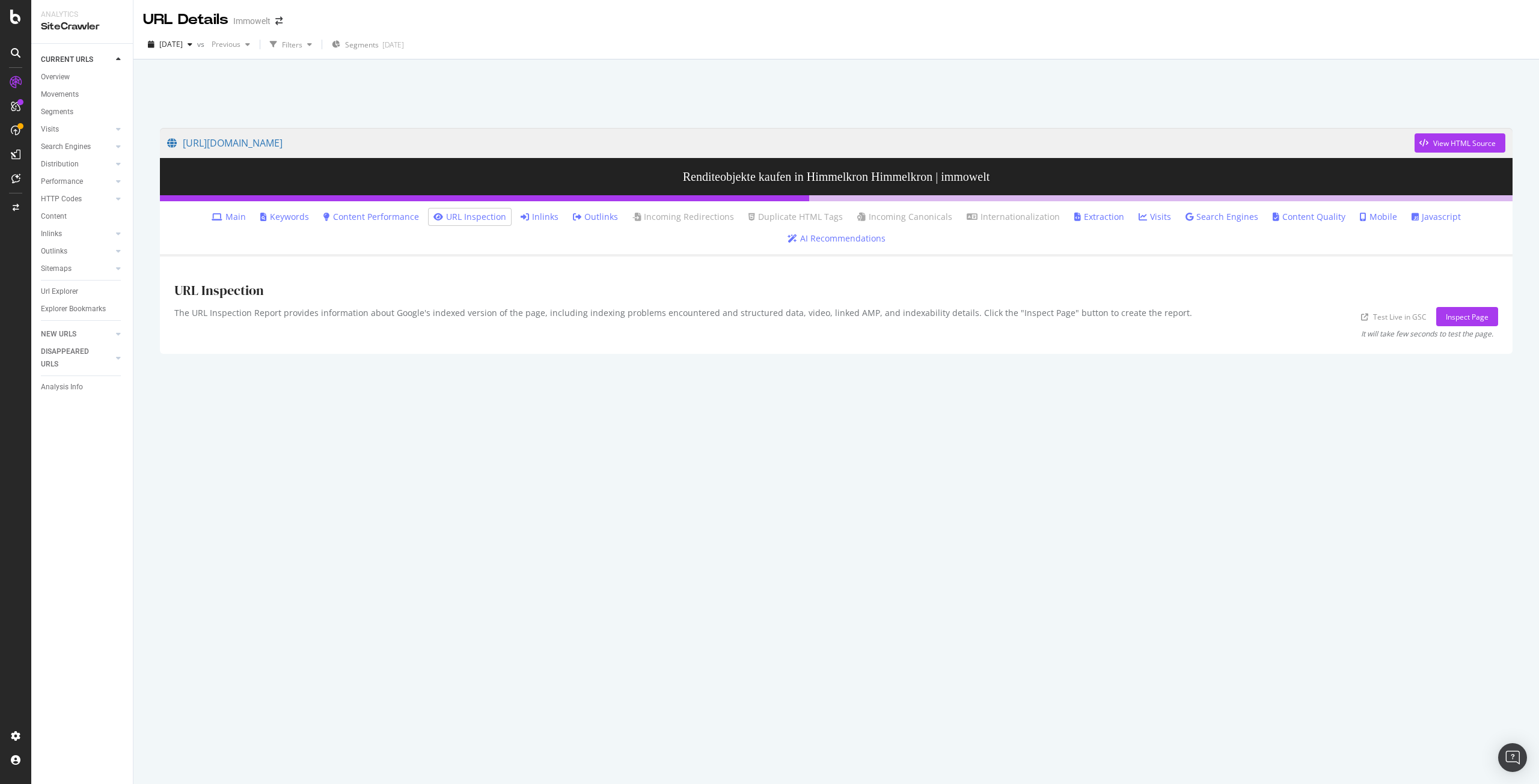
click at [521, 218] on link "Inlinks" at bounding box center [539, 217] width 38 height 12
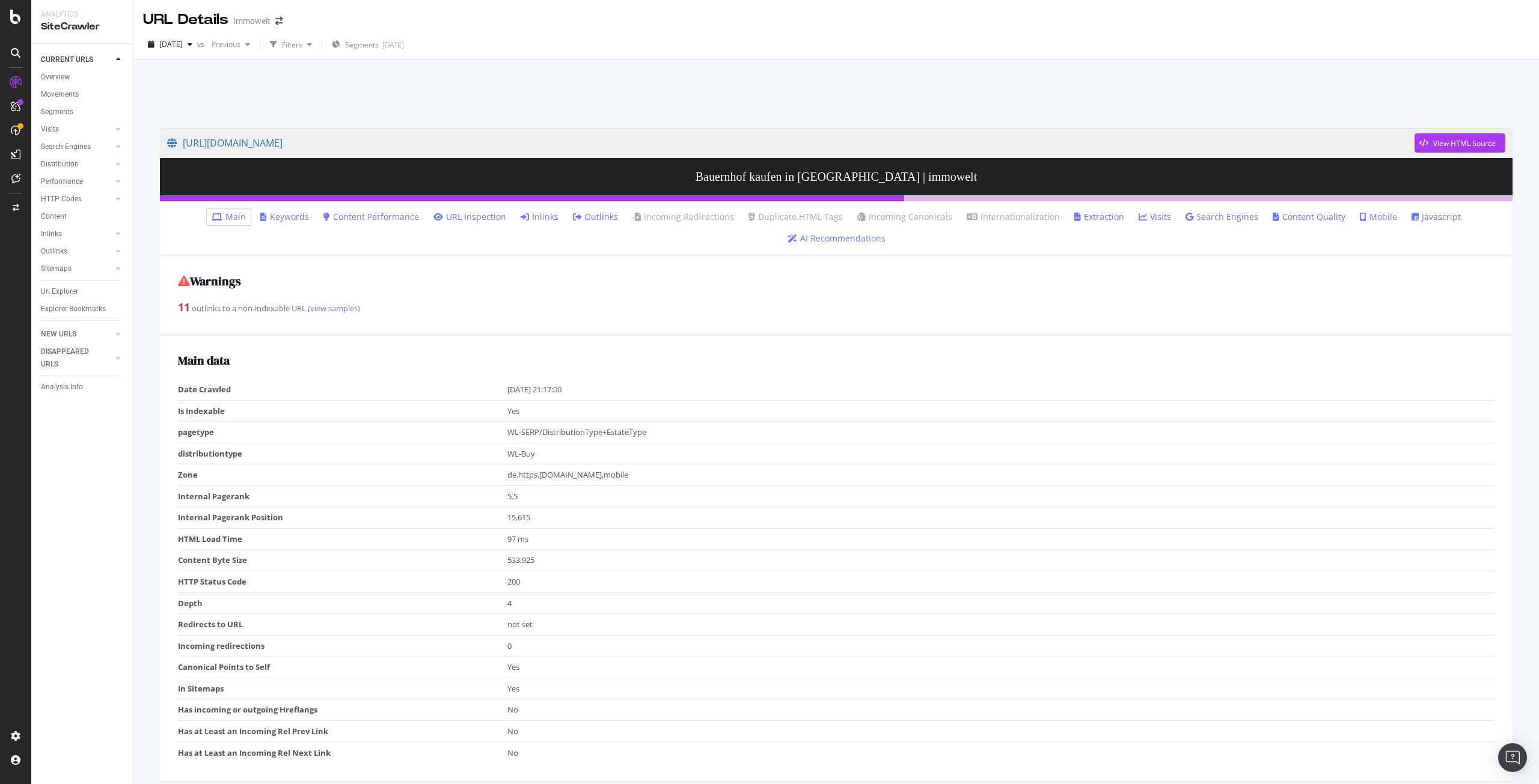
click at [547, 212] on link "Inlinks" at bounding box center [539, 217] width 38 height 12
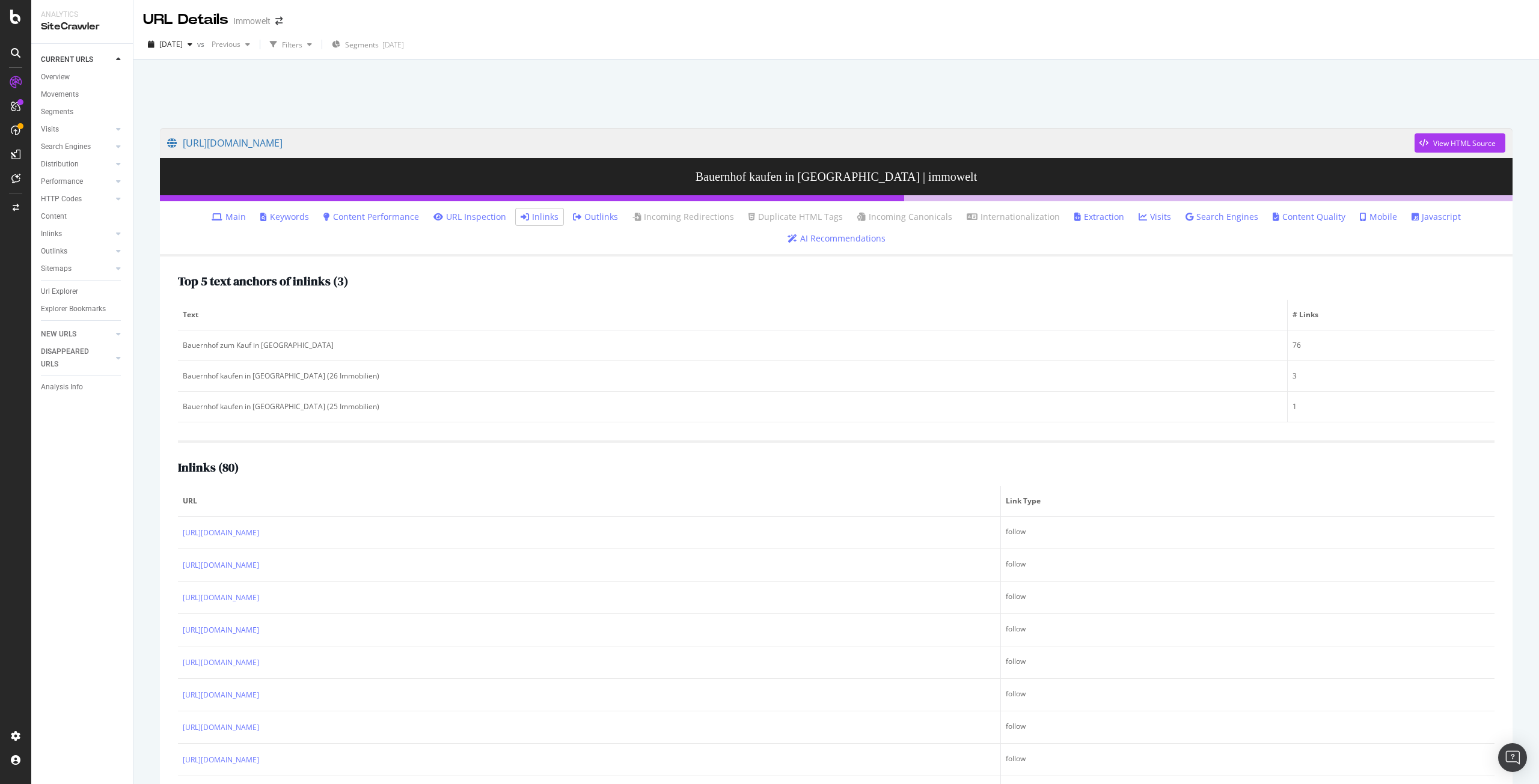
click at [238, 215] on link "Main" at bounding box center [229, 217] width 35 height 12
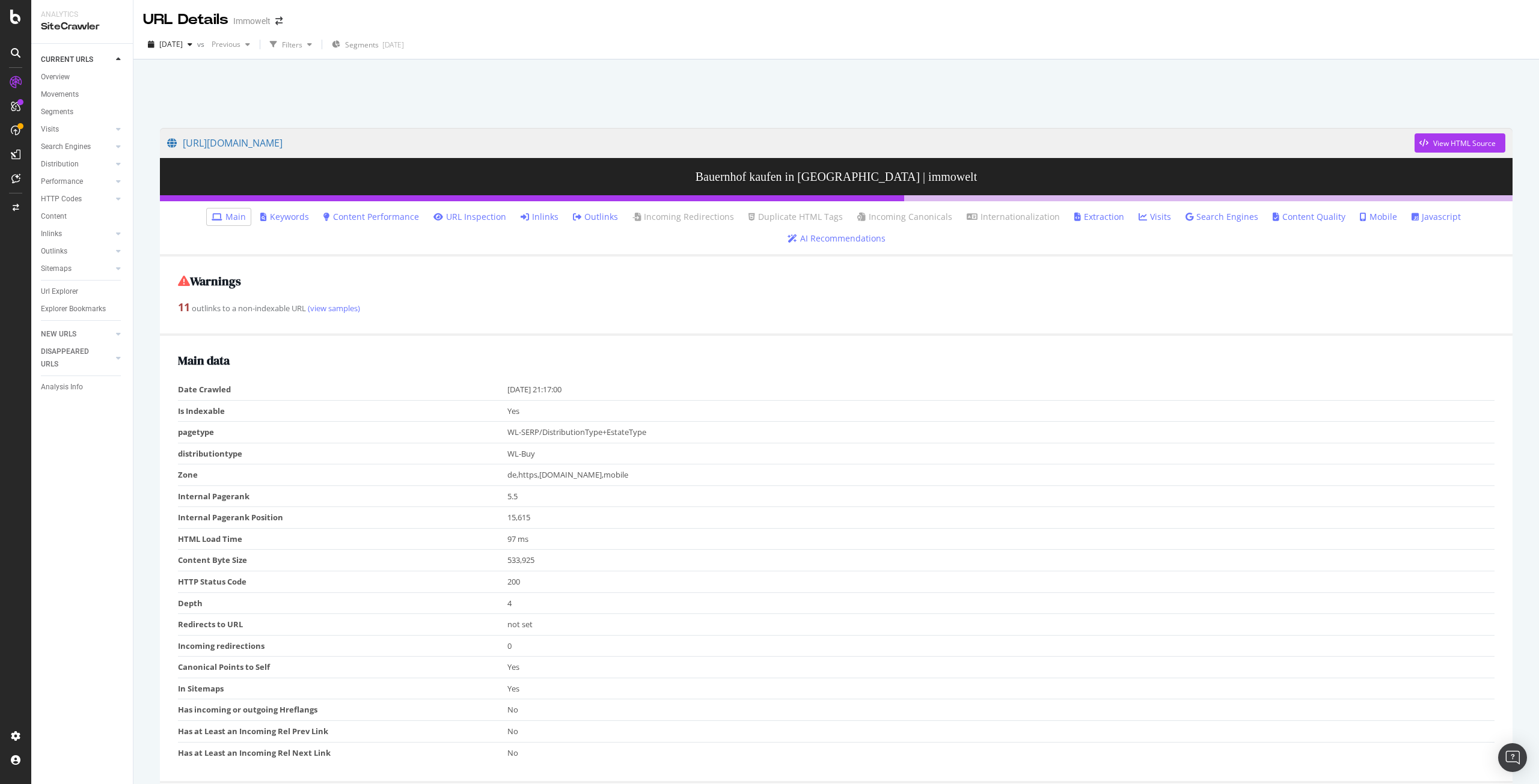
click at [475, 219] on link "URL Inspection" at bounding box center [469, 217] width 73 height 12
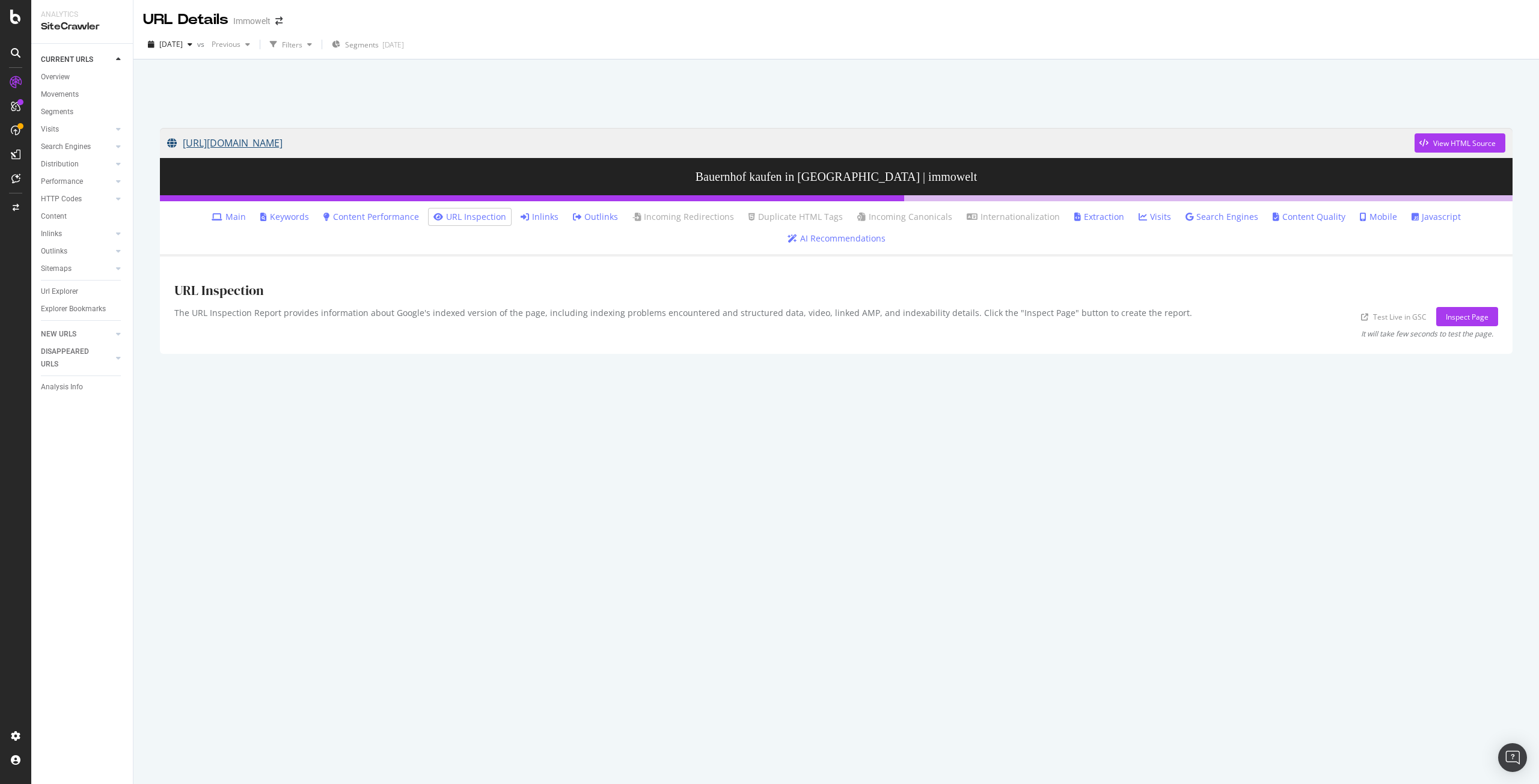
click at [562, 145] on link "https://www.immowelt.de/suche/kaufen/landwirtschaft/farm/nordrhein-westfalen/ad…" at bounding box center [790, 143] width 1247 height 30
click at [521, 214] on link "Inlinks" at bounding box center [539, 217] width 38 height 12
click at [521, 215] on link "Inlinks" at bounding box center [539, 217] width 38 height 12
click at [521, 218] on link "Inlinks" at bounding box center [539, 217] width 38 height 12
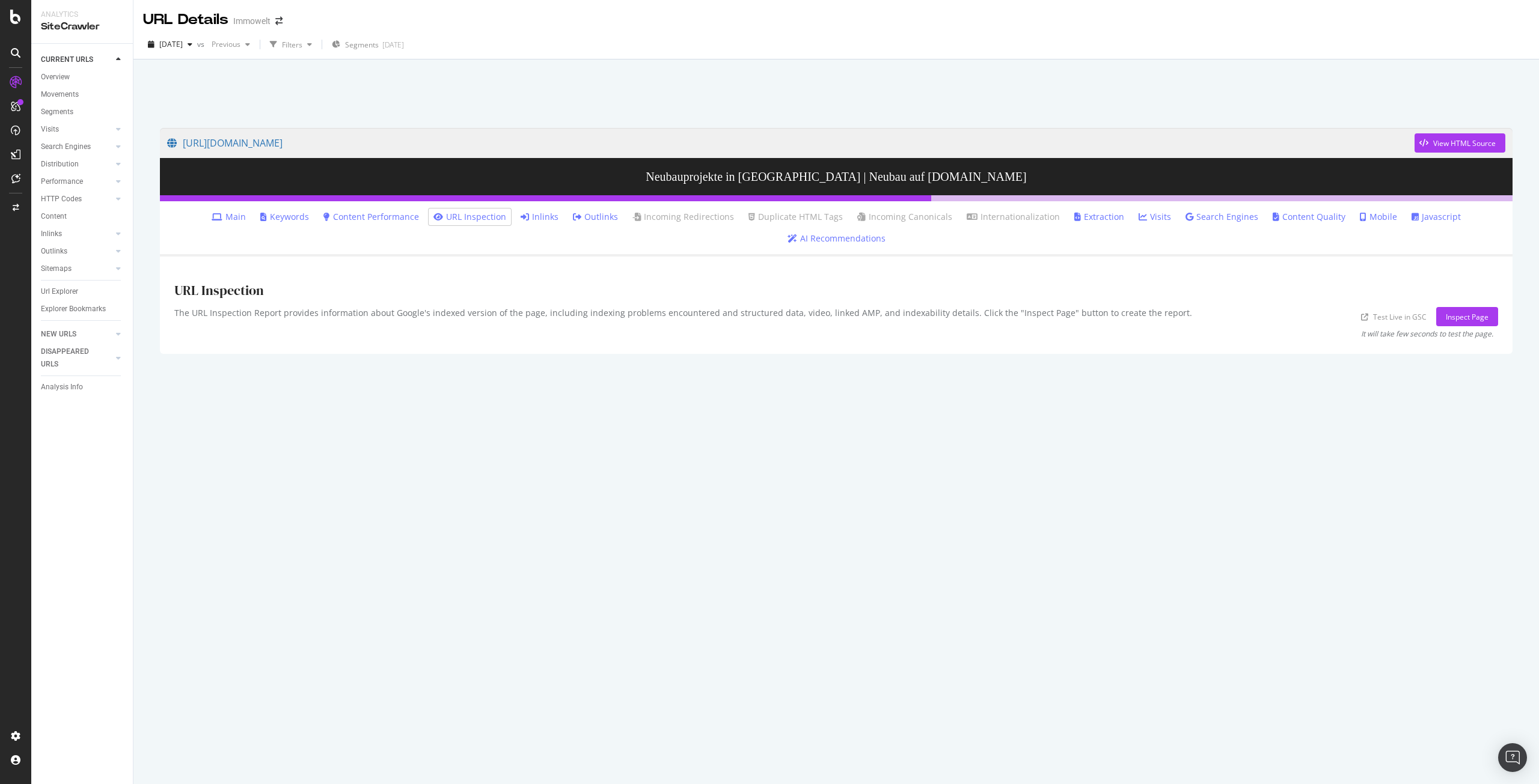
click at [521, 223] on link "Inlinks" at bounding box center [539, 217] width 38 height 12
click at [521, 214] on link "Inlinks" at bounding box center [539, 217] width 38 height 12
click at [521, 219] on link "Inlinks" at bounding box center [539, 217] width 38 height 12
click at [521, 217] on link "Inlinks" at bounding box center [539, 217] width 38 height 12
